Goal: Task Accomplishment & Management: Complete application form

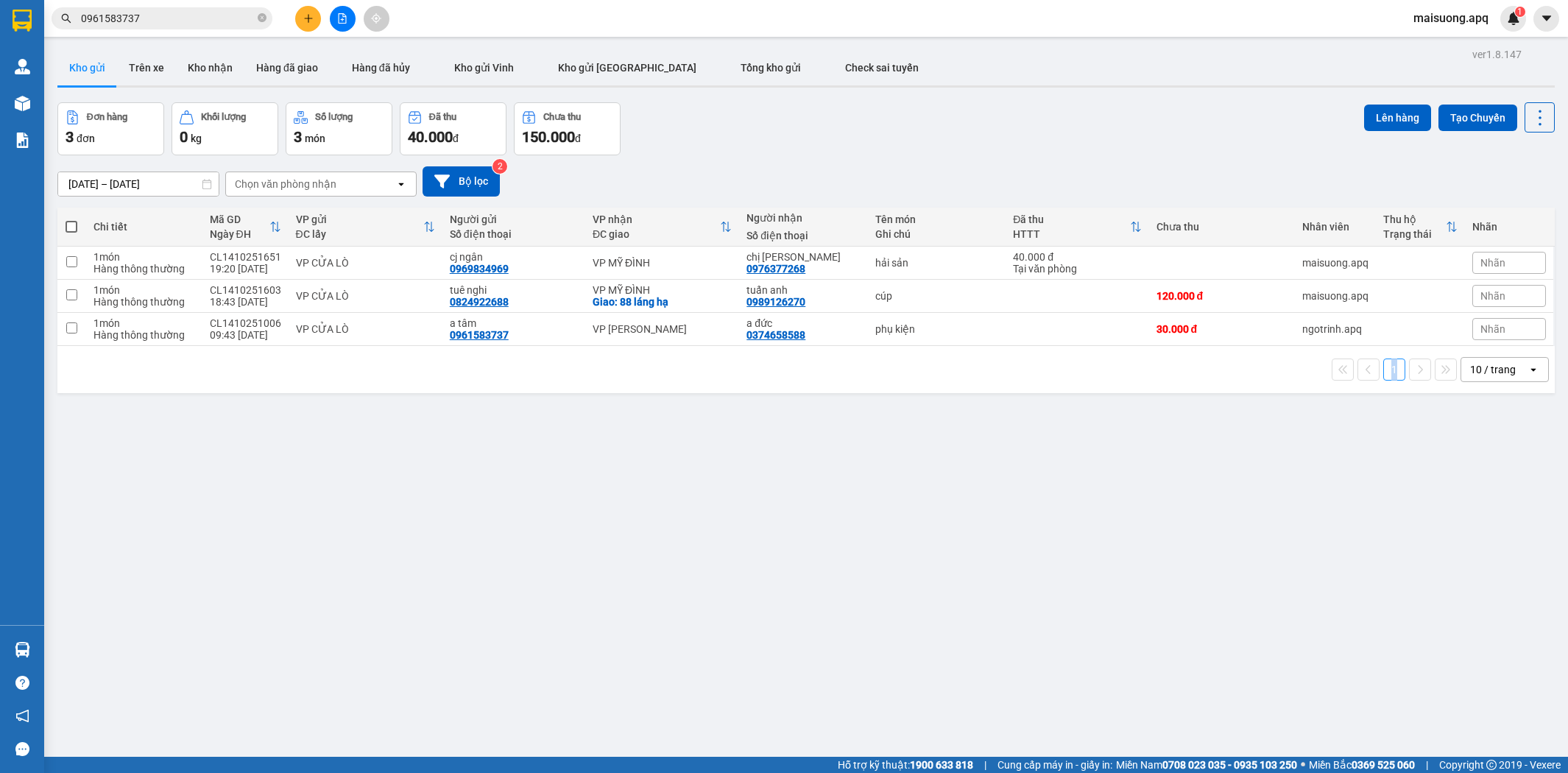
click at [1109, 452] on div "ver 1.8.147 Kho gửi Trên xe Kho nhận Hàng đã giao Hàng đã hủy Kho gửi Vinh Kho …" at bounding box center [806, 430] width 1509 height 773
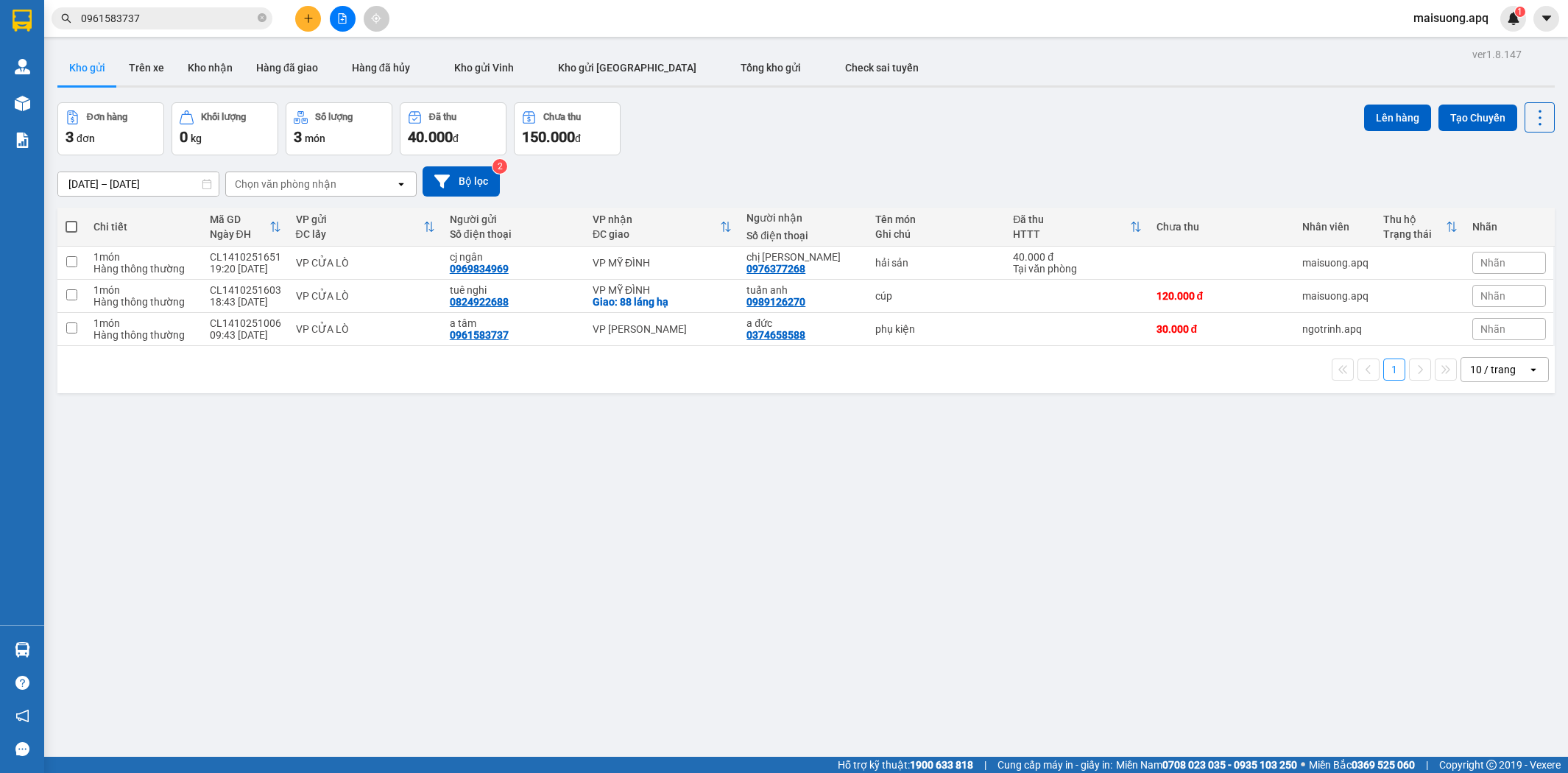
click at [398, 481] on div "ver 1.8.147 Kho gửi Trên xe Kho nhận Hàng đã giao Hàng đã hủy Kho gửi Vinh Kho …" at bounding box center [806, 430] width 1509 height 773
click at [388, 484] on div "ver 1.8.147 Kho gửi Trên xe Kho nhận Hàng đã giao Hàng đã hủy Kho gửi Vinh Kho …" at bounding box center [806, 430] width 1509 height 773
click at [195, 63] on button "Kho nhận" at bounding box center [210, 67] width 68 height 35
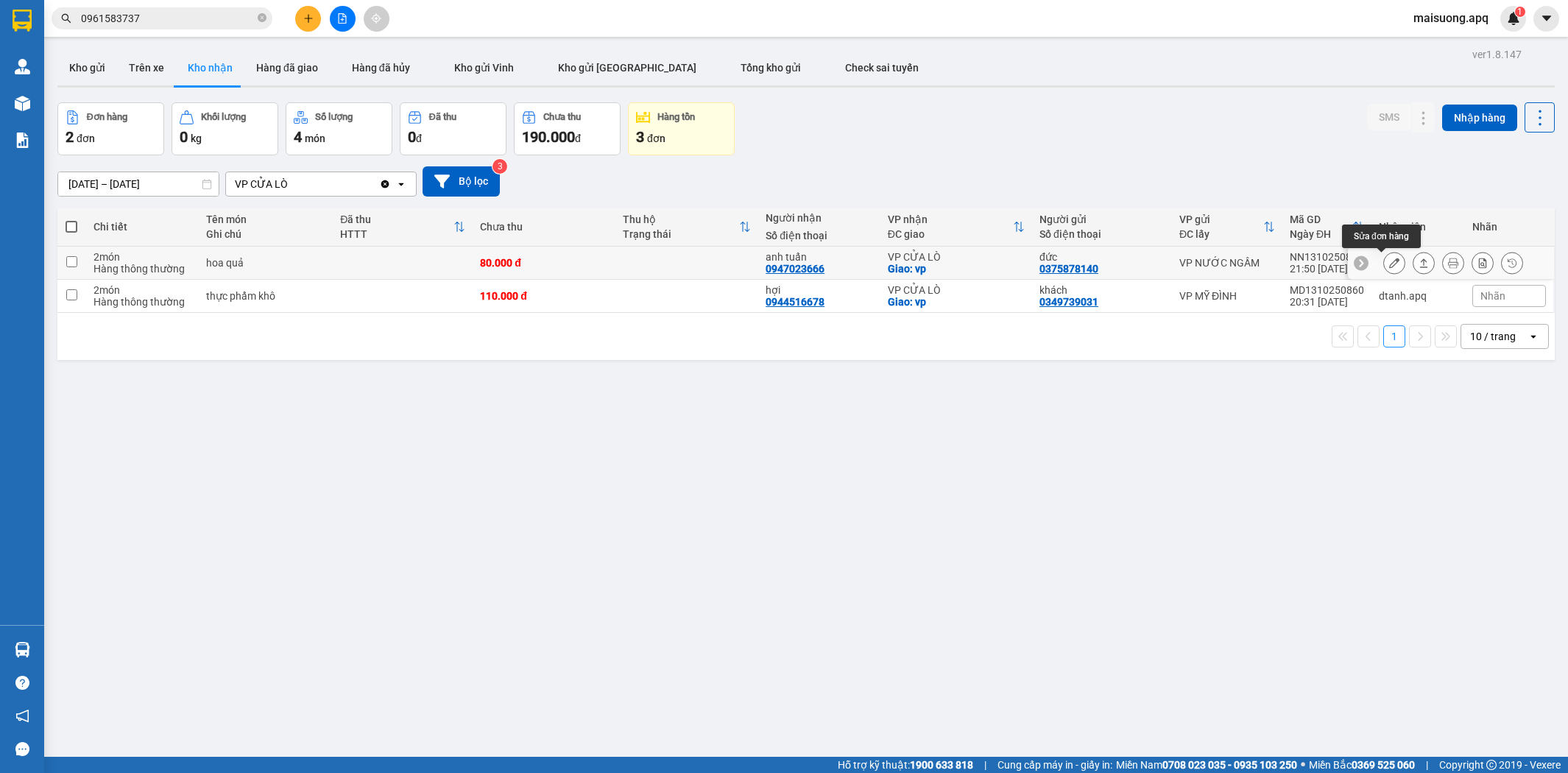
click at [1389, 265] on icon at bounding box center [1394, 263] width 10 height 10
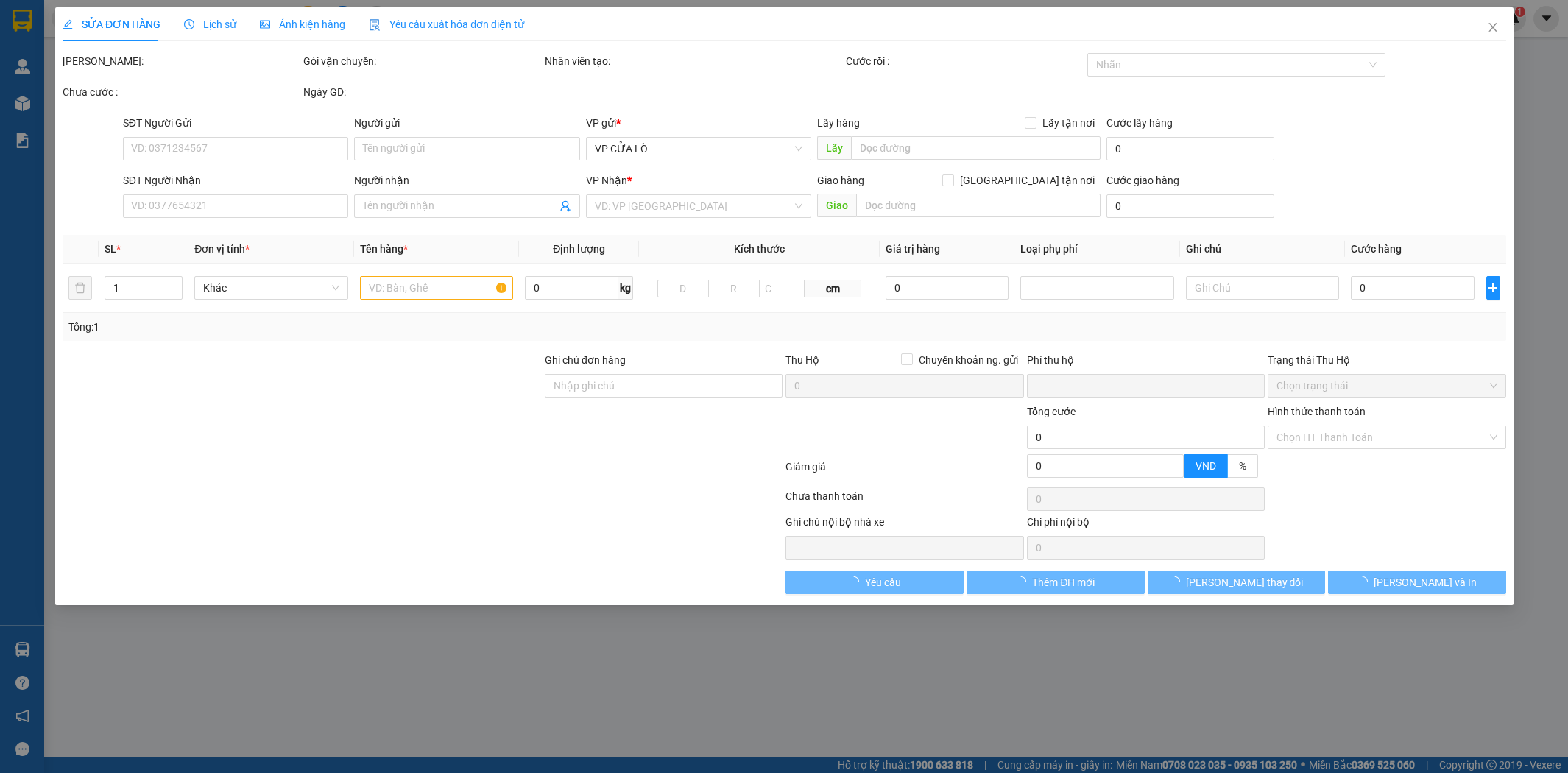
type input "0375878140"
type input "đức"
type input "0947023666"
type input "anh tuấn"
checkbox input "true"
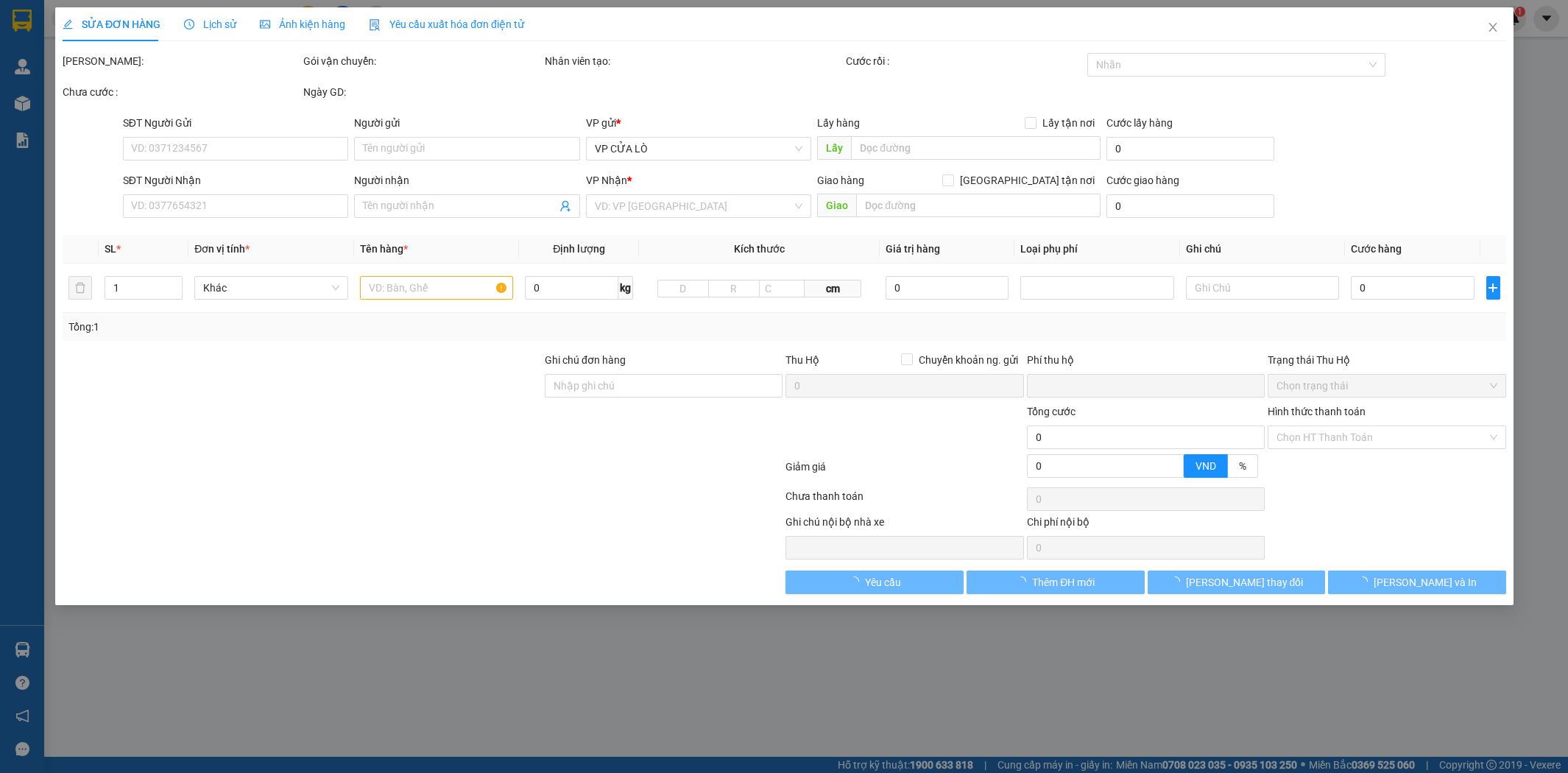
type input "vp"
type input "0"
type input "80.000"
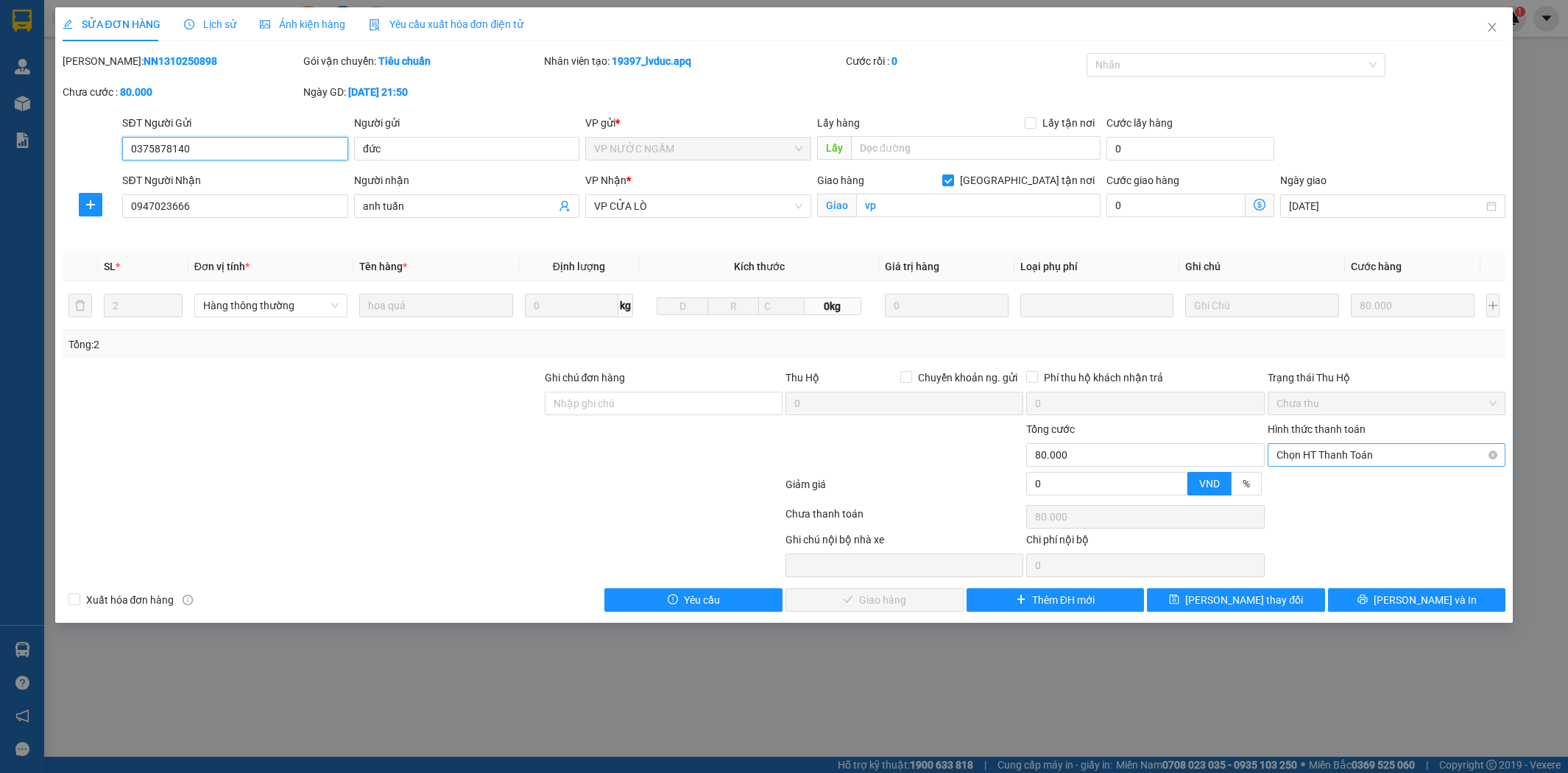
click at [1327, 453] on span "Chọn HT Thanh Toán" at bounding box center [1386, 455] width 220 height 22
click at [1313, 479] on div "Tại văn phòng" at bounding box center [1386, 484] width 220 height 16
type input "0"
click at [847, 598] on span "[PERSON_NAME] và Giao hàng" at bounding box center [884, 599] width 141 height 16
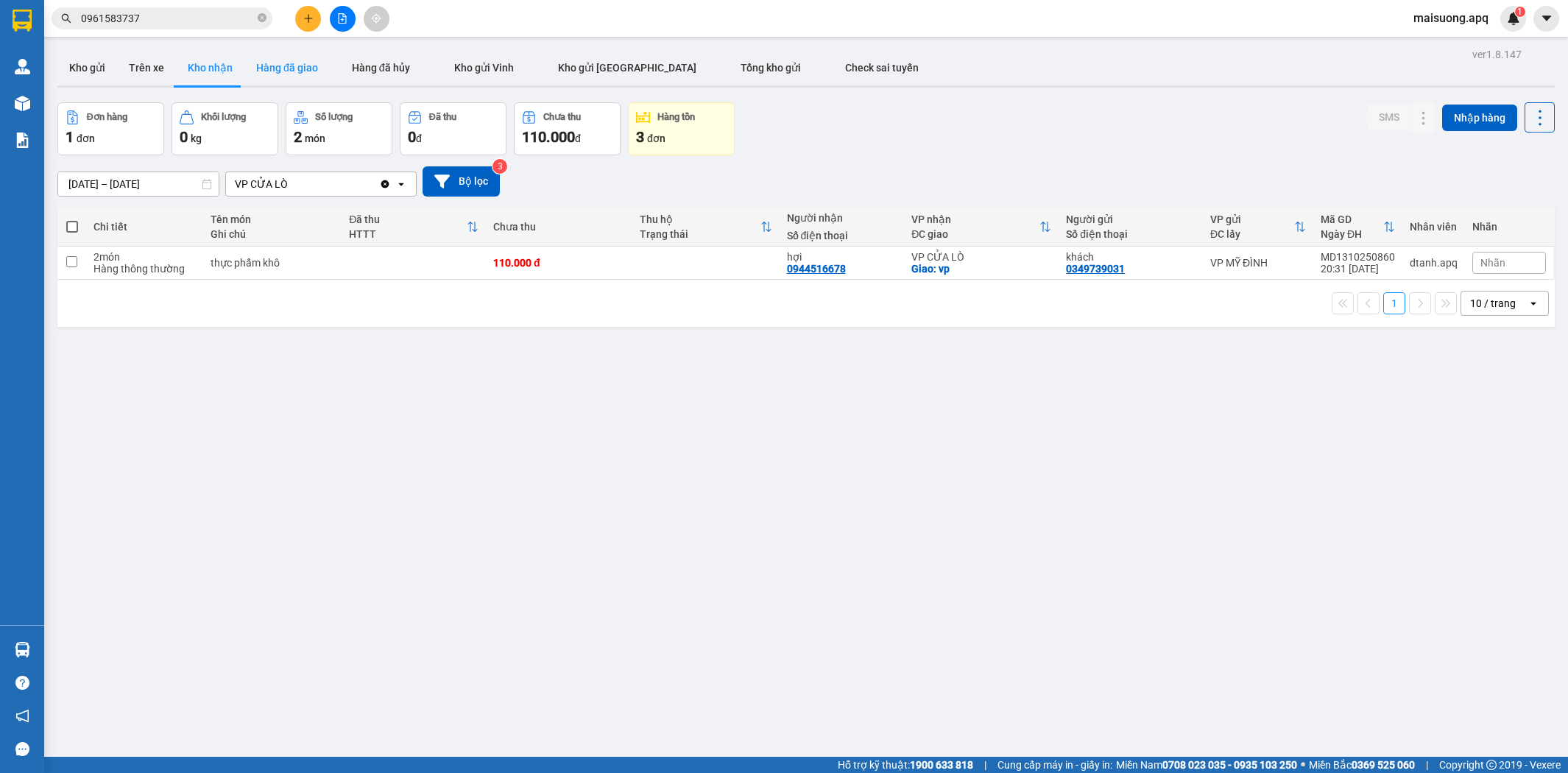
click at [280, 67] on button "Hàng đã giao" at bounding box center [287, 67] width 86 height 35
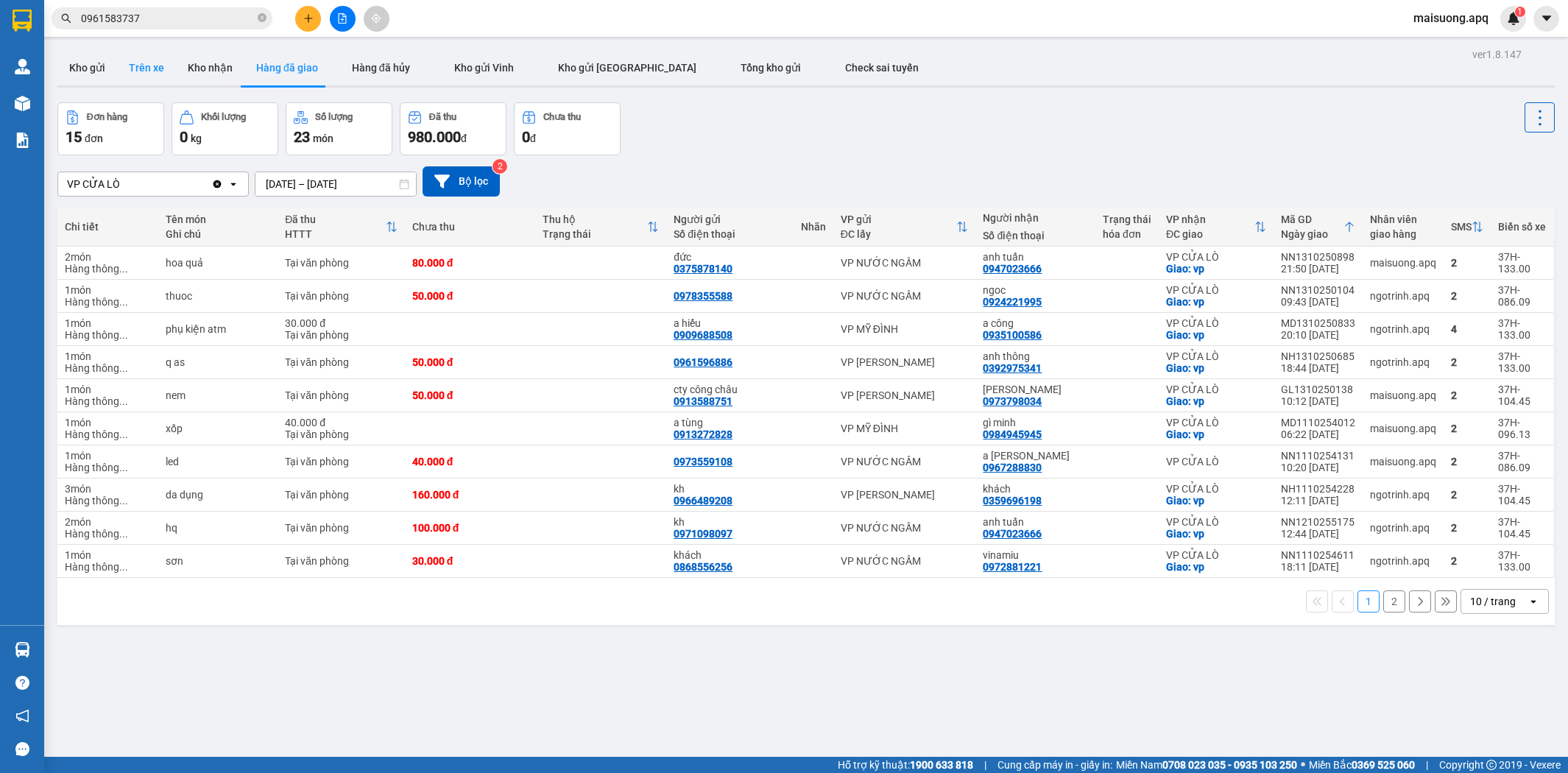
click at [146, 68] on button "Trên xe" at bounding box center [146, 67] width 59 height 35
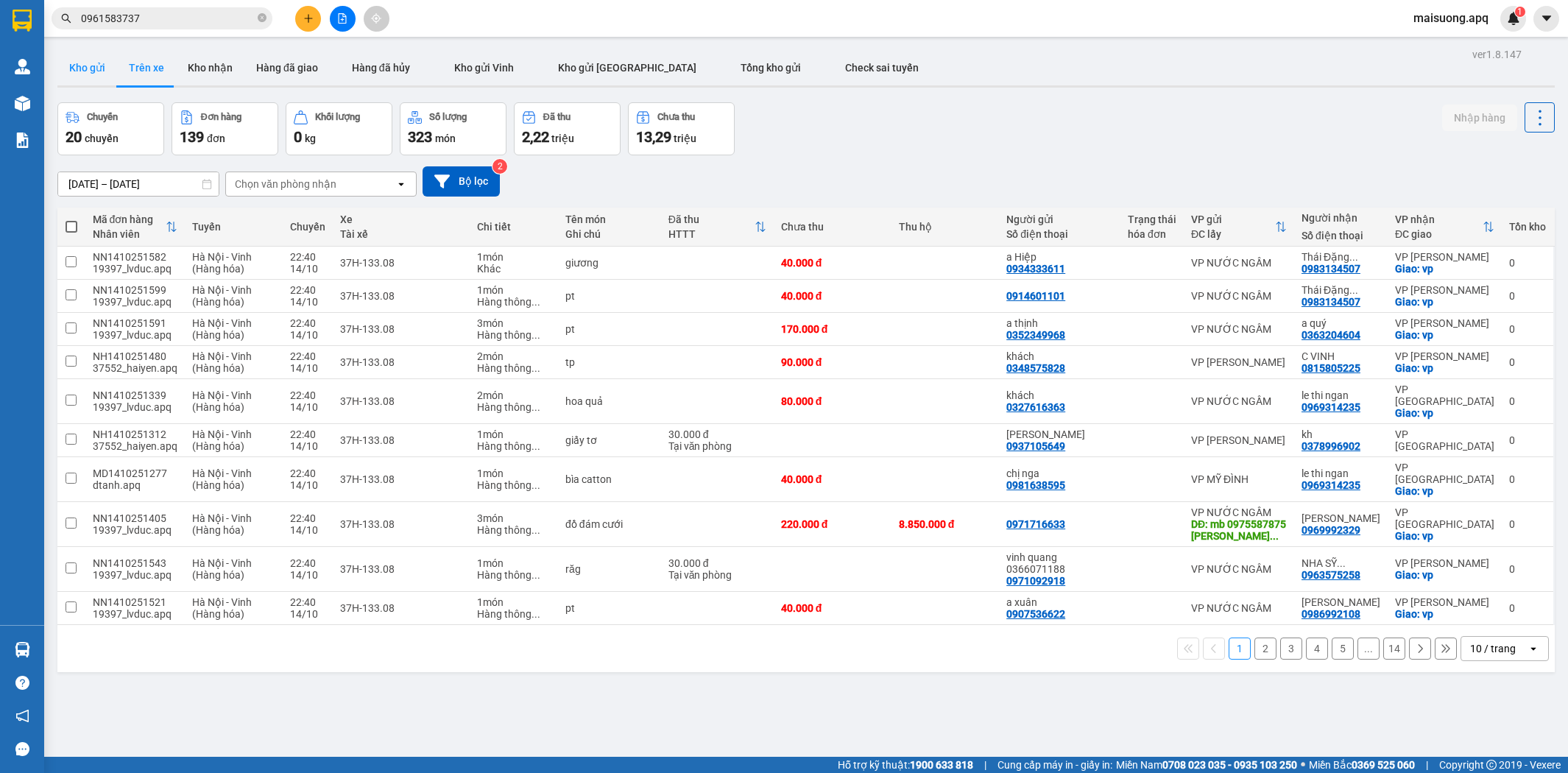
click at [94, 70] on button "Kho gửi" at bounding box center [87, 67] width 60 height 35
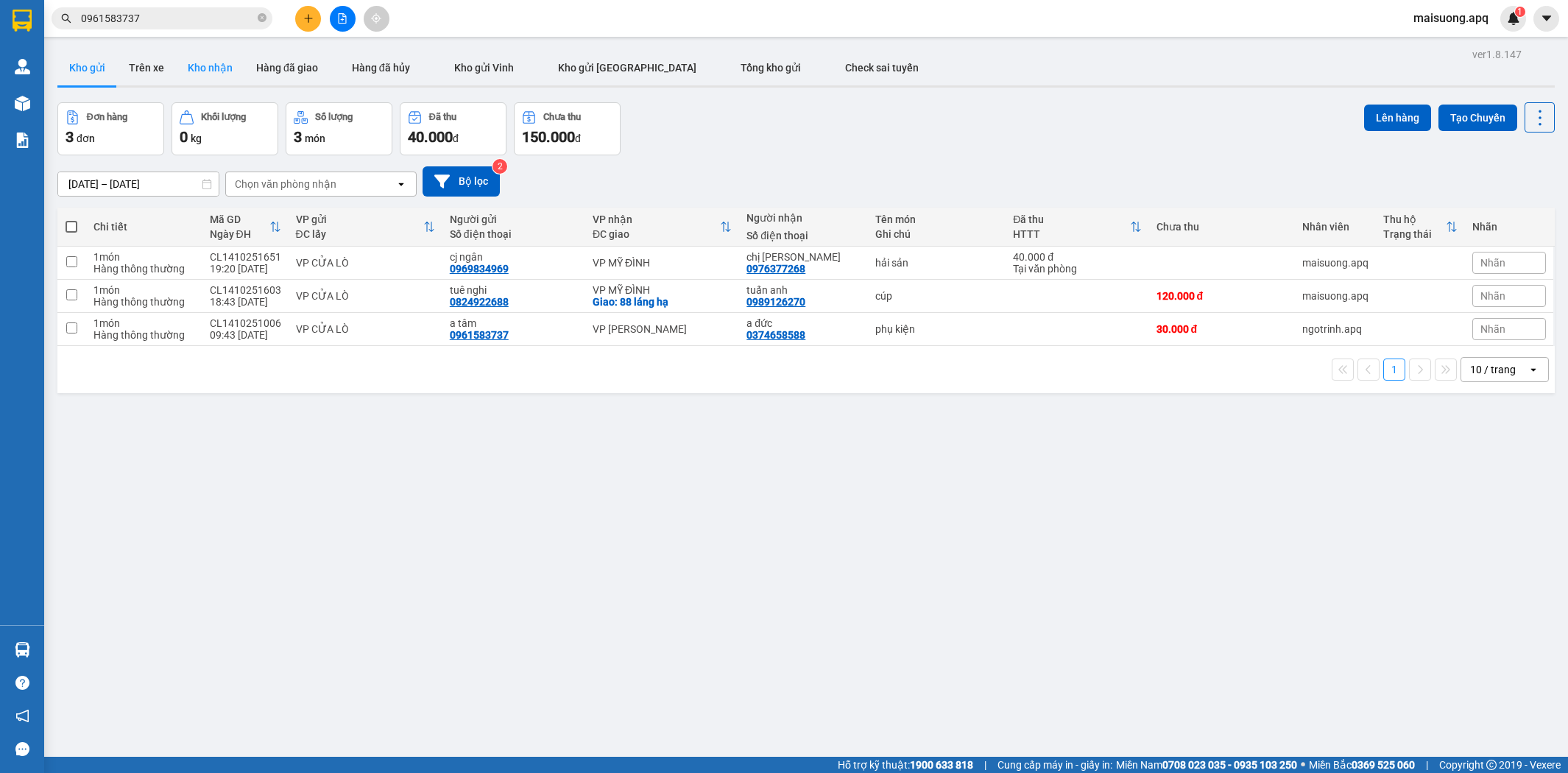
click at [204, 68] on button "Kho nhận" at bounding box center [210, 67] width 68 height 35
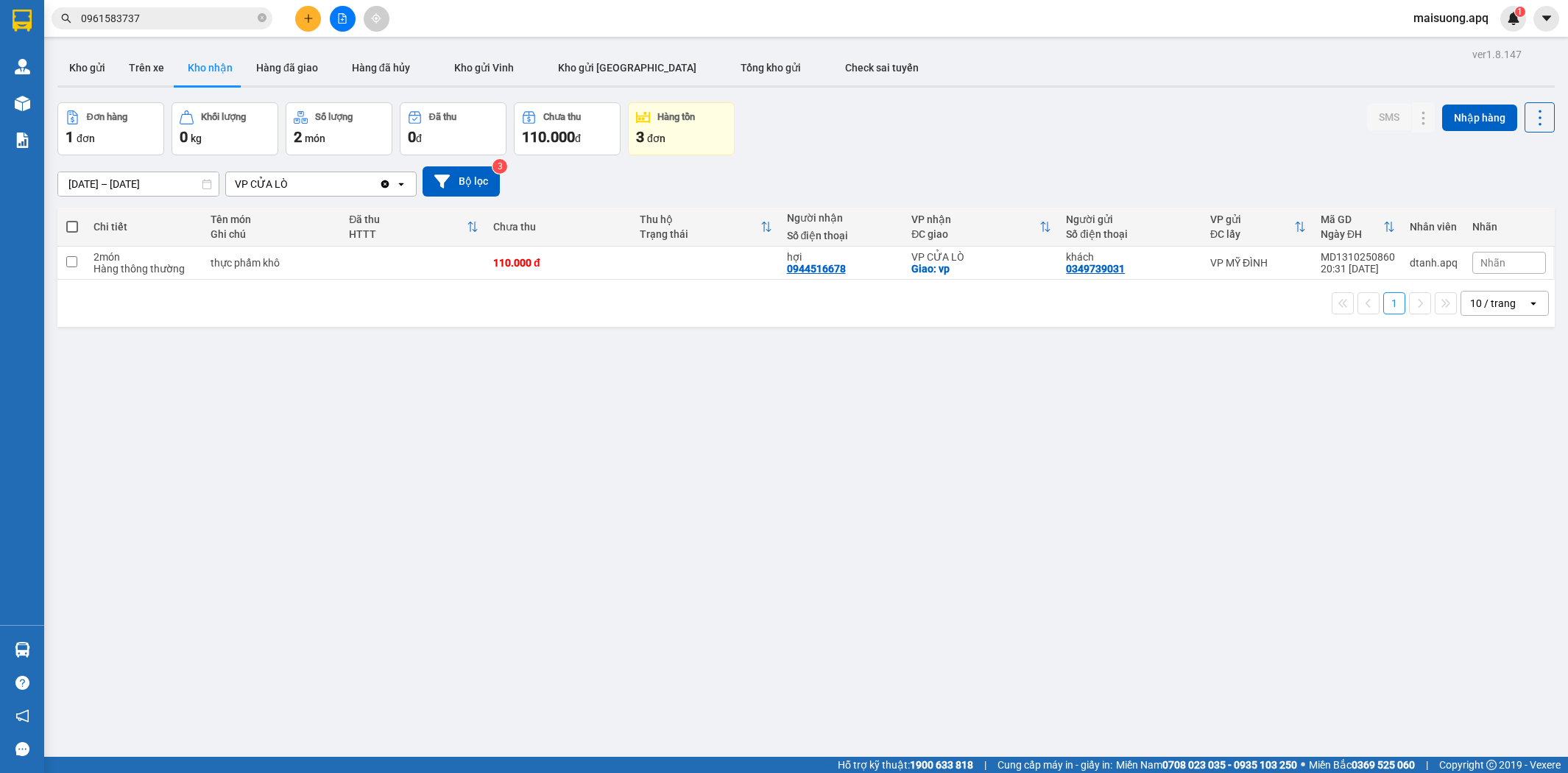
click at [677, 137] on div "3 đơn" at bounding box center [681, 136] width 91 height 21
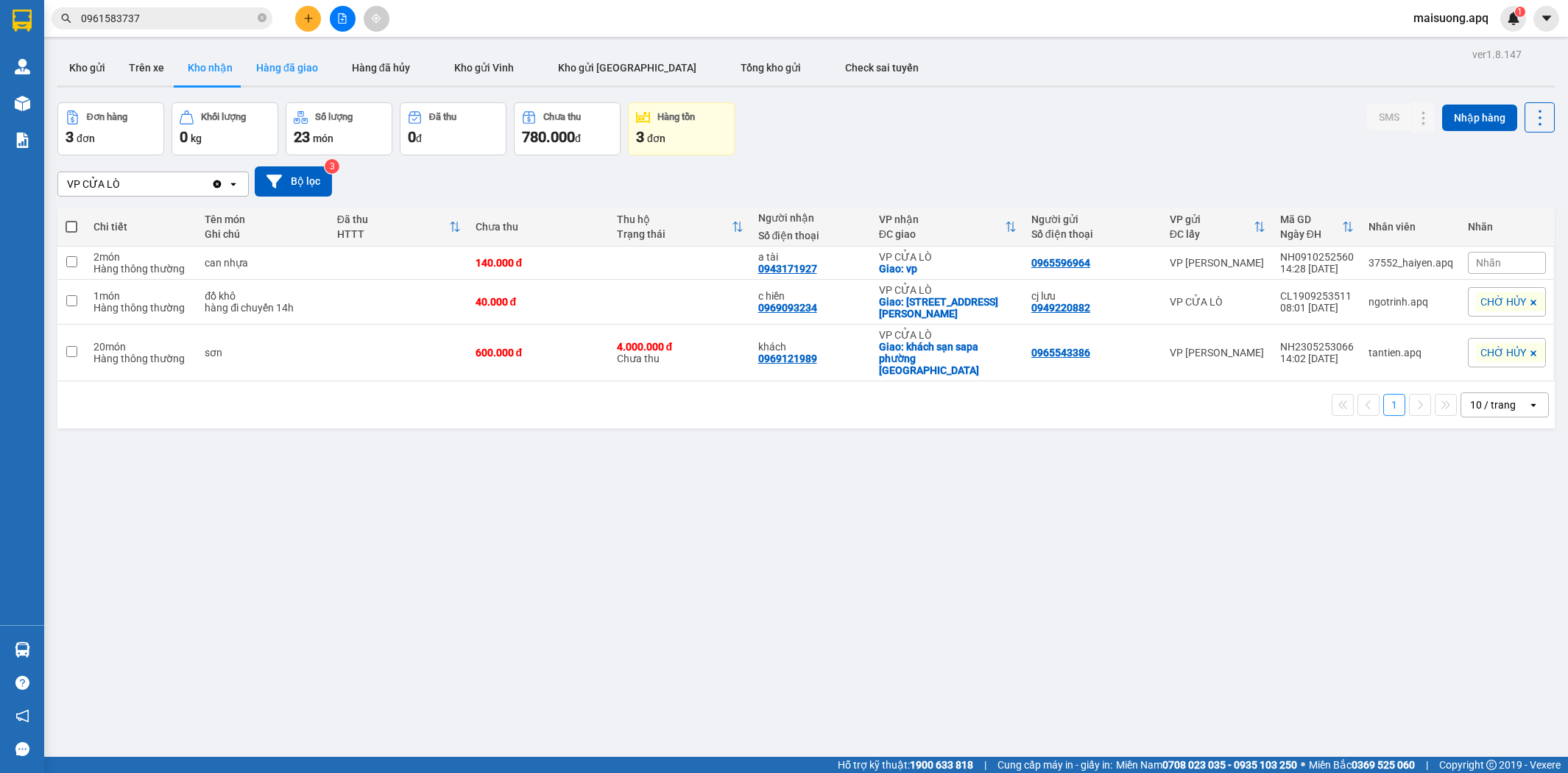
click at [291, 70] on button "Hàng đã giao" at bounding box center [287, 67] width 86 height 35
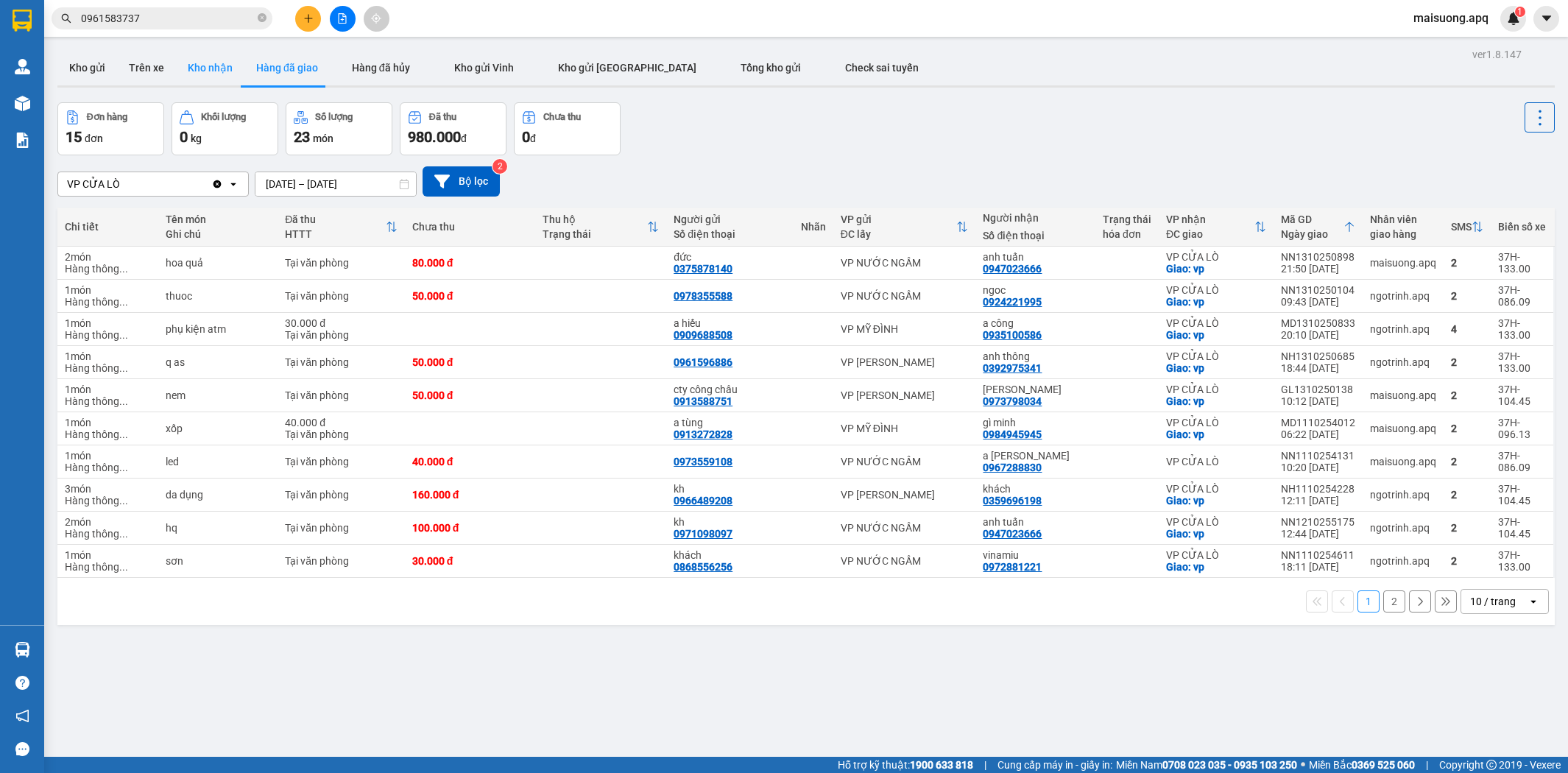
click at [225, 71] on button "Kho nhận" at bounding box center [210, 67] width 68 height 35
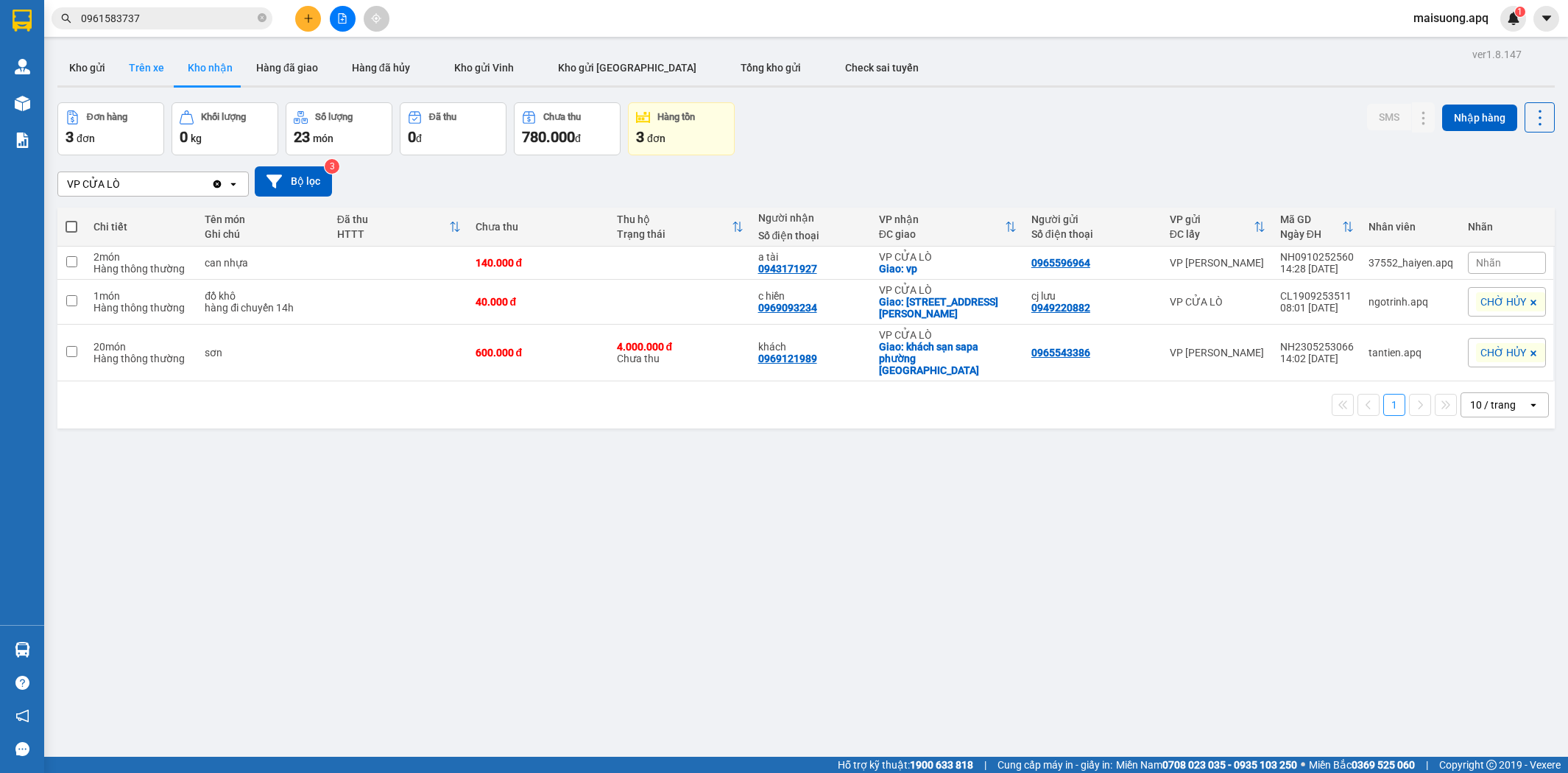
click at [158, 72] on button "Trên xe" at bounding box center [146, 67] width 59 height 35
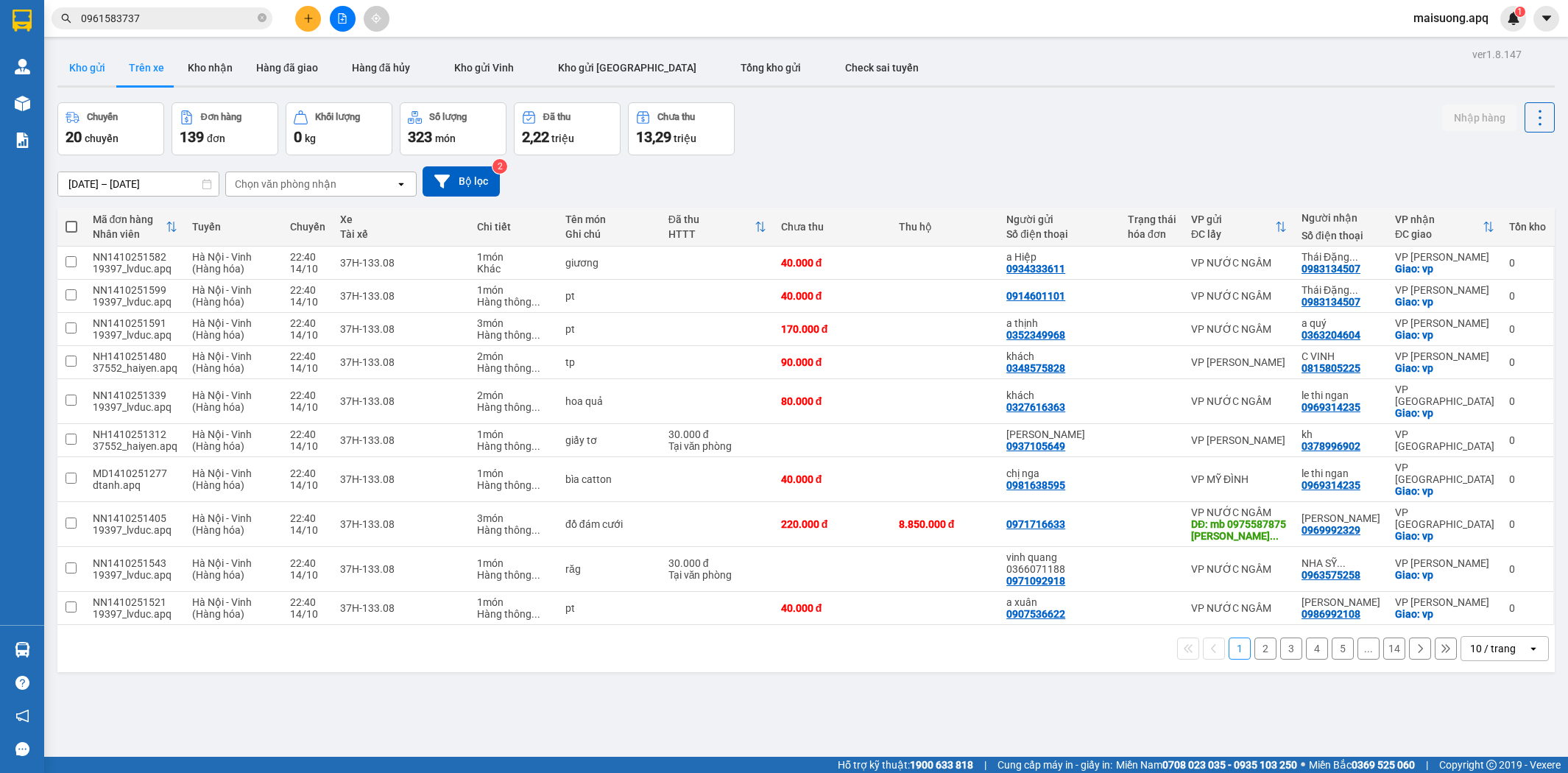
click at [104, 61] on button "Kho gửi" at bounding box center [87, 67] width 60 height 35
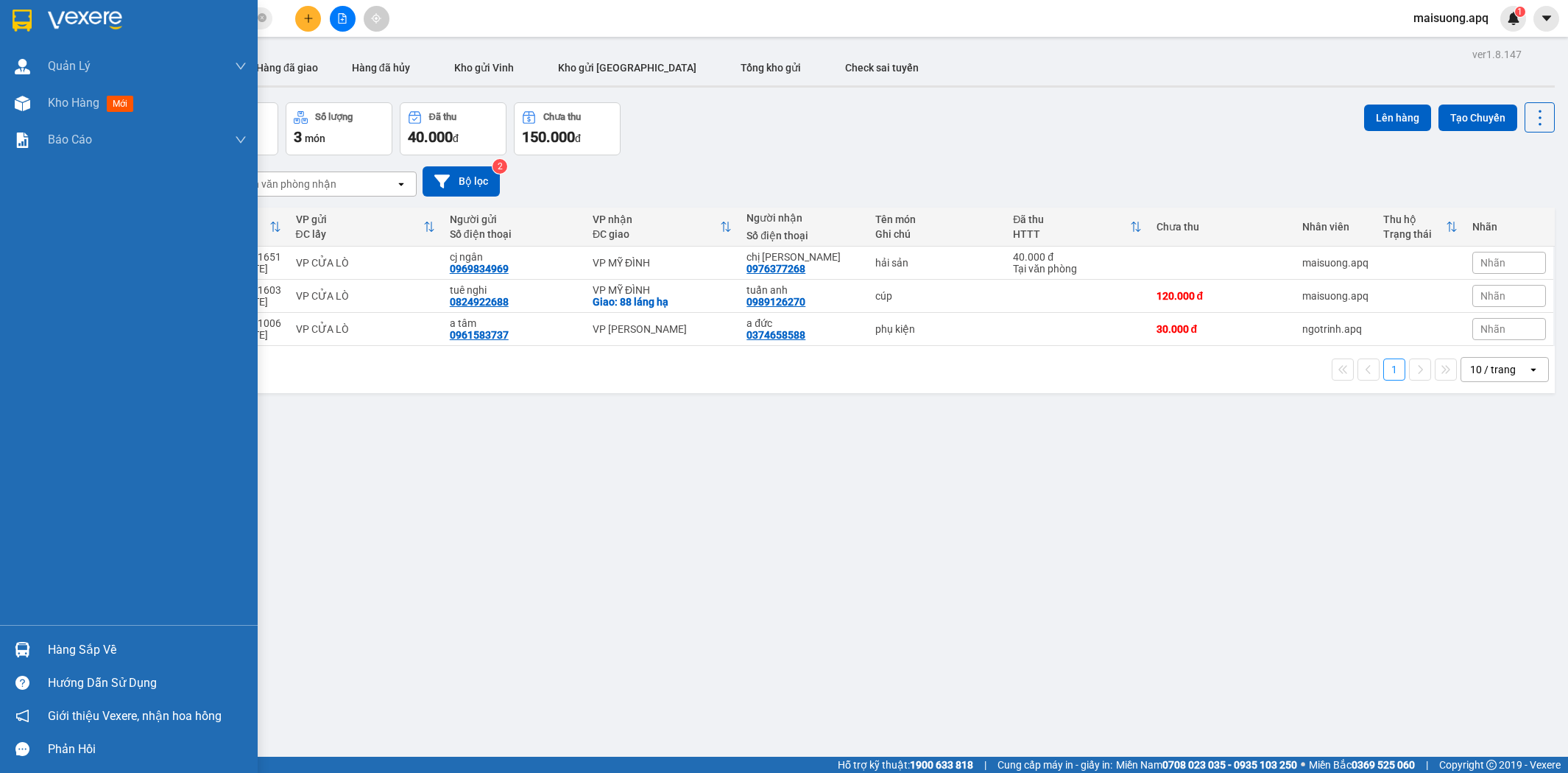
click at [81, 650] on div "Hàng sắp về" at bounding box center [147, 650] width 199 height 22
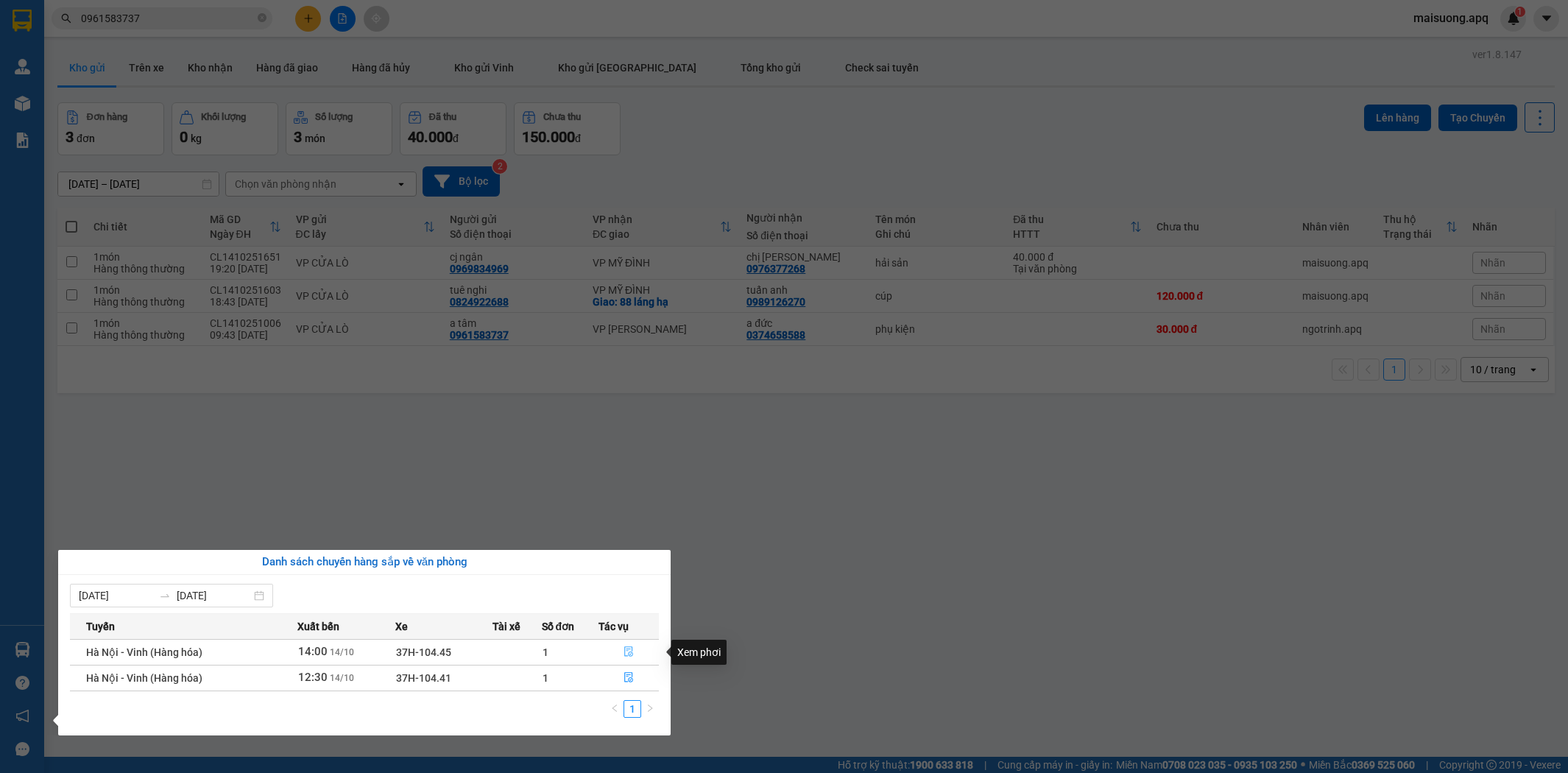
click at [626, 653] on icon "file-done" at bounding box center [628, 652] width 10 height 10
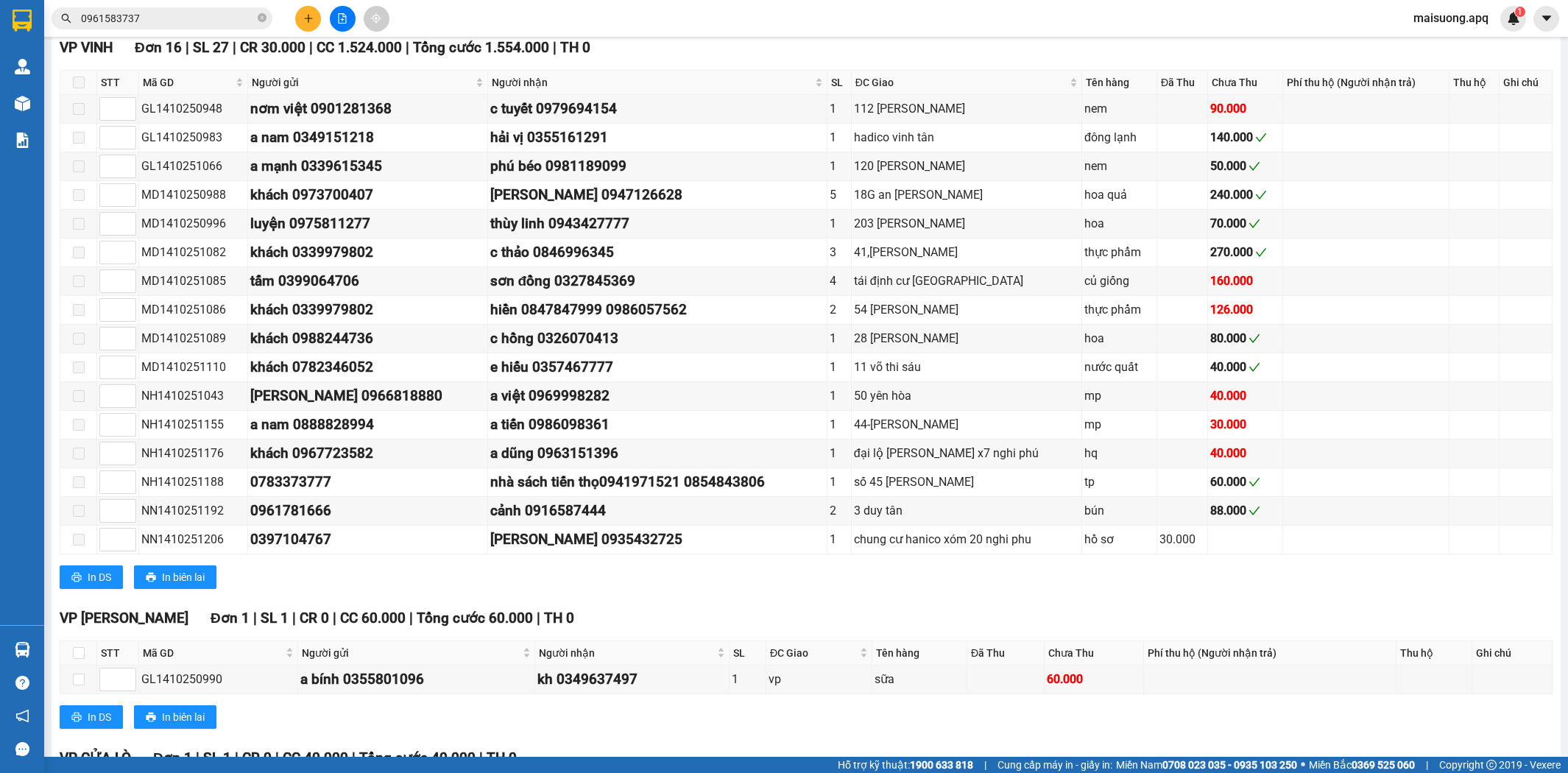
scroll to position [807, 0]
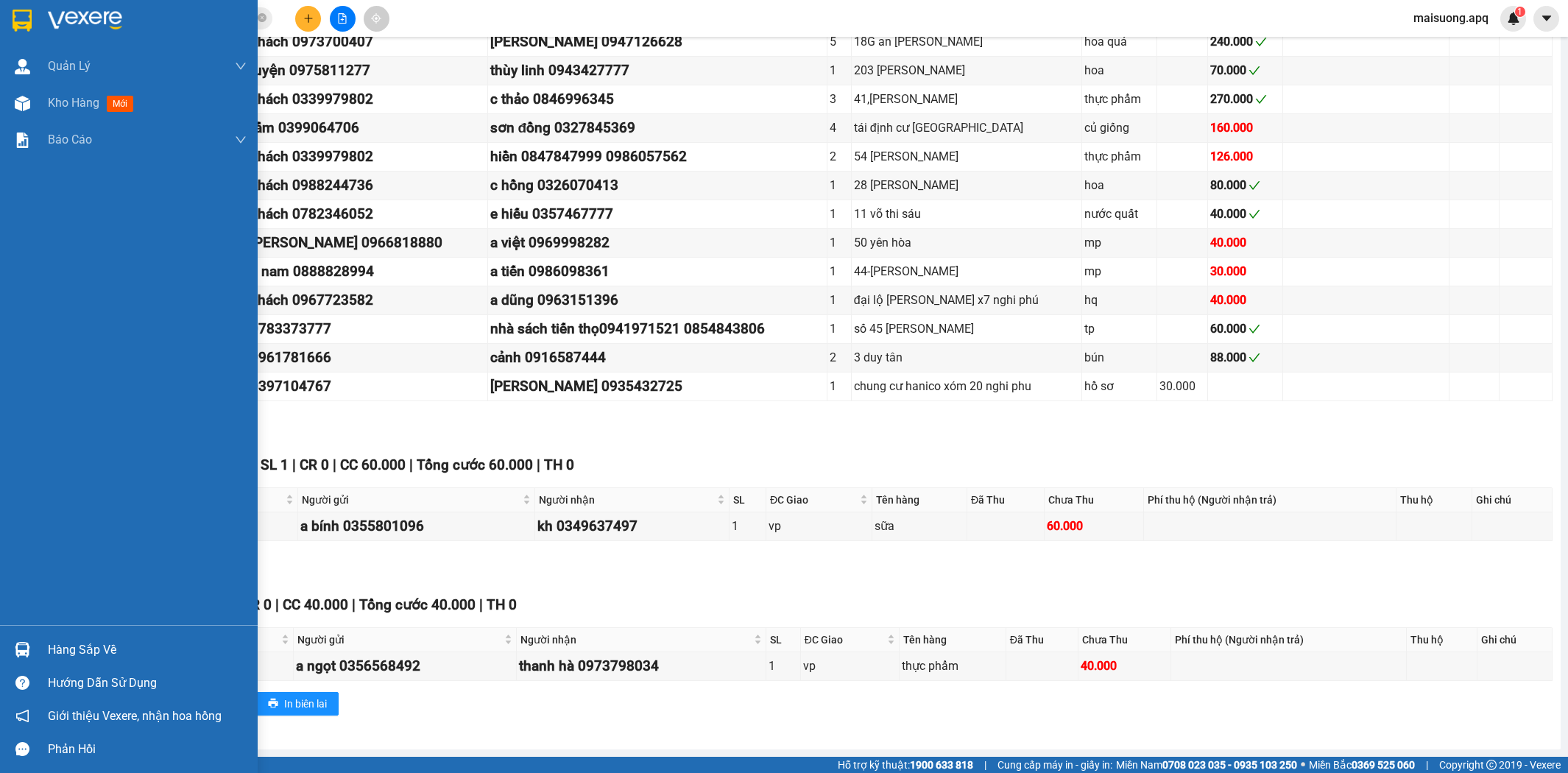
click at [106, 646] on div "Hàng sắp về" at bounding box center [147, 650] width 199 height 22
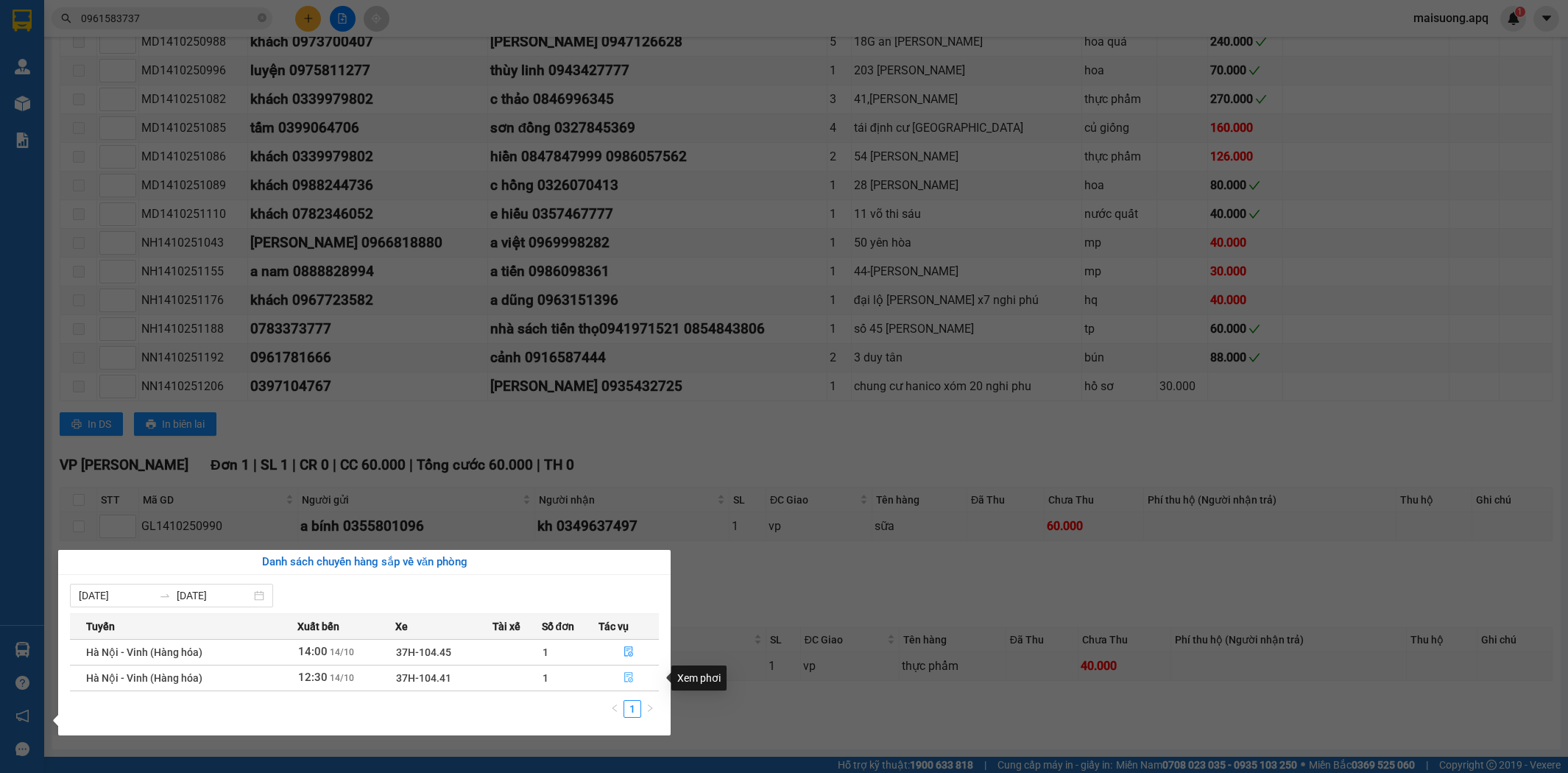
click at [624, 675] on icon "file-done" at bounding box center [628, 677] width 9 height 10
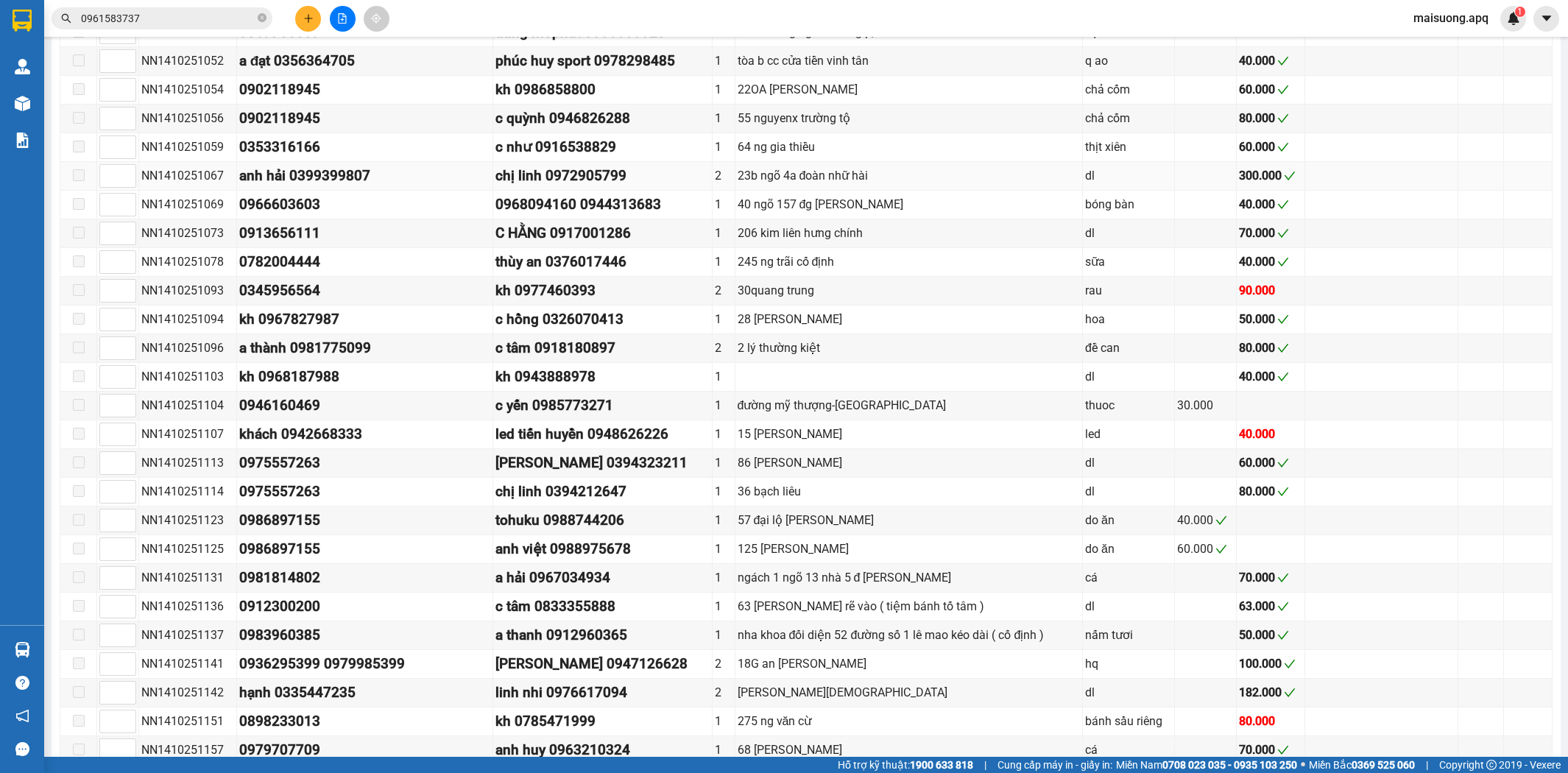
scroll to position [1352, 0]
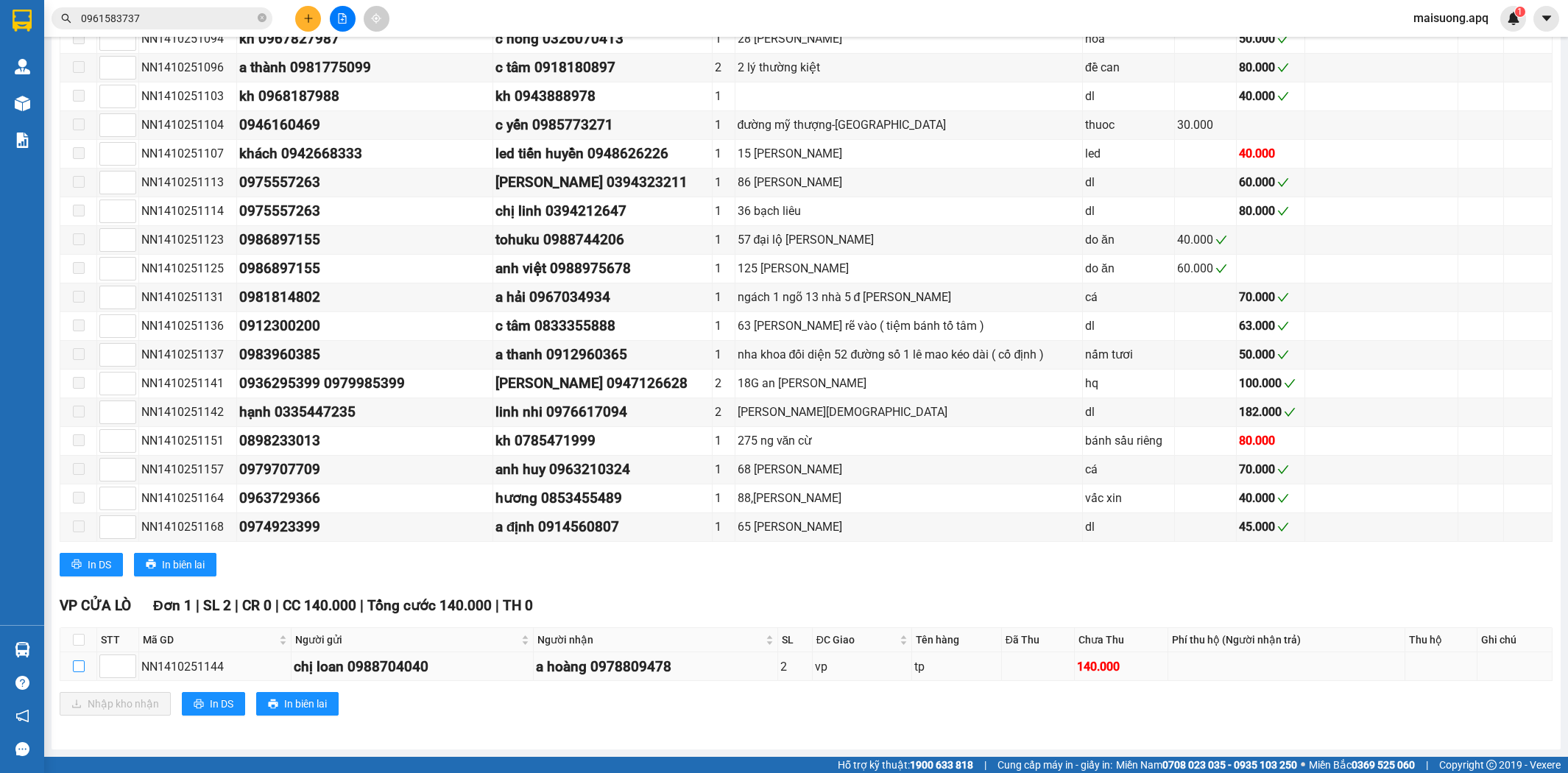
click at [79, 667] on input "checkbox" at bounding box center [79, 666] width 12 height 12
checkbox input "true"
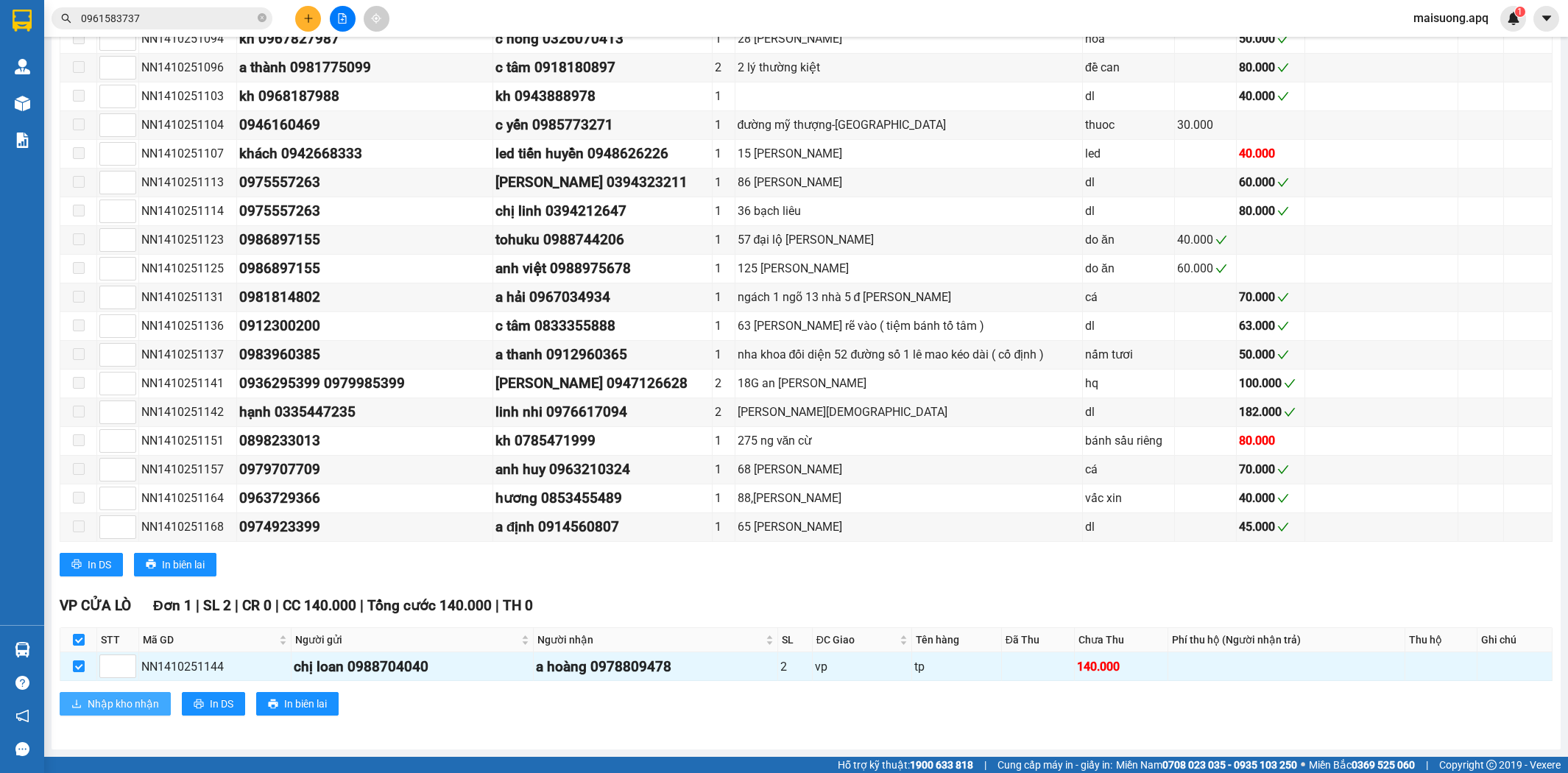
click at [111, 694] on button "Nhập kho nhận" at bounding box center [116, 704] width 111 height 23
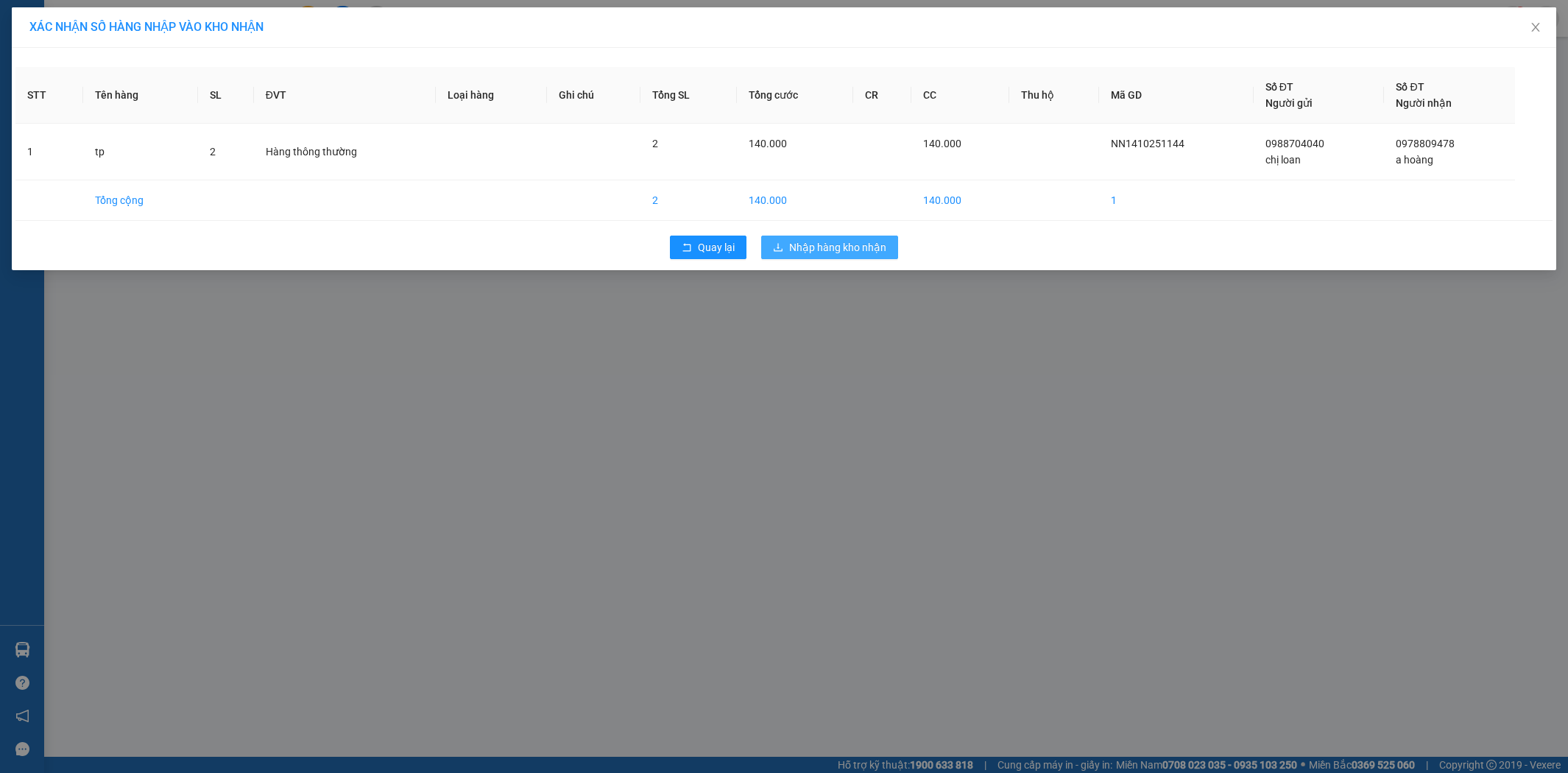
click at [840, 245] on span "Nhập hàng kho nhận" at bounding box center [838, 247] width 97 height 16
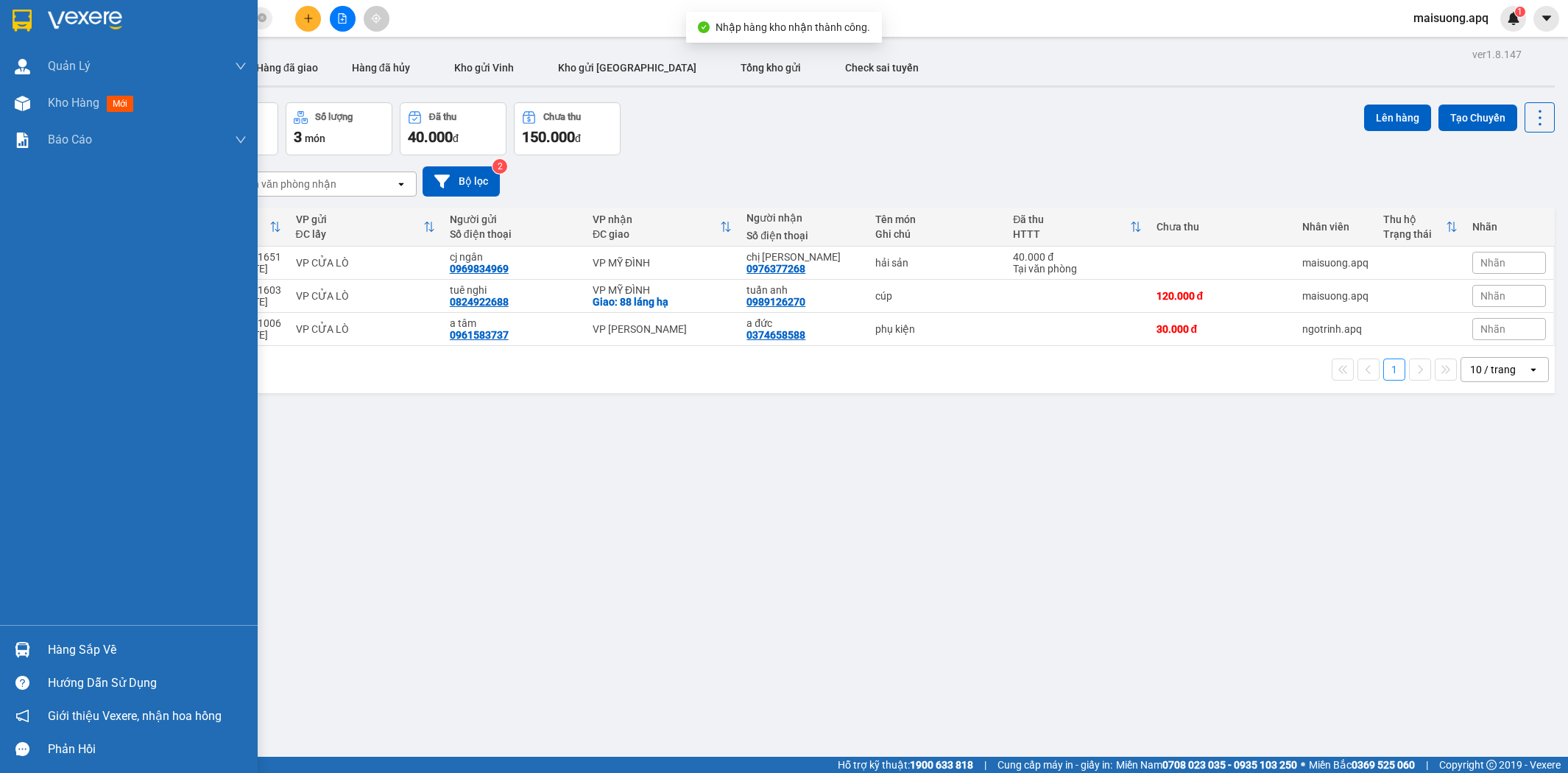
click at [75, 649] on div "Hàng sắp về" at bounding box center [147, 650] width 199 height 22
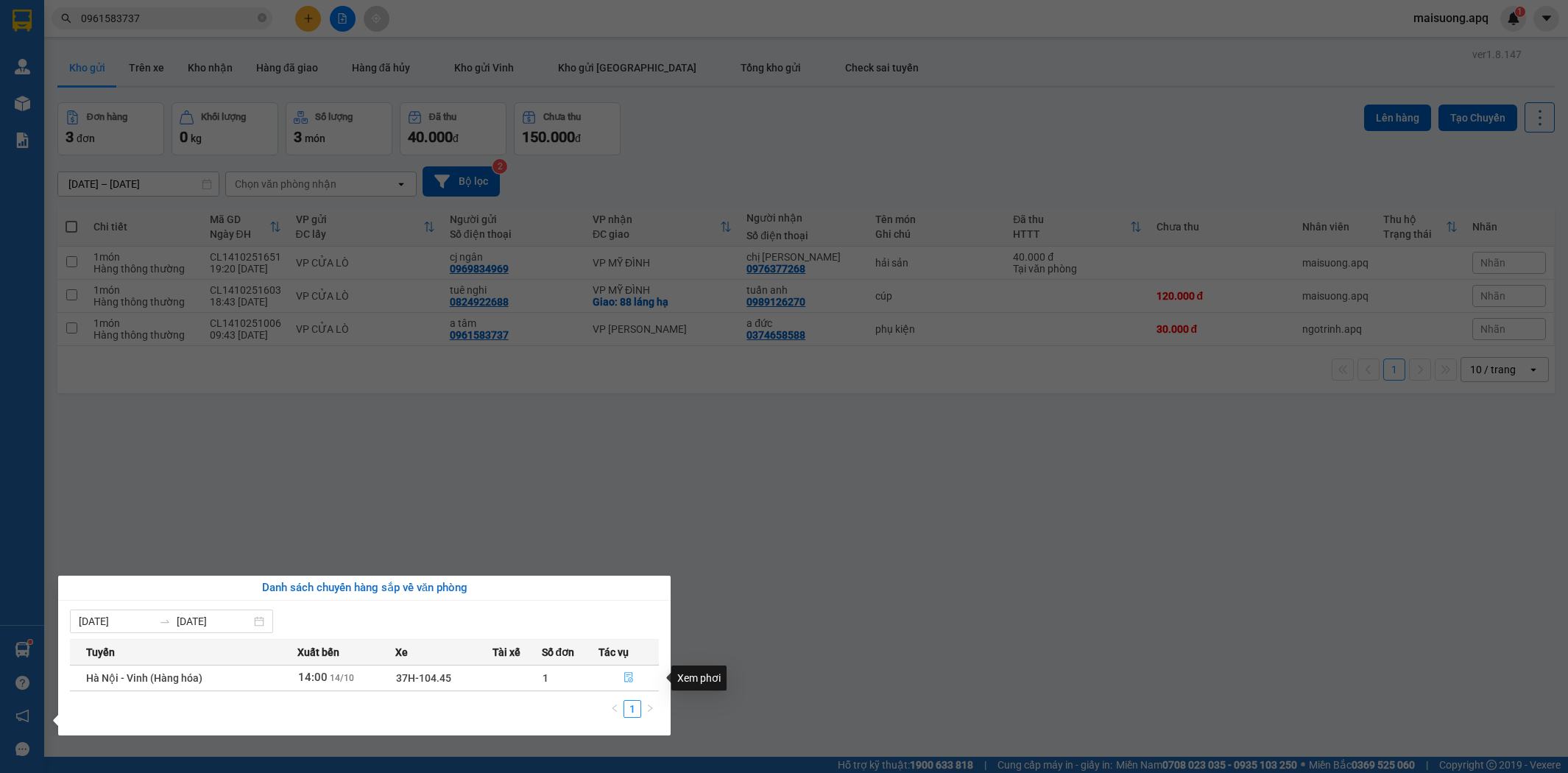
click at [630, 675] on icon "file-done" at bounding box center [628, 677] width 10 height 10
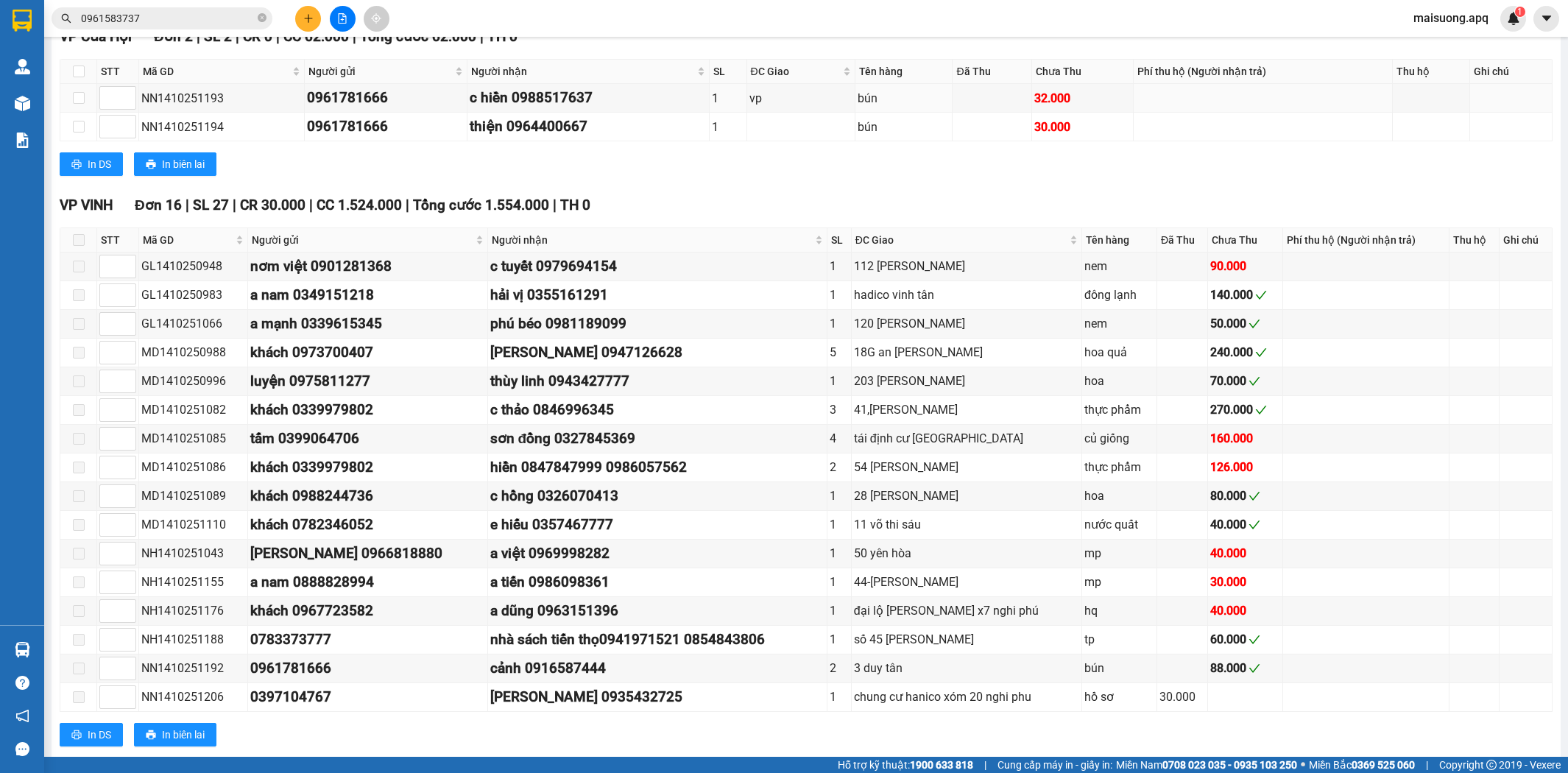
scroll to position [807, 0]
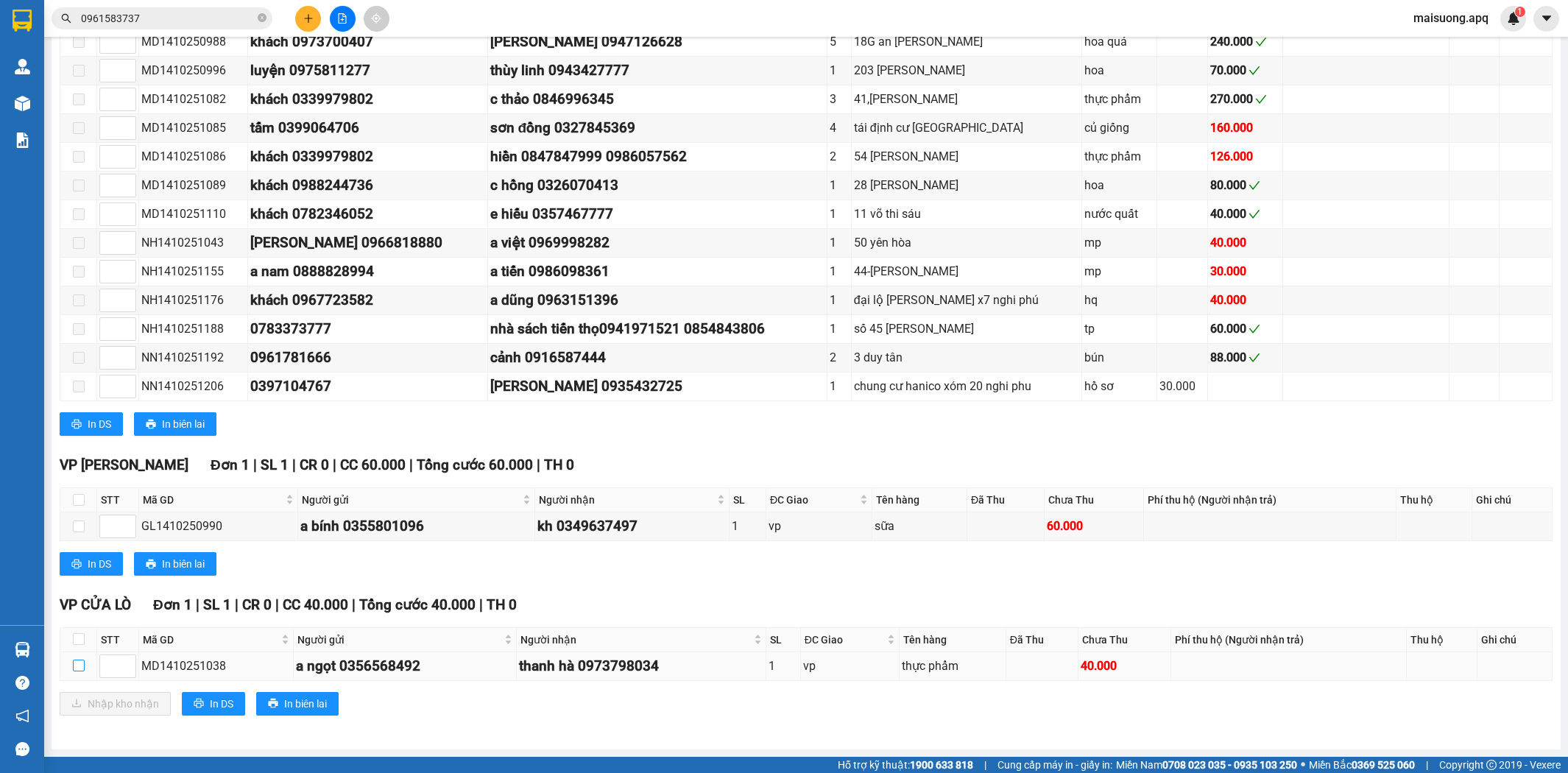
click at [74, 666] on input "checkbox" at bounding box center [79, 666] width 12 height 12
checkbox input "true"
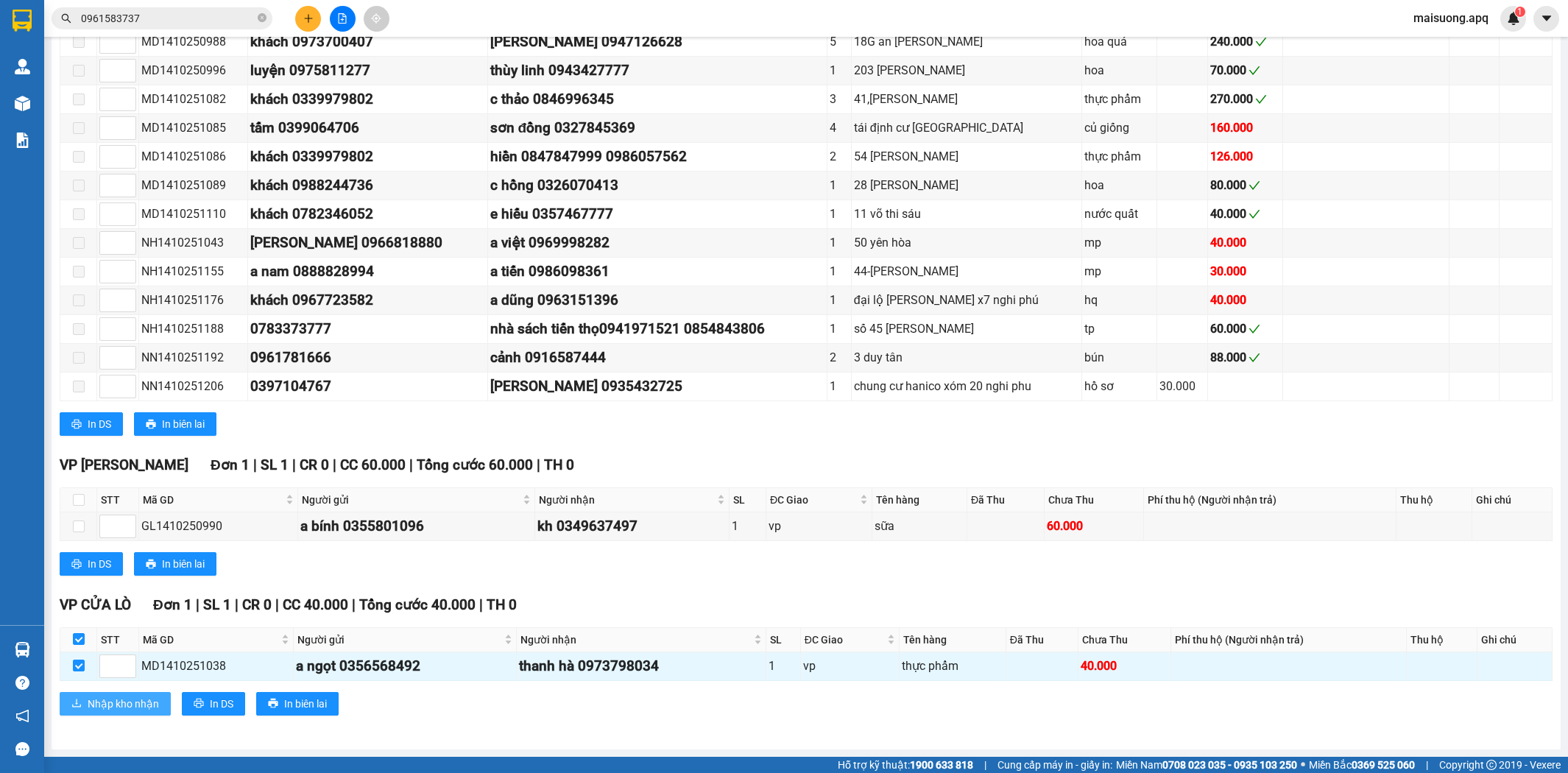
click at [123, 703] on span "Nhập kho nhận" at bounding box center [123, 703] width 72 height 16
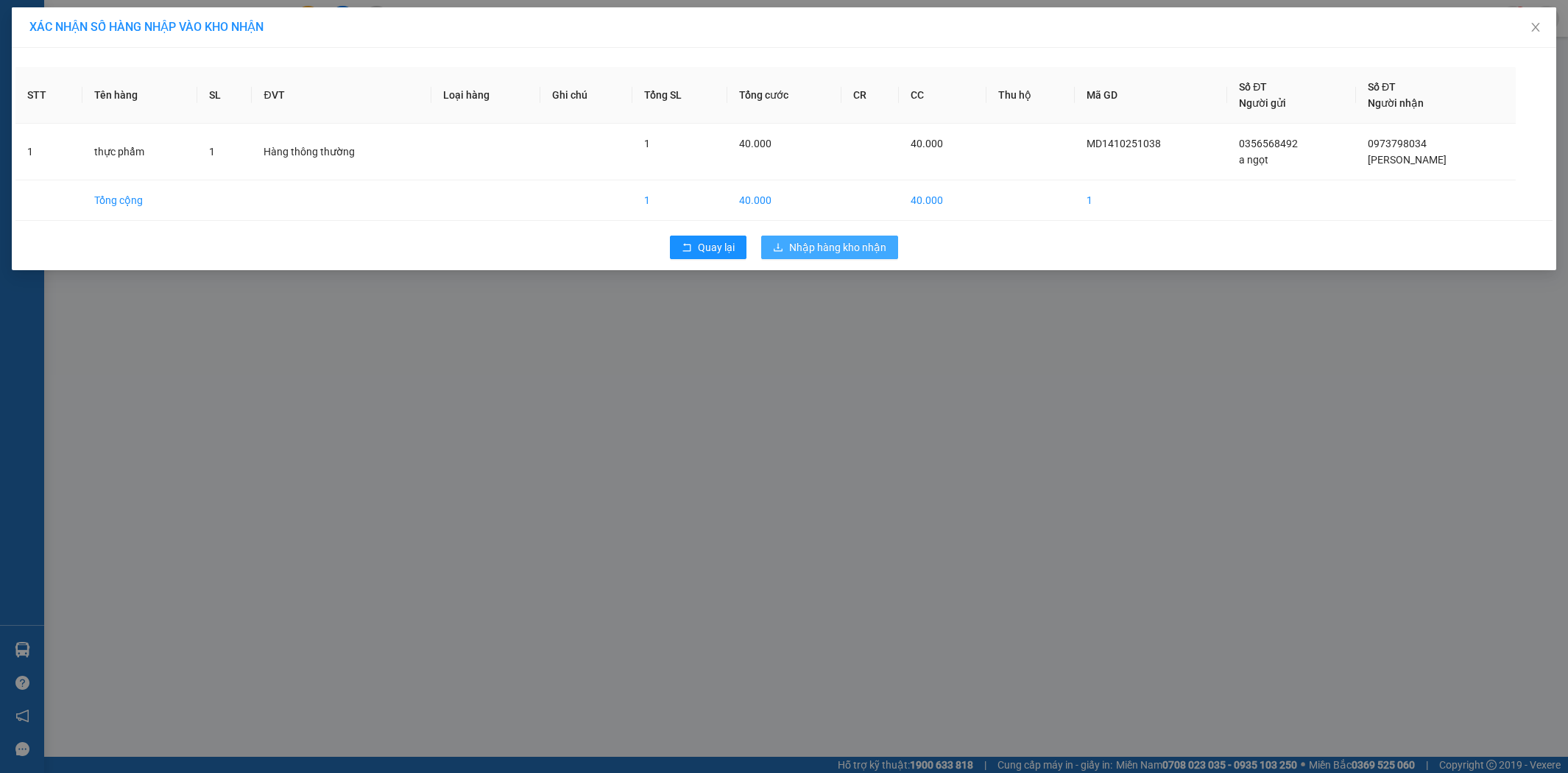
click at [844, 251] on span "Nhập hàng kho nhận" at bounding box center [838, 247] width 97 height 16
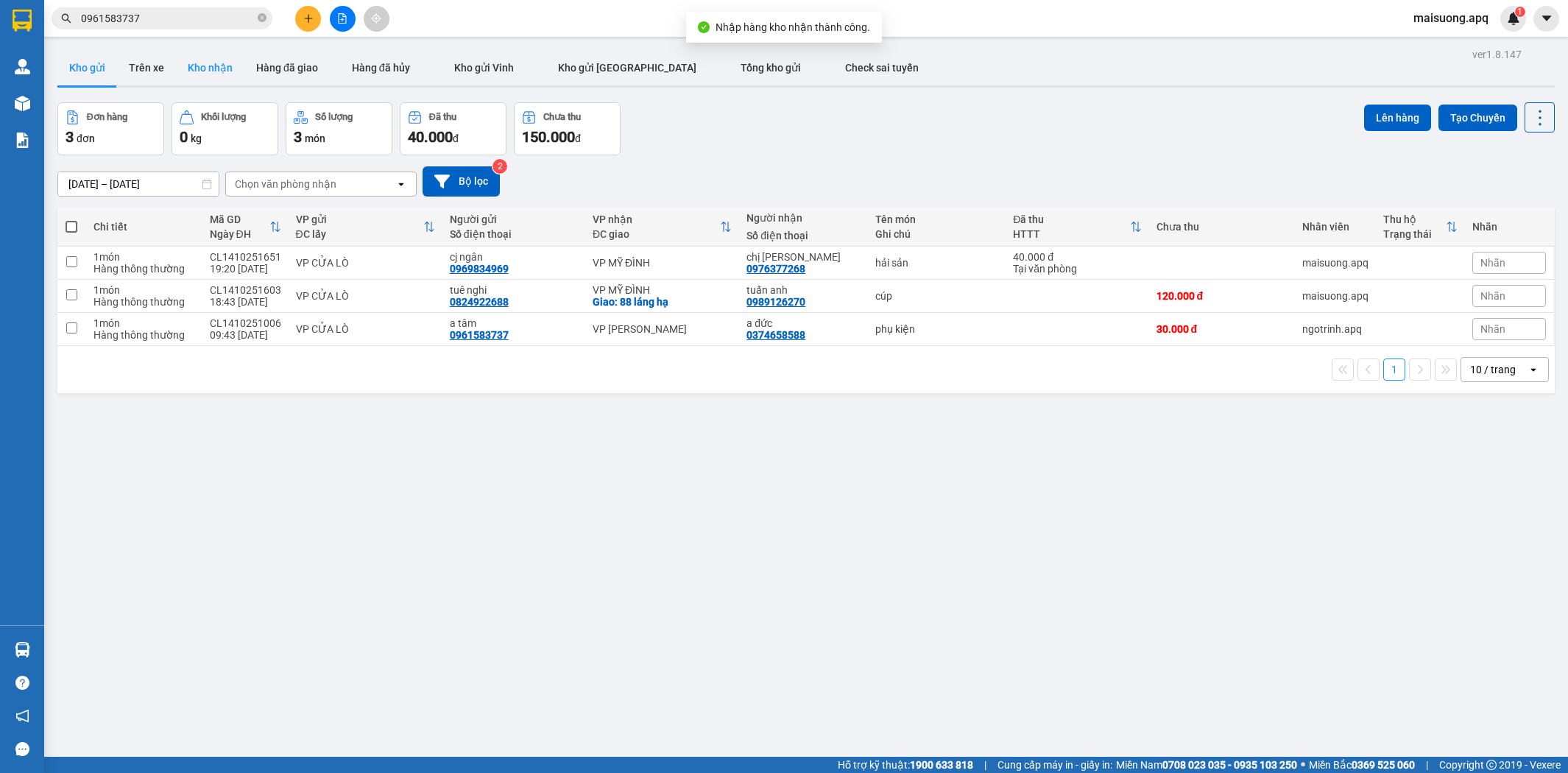
click at [195, 62] on button "Kho nhận" at bounding box center [210, 67] width 68 height 35
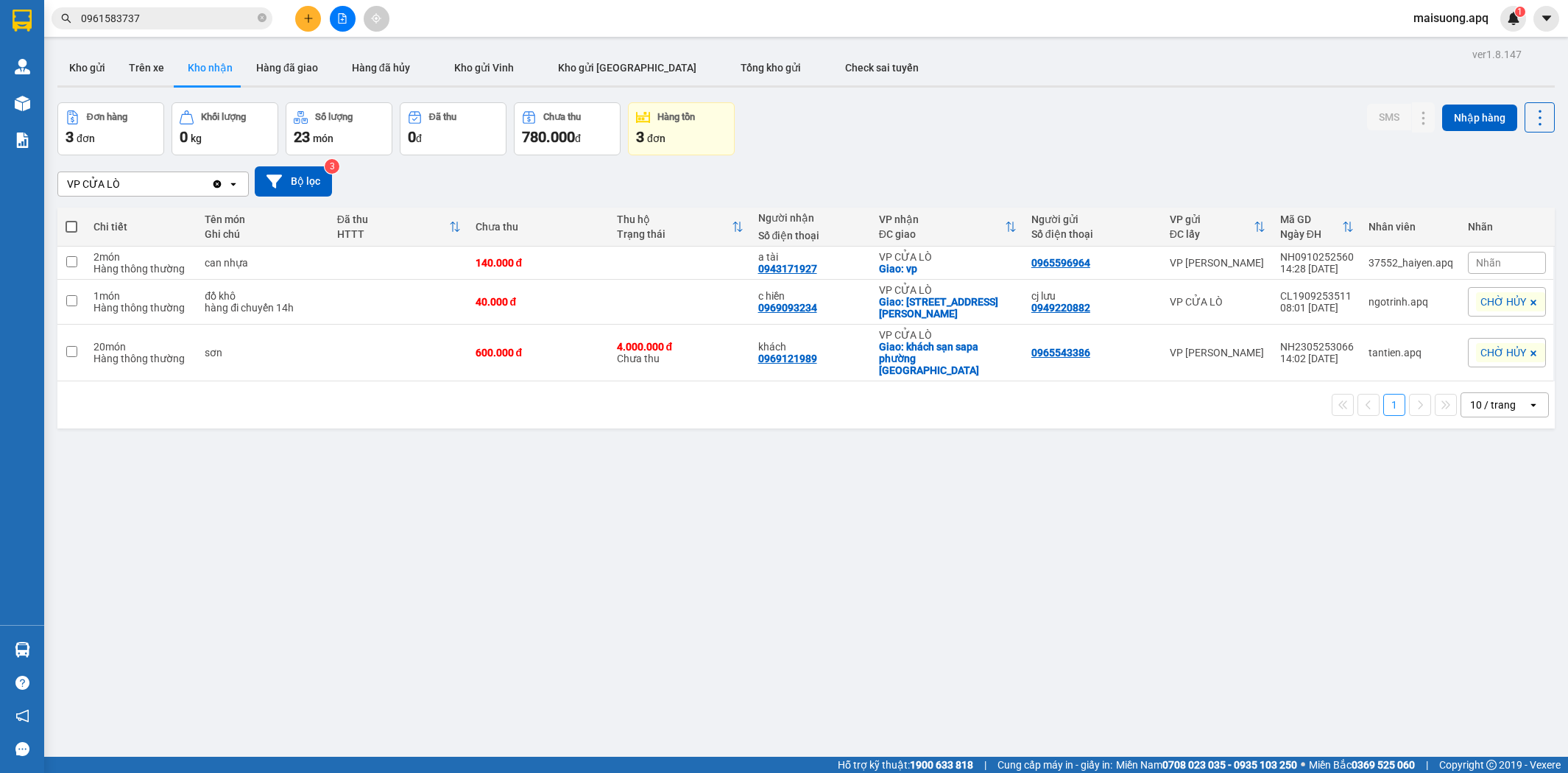
click at [648, 134] on span "đơn" at bounding box center [656, 138] width 18 height 12
click at [663, 130] on div "3 đơn" at bounding box center [681, 136] width 91 height 21
click at [124, 144] on div "3 đơn" at bounding box center [111, 136] width 91 height 21
click at [328, 118] on div "Số lượng" at bounding box center [334, 116] width 37 height 10
click at [91, 67] on button "Kho gửi" at bounding box center [87, 67] width 60 height 35
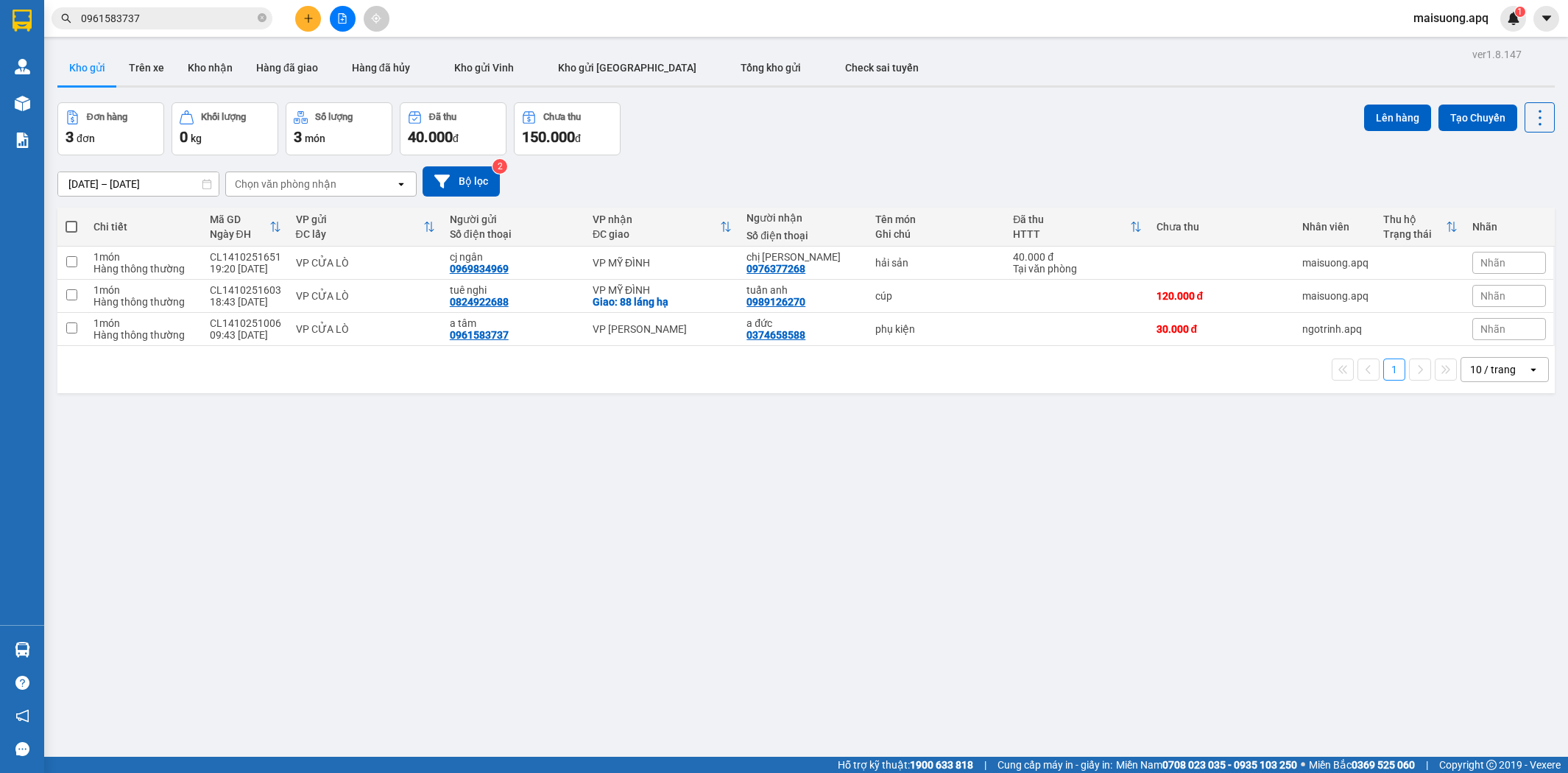
click at [195, 17] on input "0961583737" at bounding box center [167, 17] width 174 height 16
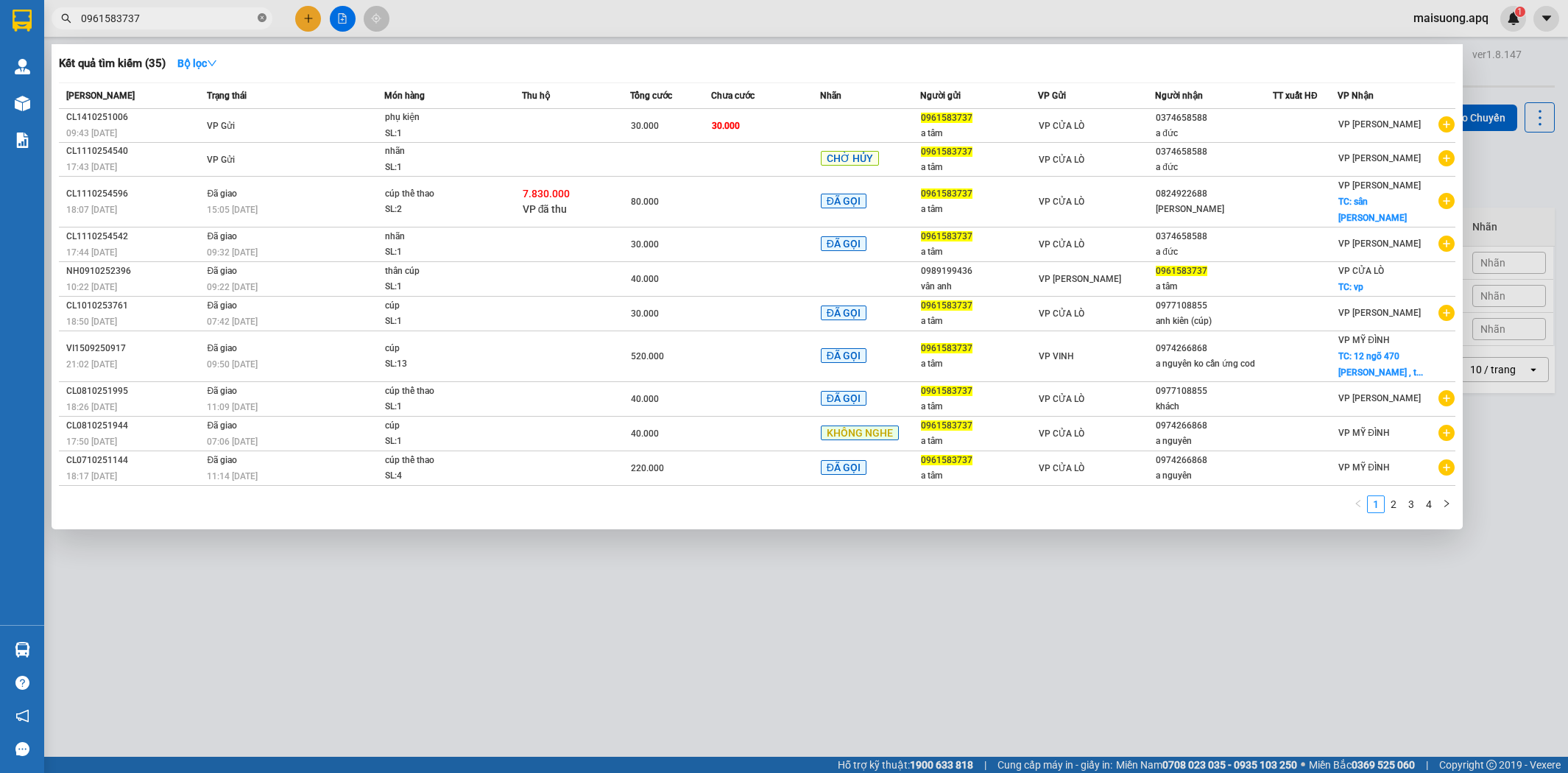
click at [263, 18] on icon "close-circle" at bounding box center [262, 17] width 9 height 9
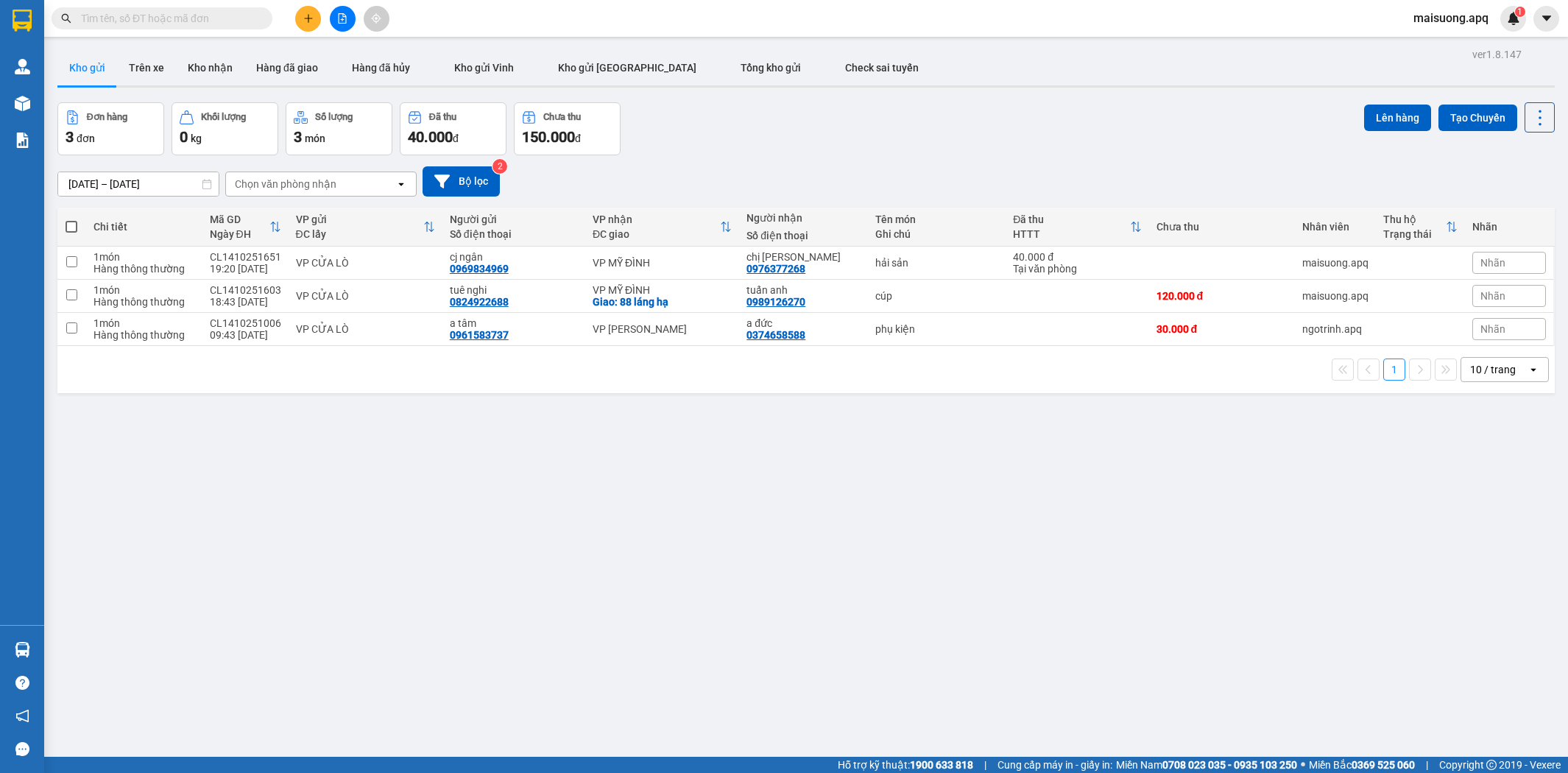
click at [186, 13] on input "text" at bounding box center [167, 17] width 174 height 16
click at [549, 131] on span "150.000" at bounding box center [548, 136] width 53 height 17
click at [461, 129] on div "40.000 đ" at bounding box center [453, 136] width 91 height 21
click at [313, 135] on span "món" at bounding box center [314, 138] width 21 height 12
click at [211, 63] on button "Kho nhận" at bounding box center [210, 67] width 68 height 35
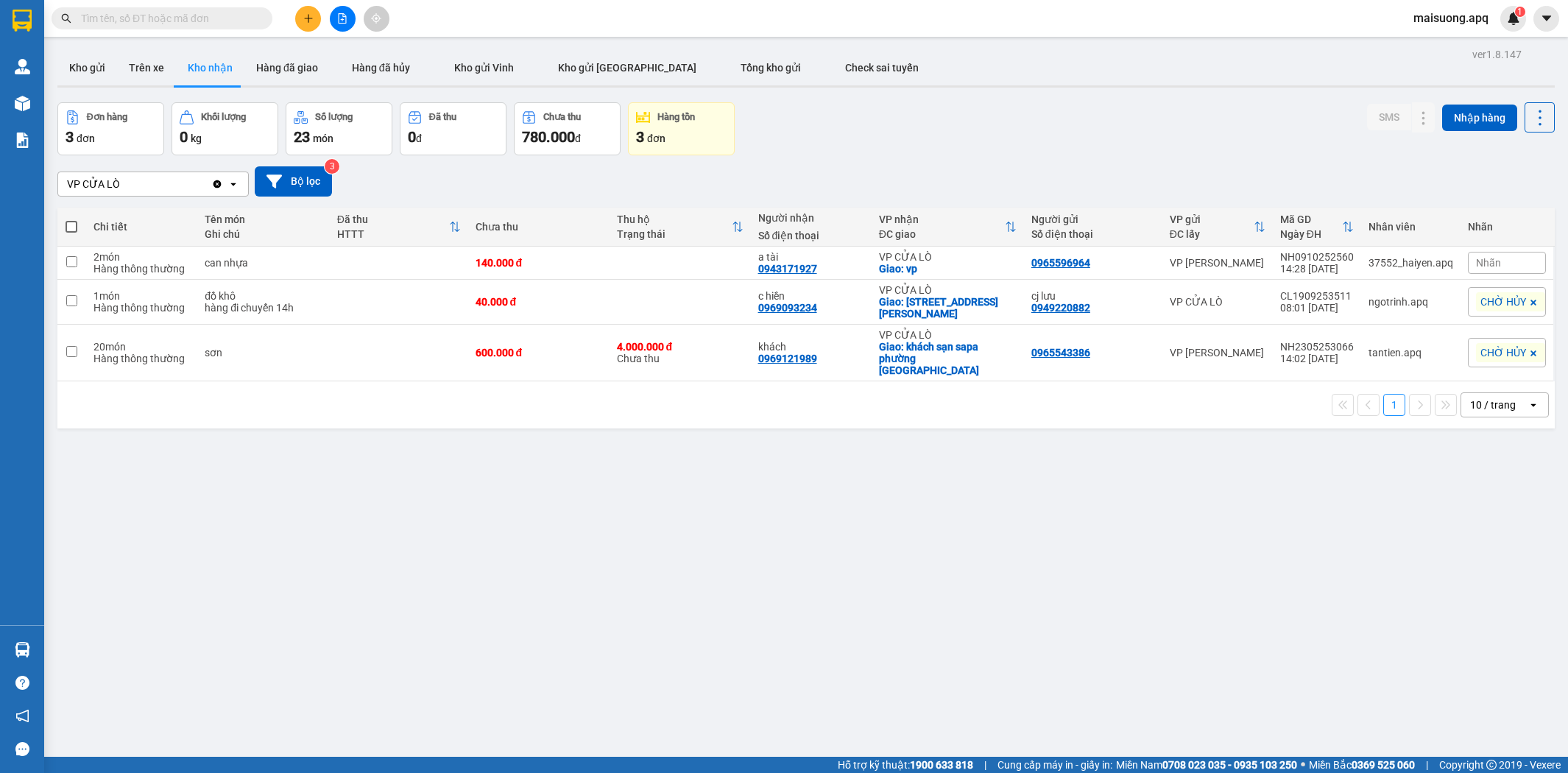
click at [233, 180] on icon "open" at bounding box center [233, 184] width 12 height 12
click at [233, 156] on div "VP CỬA LÒ Clear value open Bộ lọc 3" at bounding box center [806, 181] width 1497 height 52
click at [285, 64] on button "Hàng đã giao" at bounding box center [287, 67] width 86 height 35
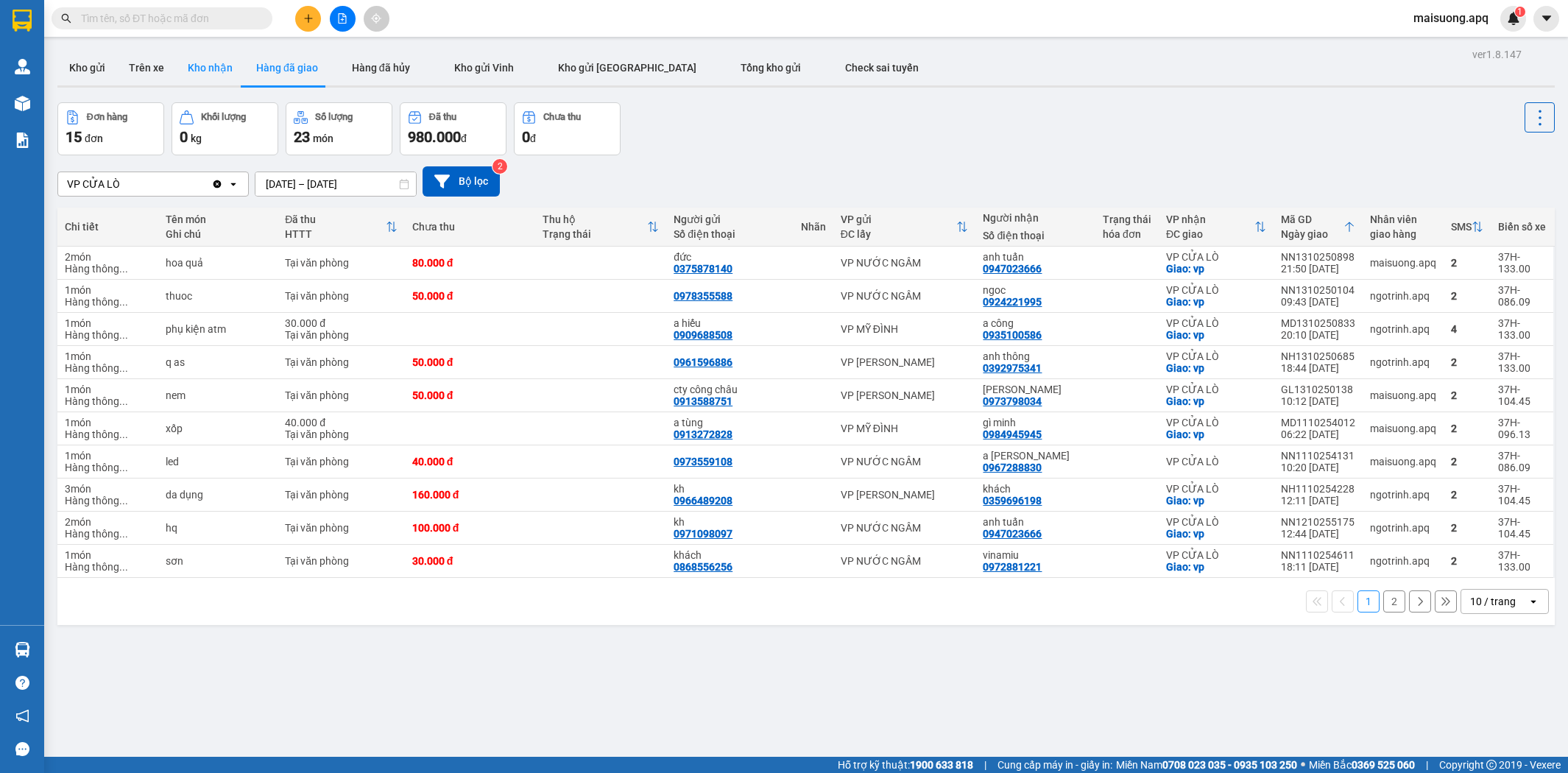
click at [220, 67] on button "Kho nhận" at bounding box center [210, 67] width 68 height 35
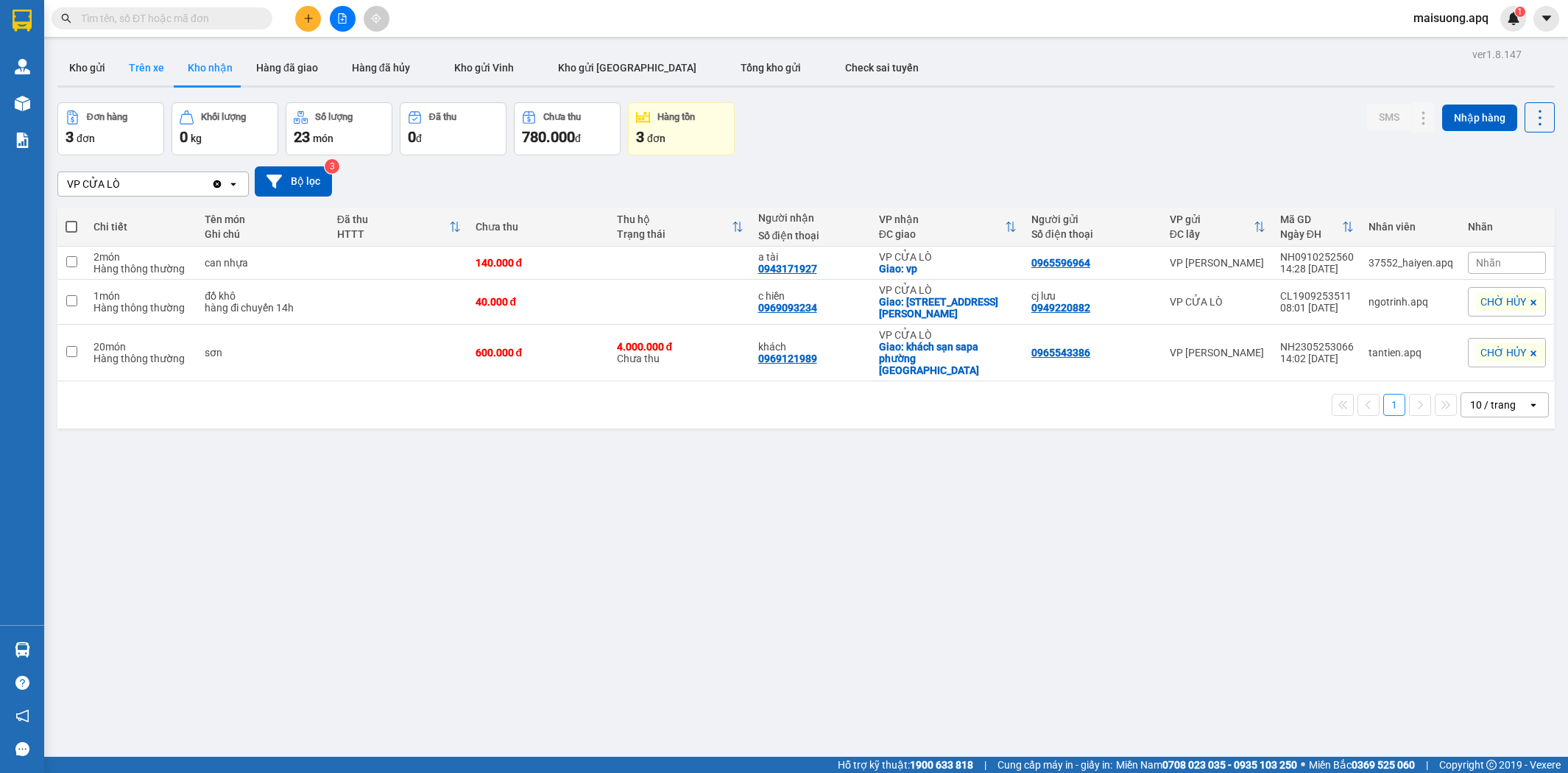
click at [147, 70] on button "Trên xe" at bounding box center [146, 67] width 59 height 35
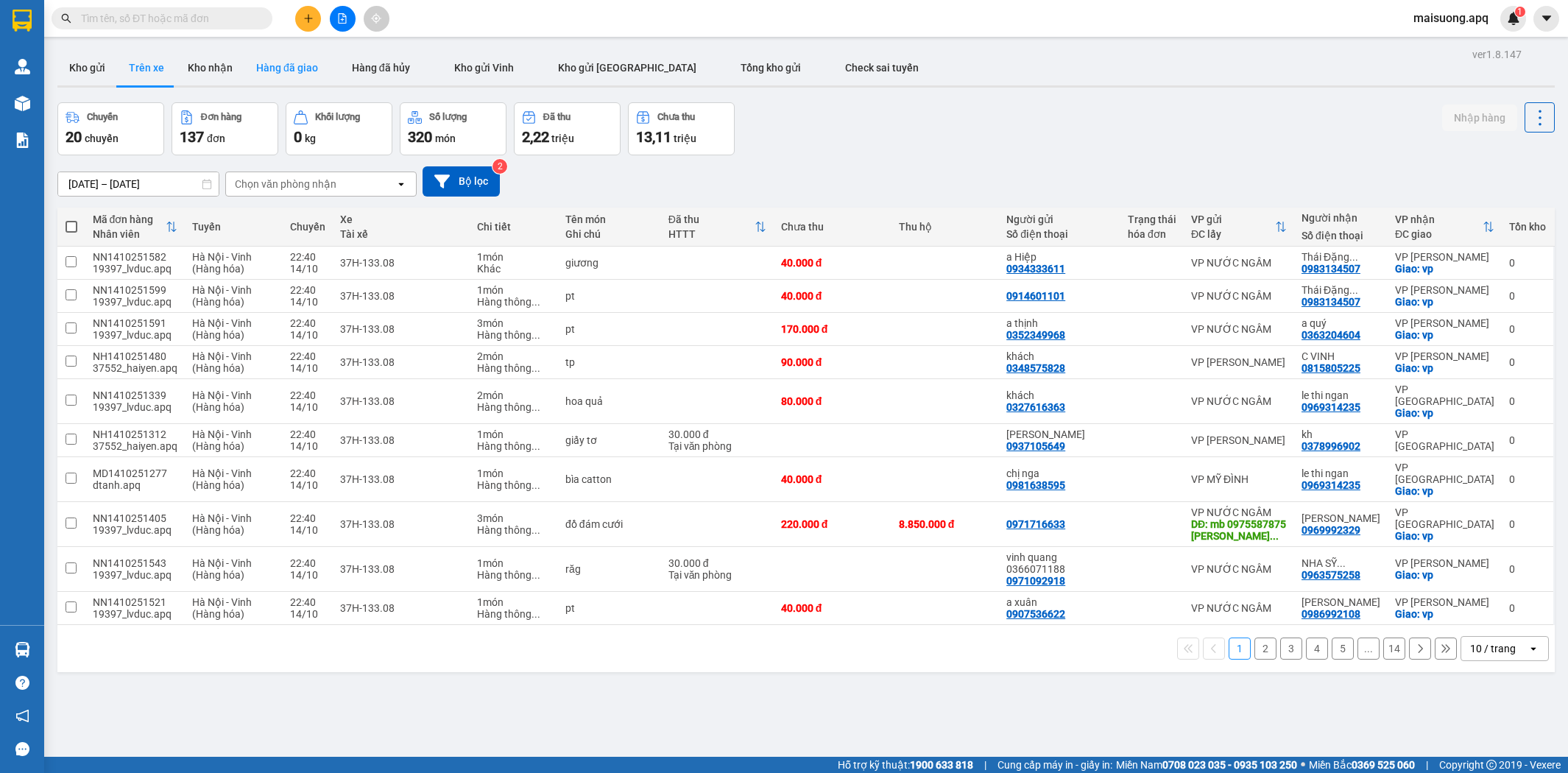
click at [295, 61] on button "Hàng đã giao" at bounding box center [287, 67] width 86 height 35
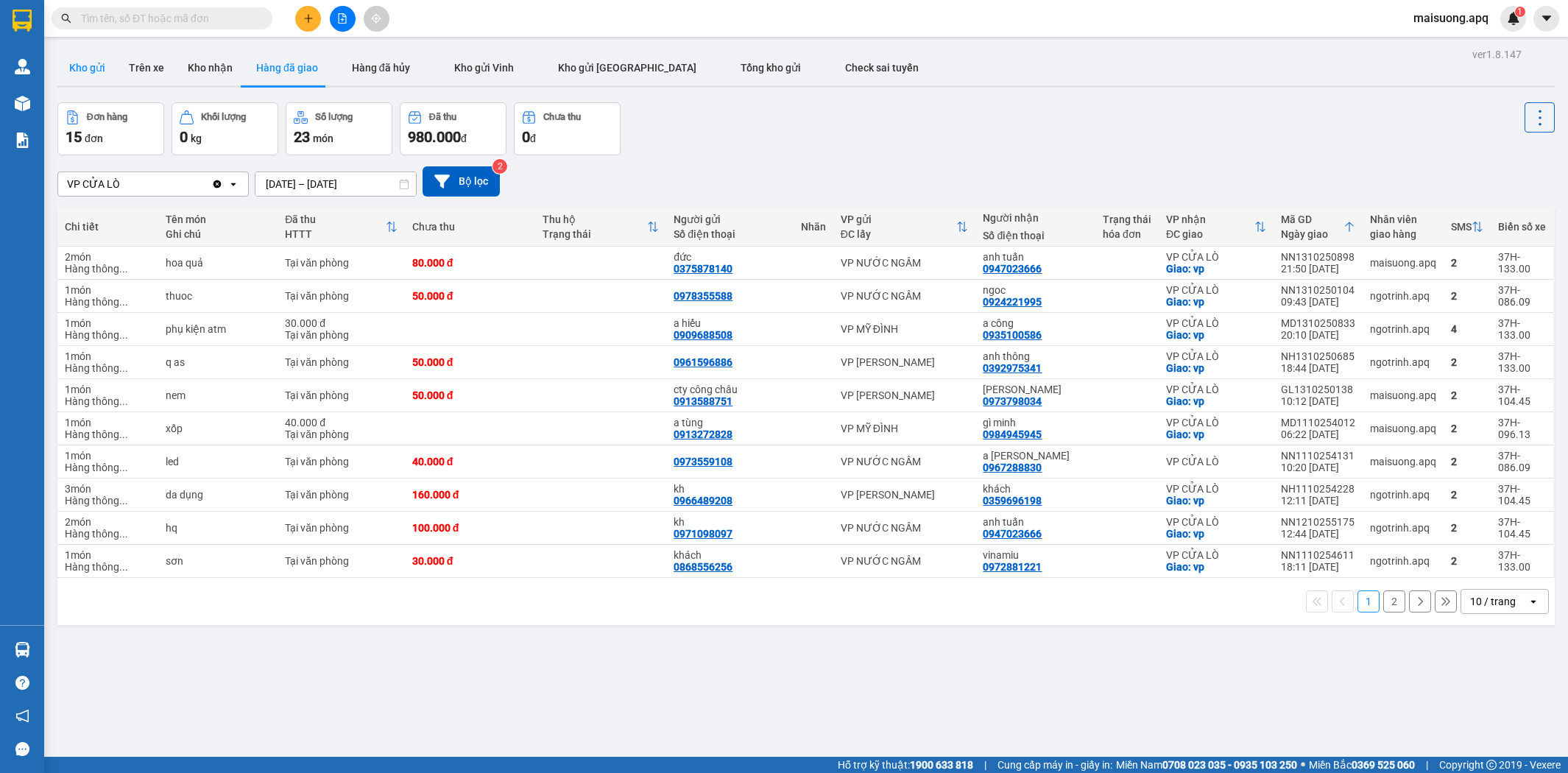
click at [91, 67] on button "Kho gửi" at bounding box center [87, 67] width 60 height 35
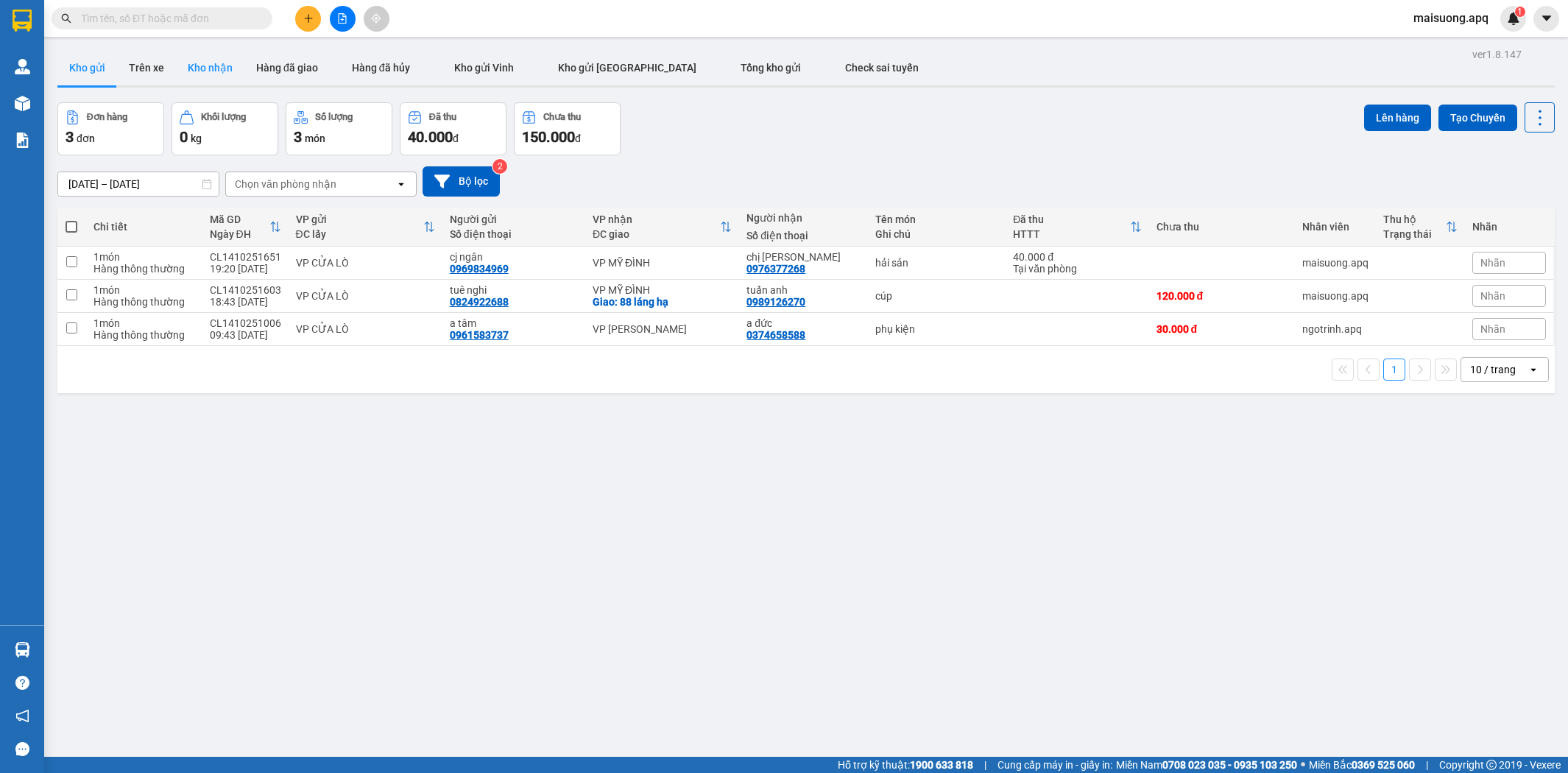
click at [223, 69] on button "Kho nhận" at bounding box center [210, 67] width 68 height 35
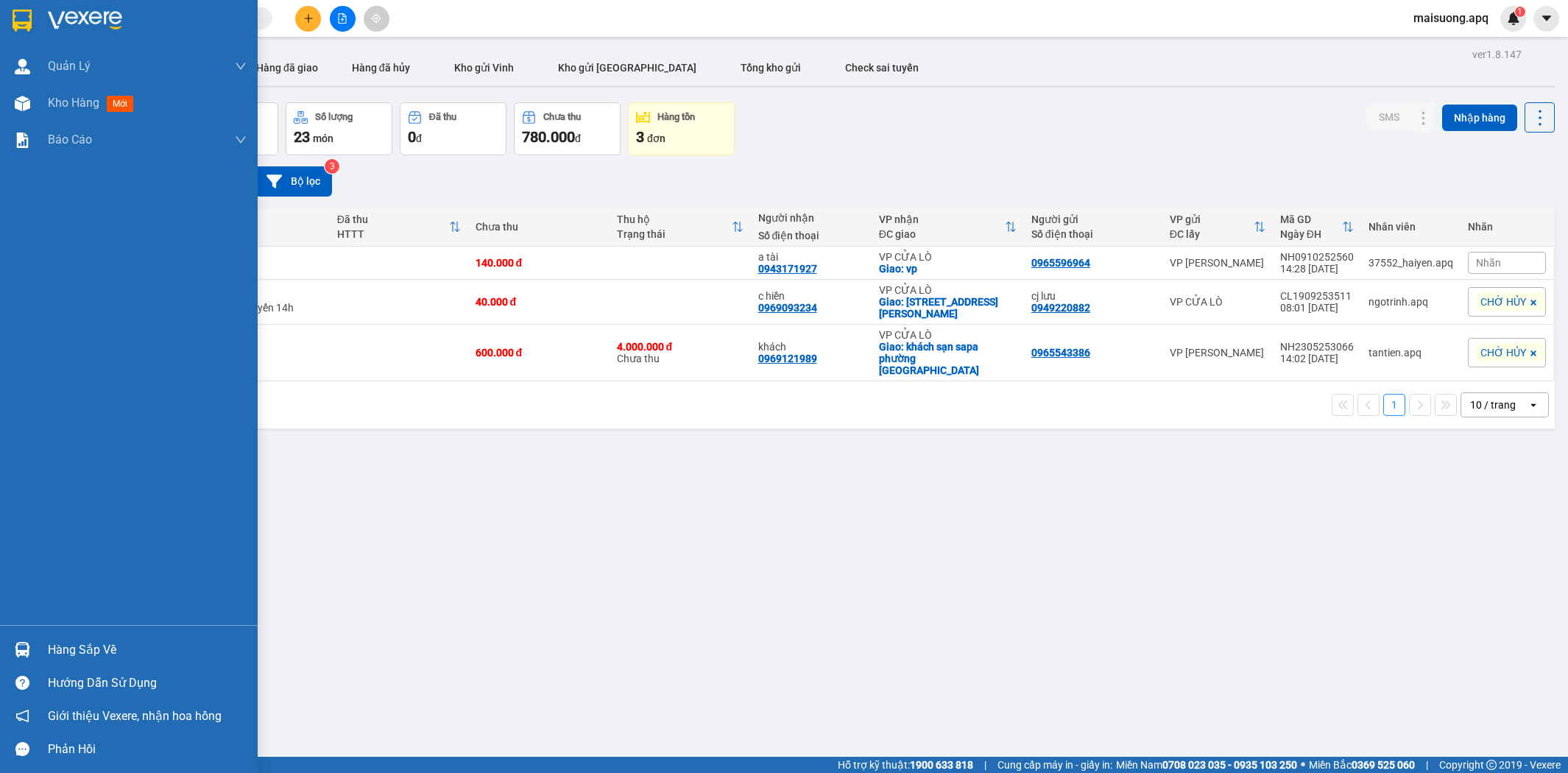
click at [106, 649] on div "Hàng sắp về" at bounding box center [147, 650] width 199 height 22
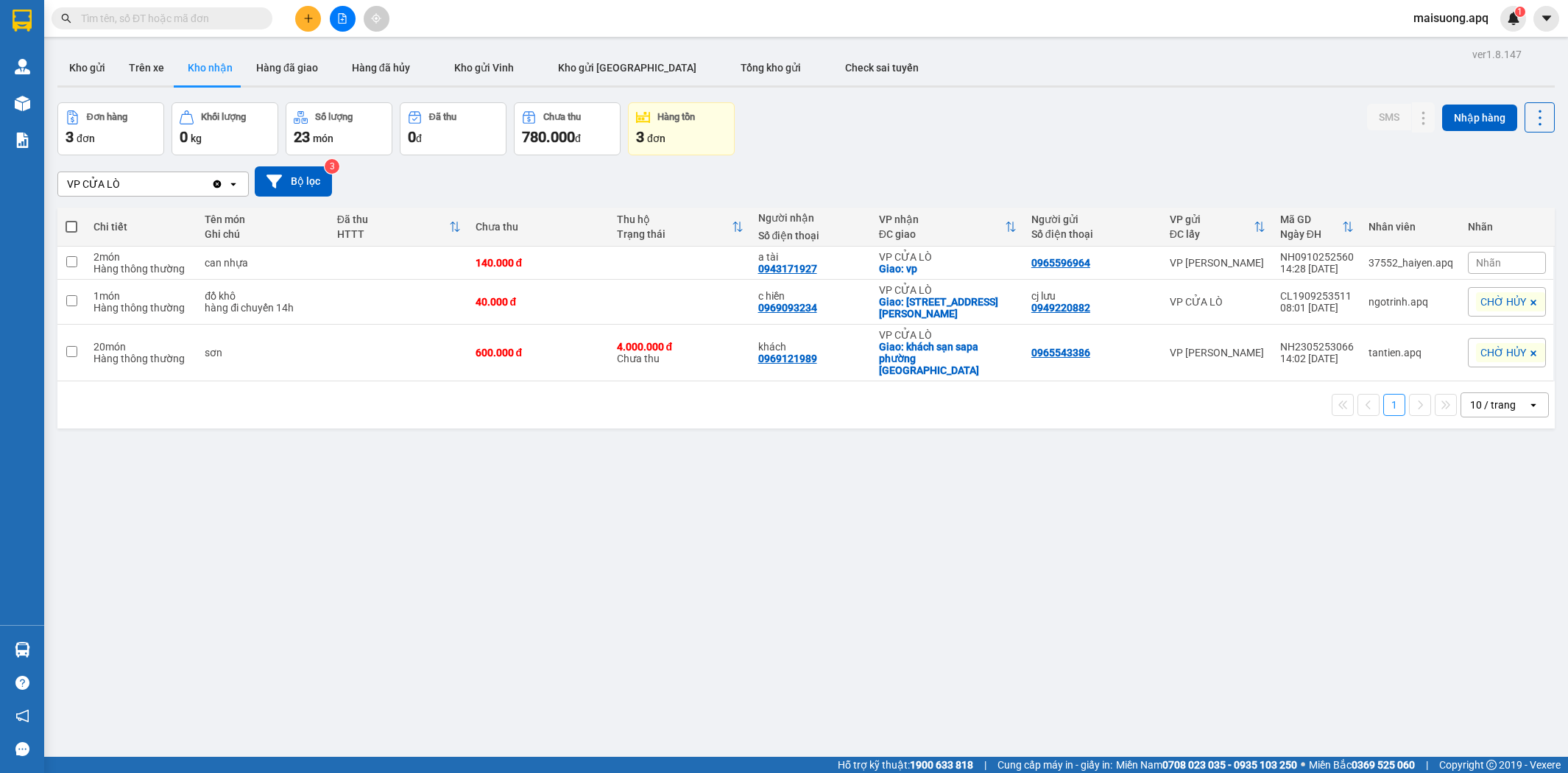
click at [675, 554] on section "Kết quả tìm kiếm ( 35 ) Bộ lọc Mã ĐH Trạng thái Món hàng Thu hộ Tổng cước Chưa …" at bounding box center [784, 386] width 1568 height 773
click at [290, 72] on button "Hàng đã giao" at bounding box center [287, 67] width 86 height 35
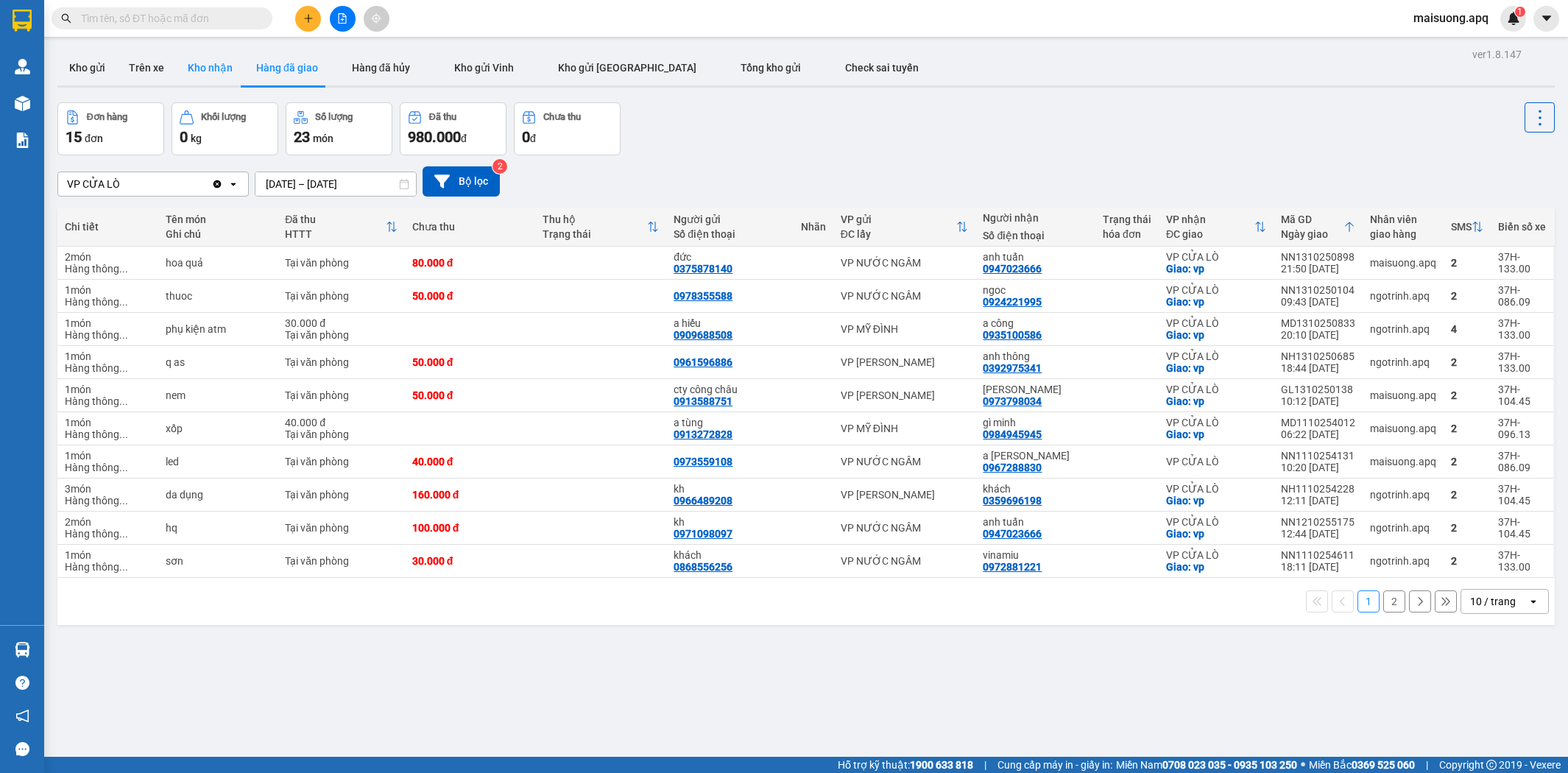
click at [197, 57] on button "Kho nhận" at bounding box center [210, 67] width 68 height 35
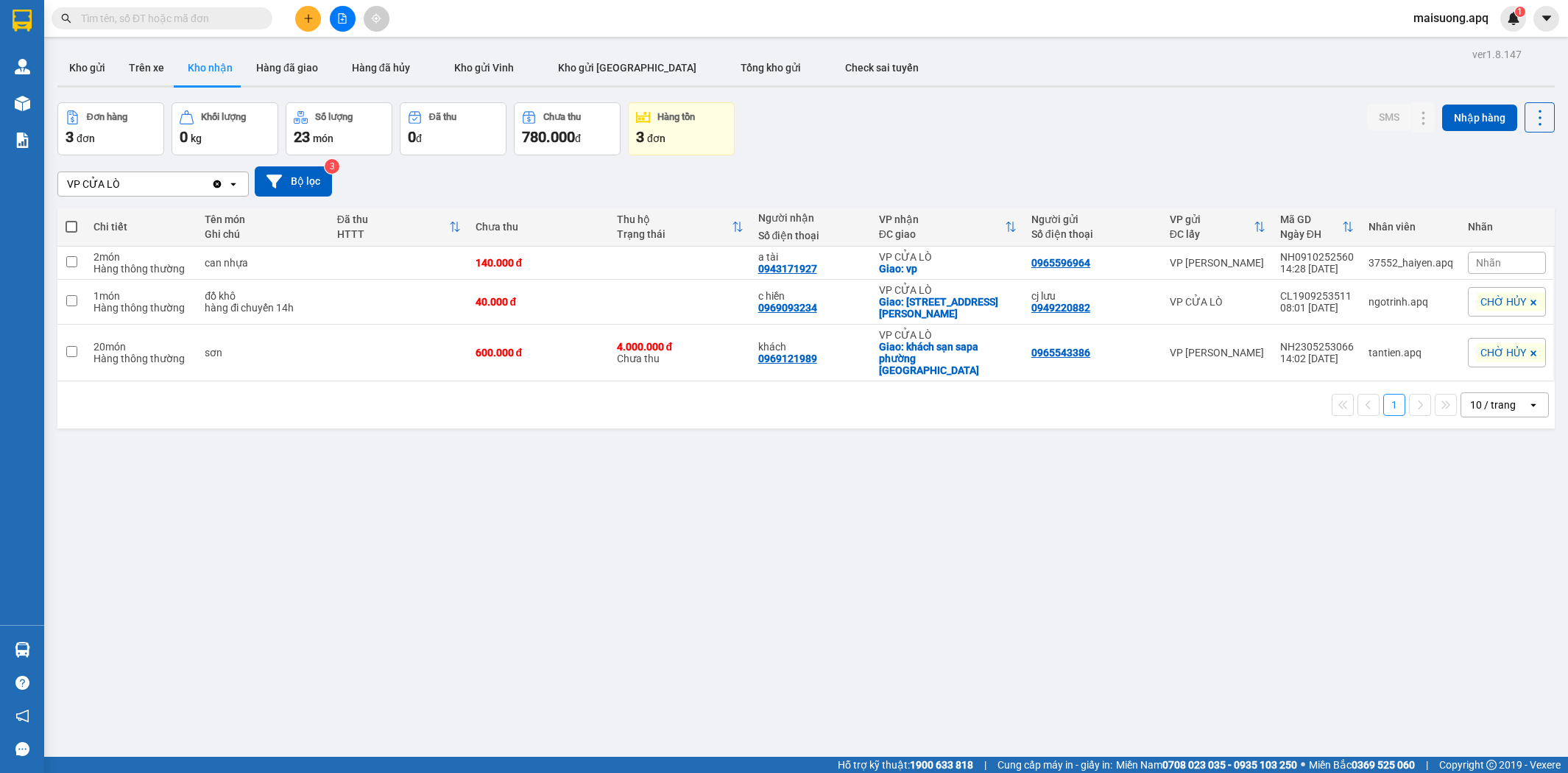
click at [223, 12] on input "text" at bounding box center [167, 17] width 174 height 16
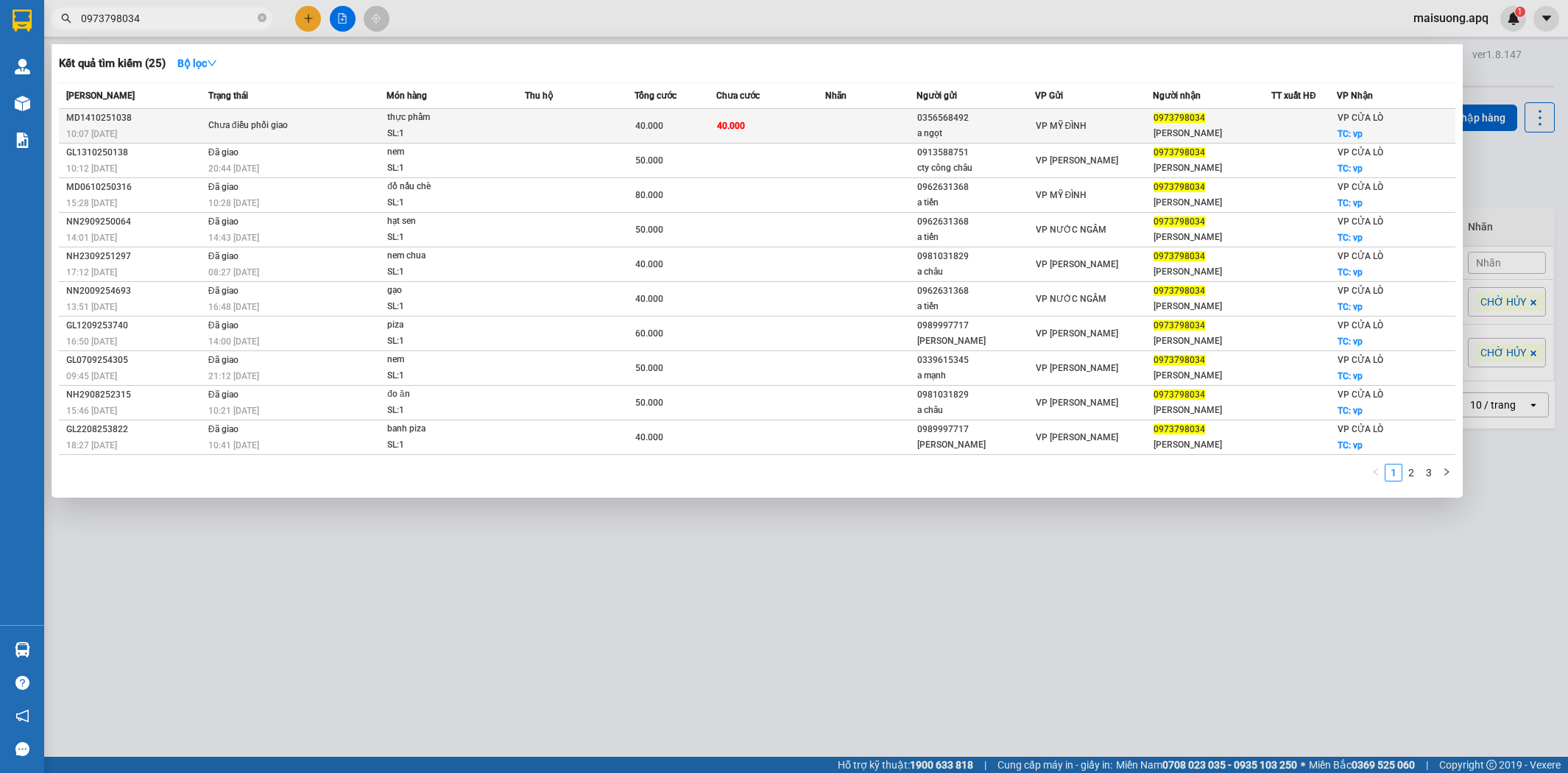
type input "0973798034"
click at [834, 129] on td at bounding box center [871, 126] width 92 height 35
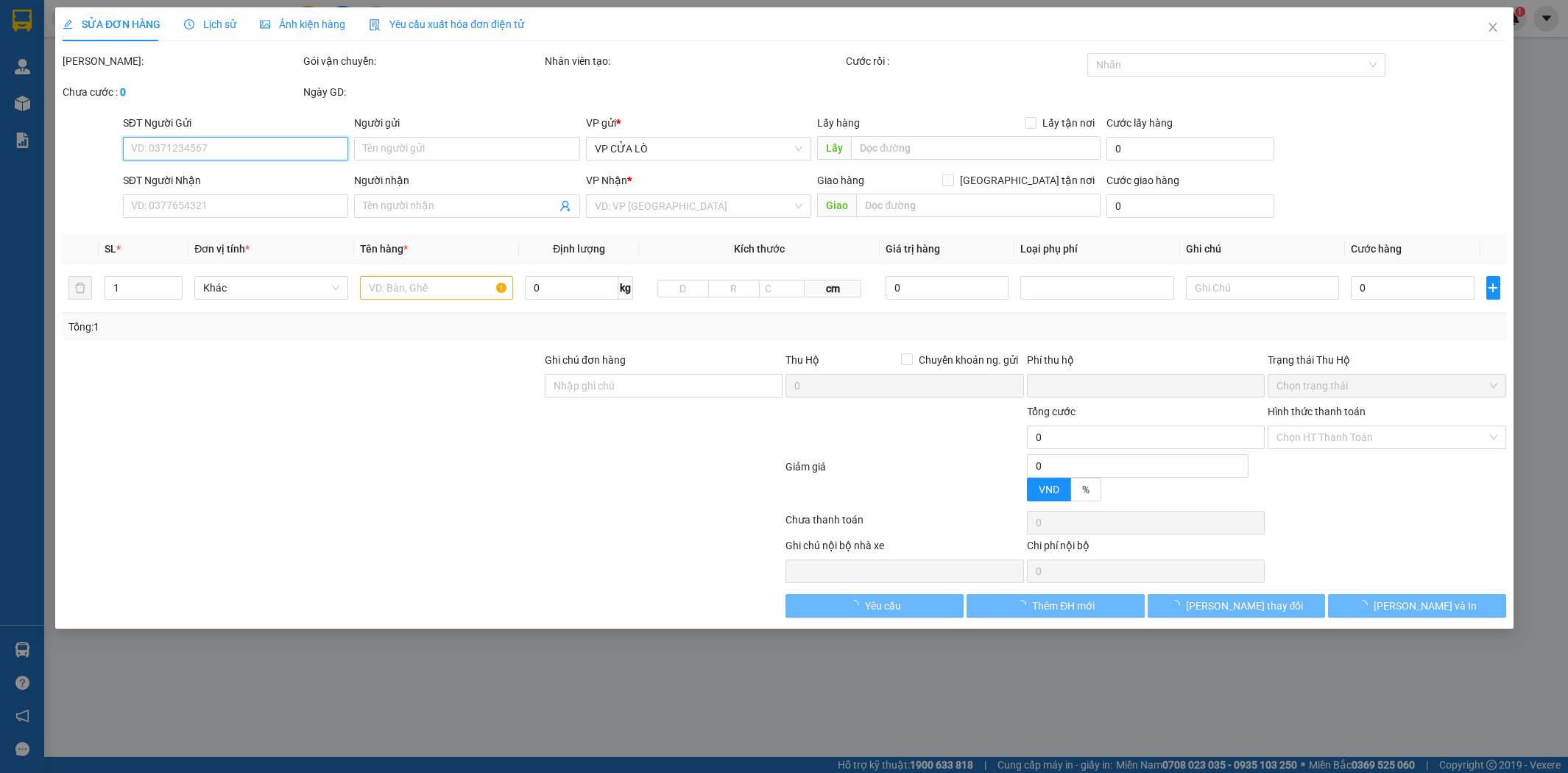
type input "0356568492"
type input "a ngọt"
type input "0973798034"
type input "[PERSON_NAME]"
checkbox input "true"
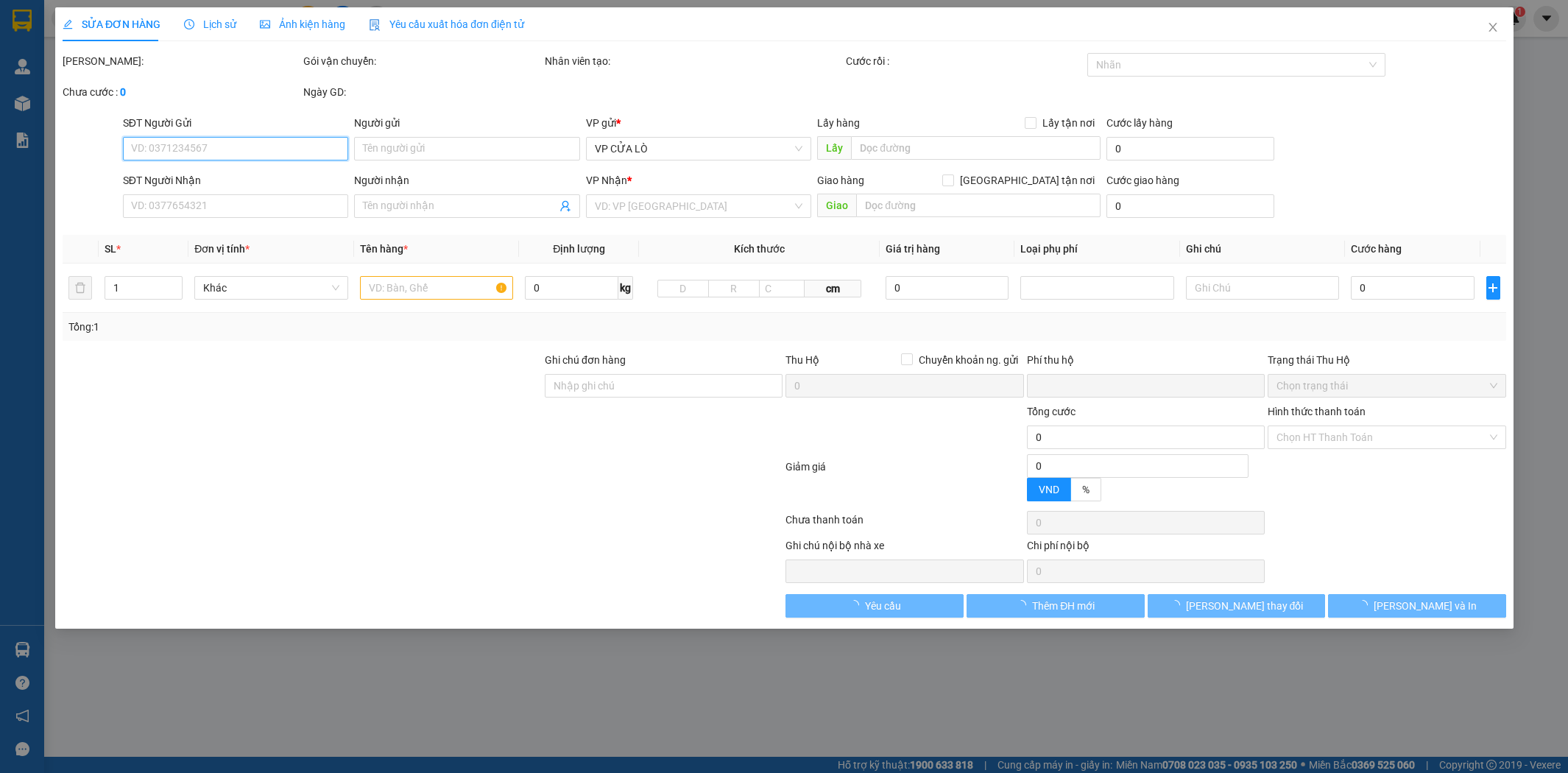
type input "vp"
type input "0"
type input "40.000"
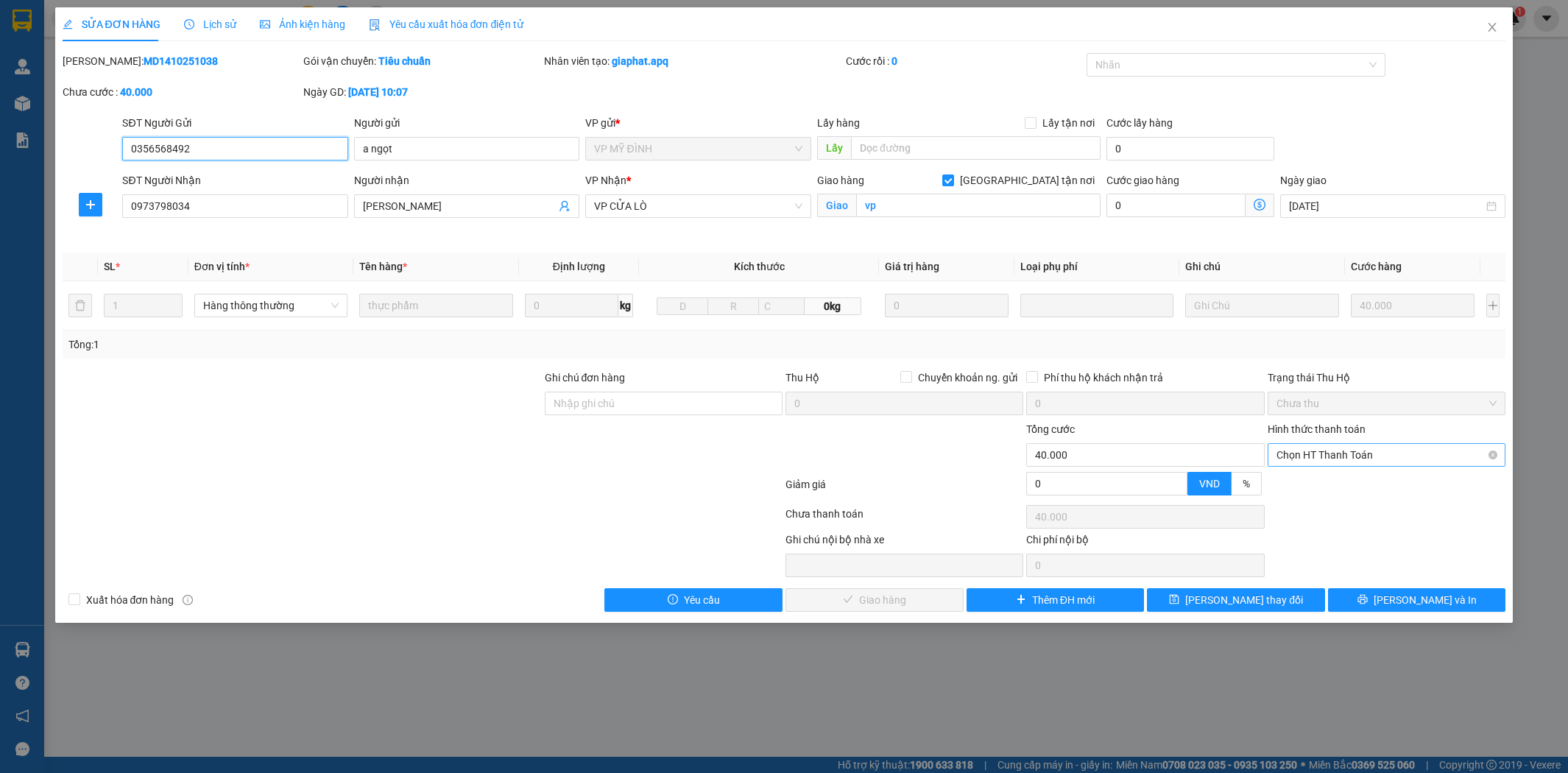
click at [1343, 453] on span "Chọn HT Thanh Toán" at bounding box center [1386, 455] width 220 height 22
click at [1338, 483] on div "Tại văn phòng" at bounding box center [1386, 484] width 220 height 16
type input "0"
click at [885, 597] on span "[PERSON_NAME] và Giao hàng" at bounding box center [884, 599] width 141 height 16
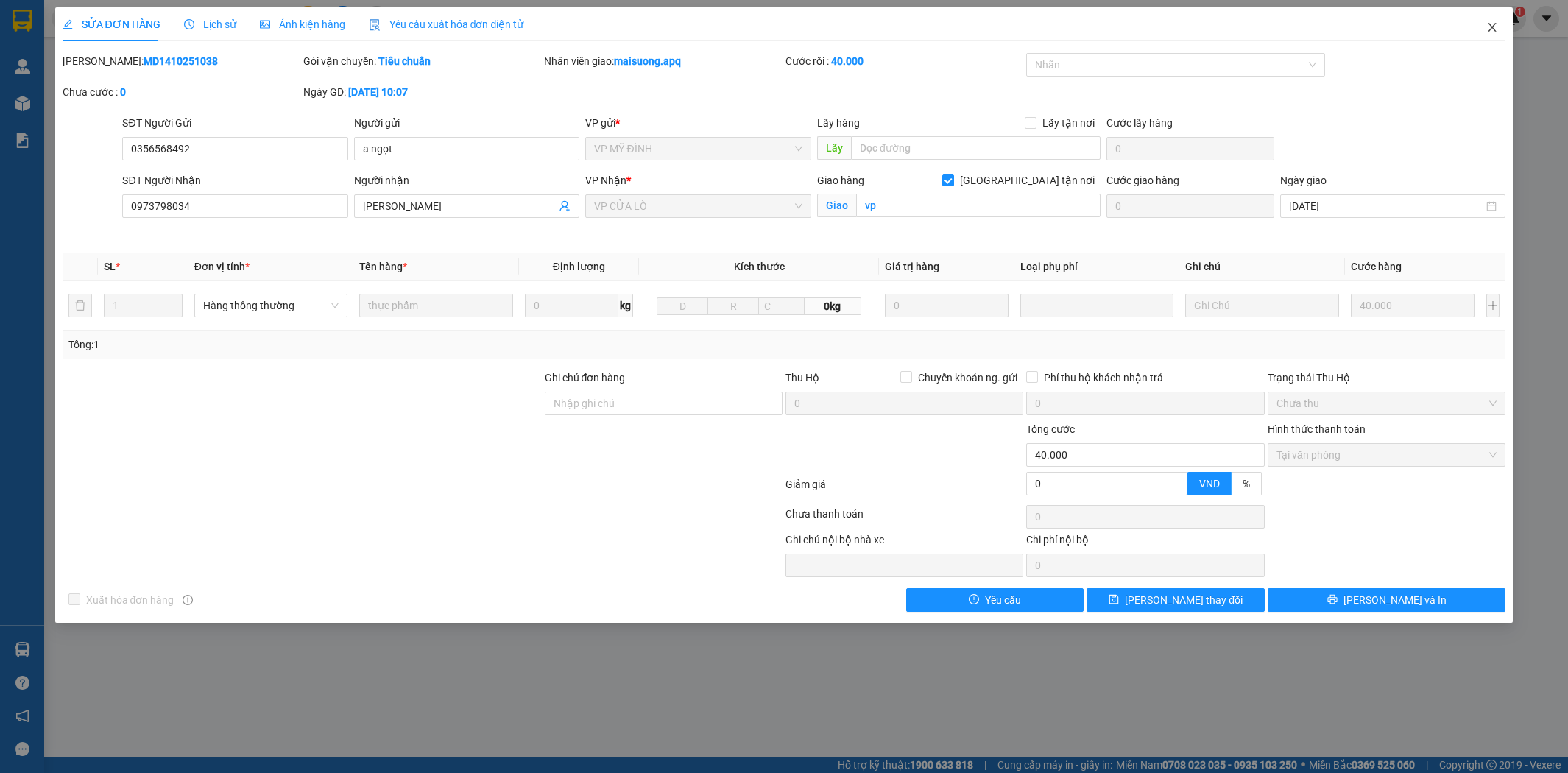
click at [1492, 25] on icon "close" at bounding box center [1492, 27] width 12 height 12
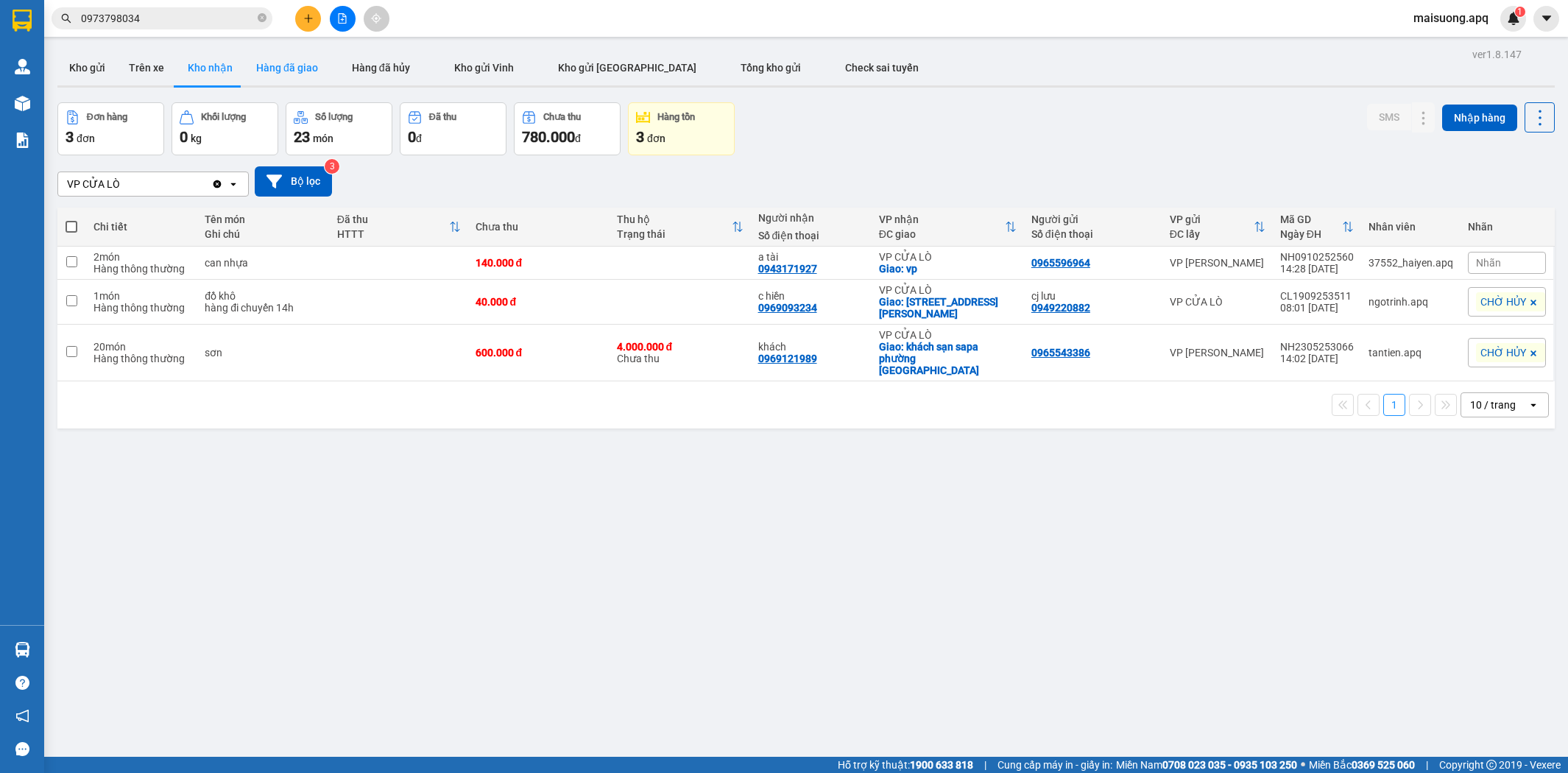
click at [293, 62] on button "Hàng đã giao" at bounding box center [287, 67] width 86 height 35
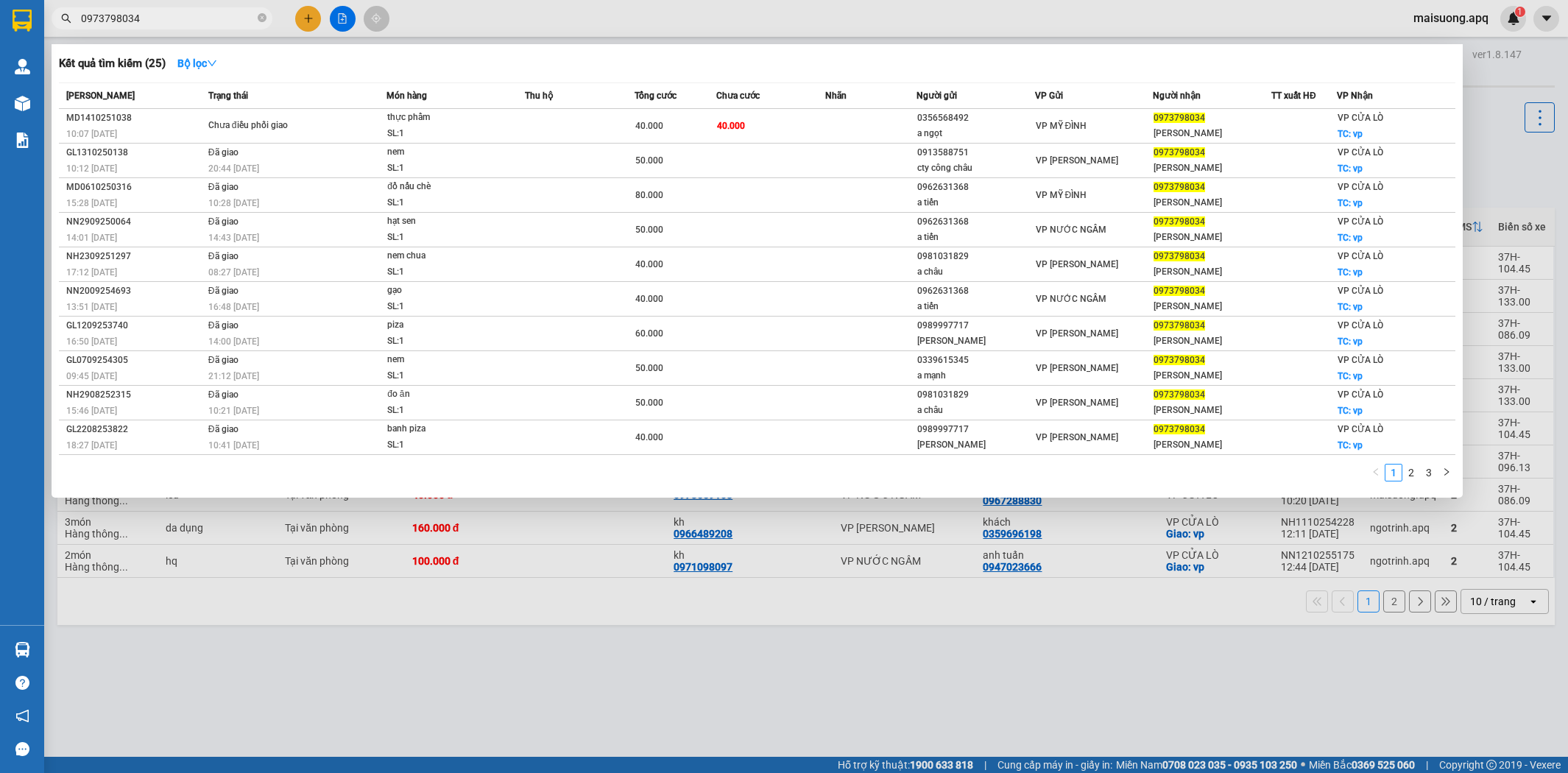
click at [208, 13] on input "0973798034" at bounding box center [167, 17] width 174 height 16
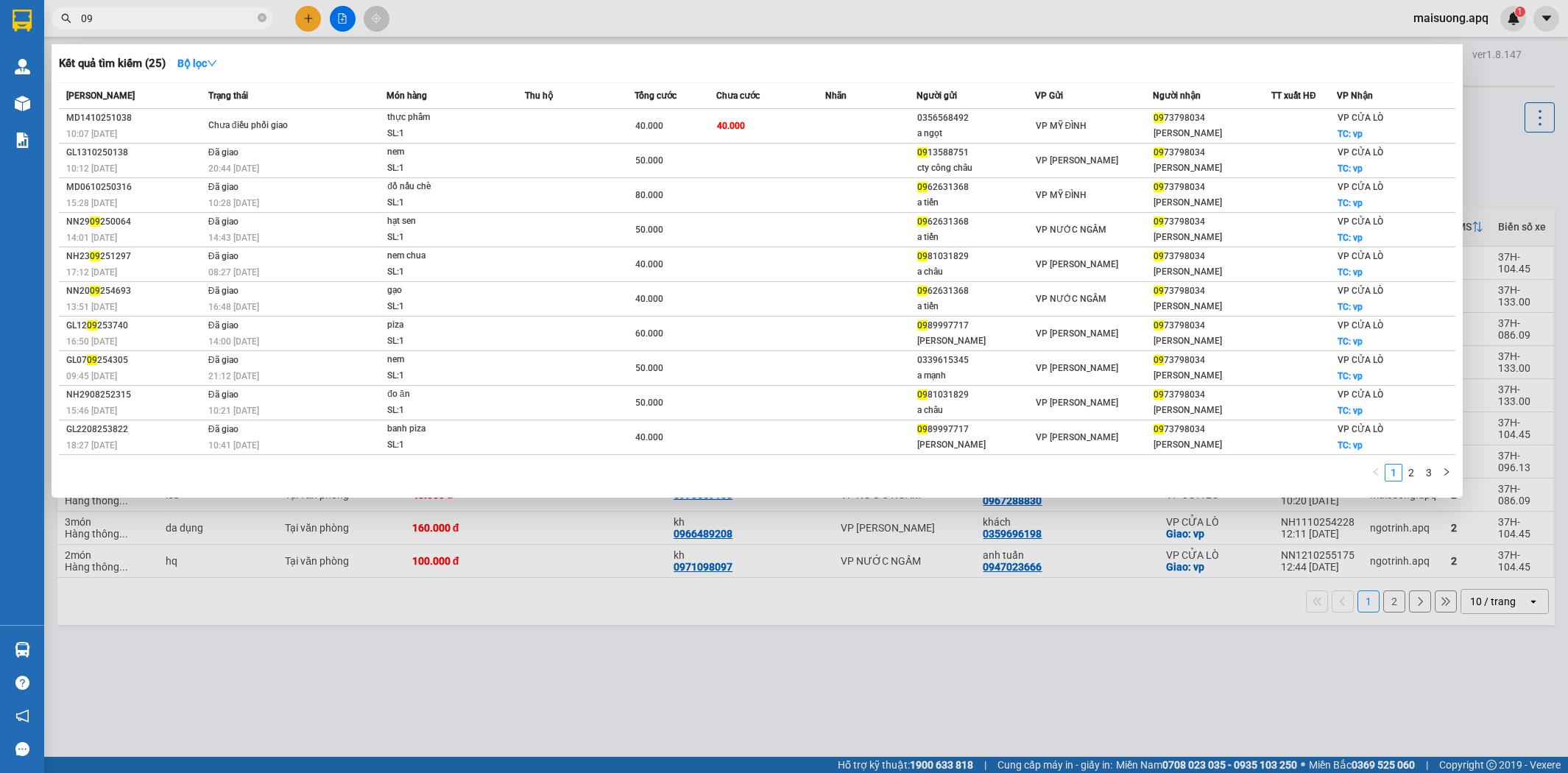
type input "0"
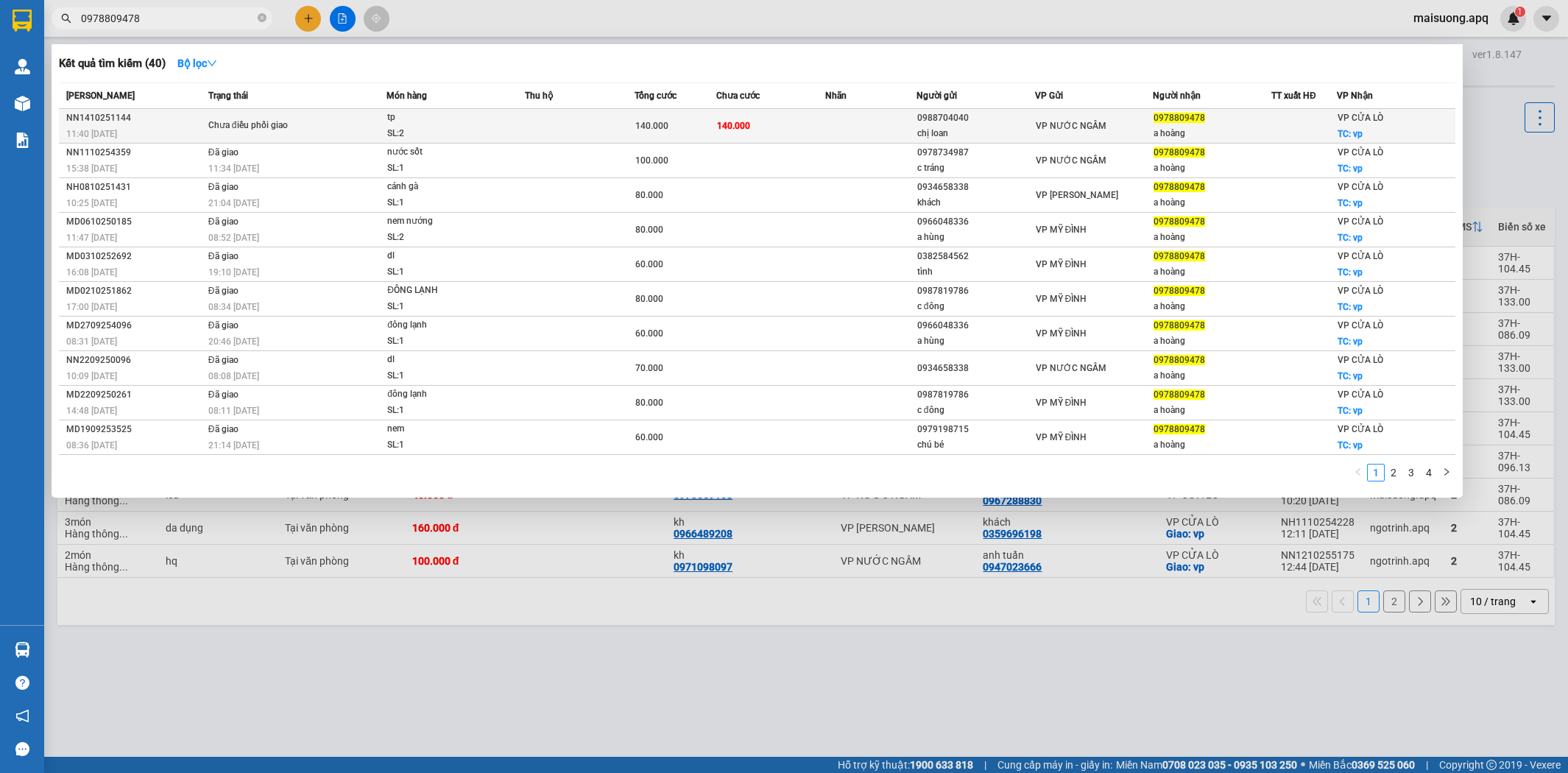
type input "0978809478"
click at [794, 122] on td "140.000" at bounding box center [770, 126] width 109 height 35
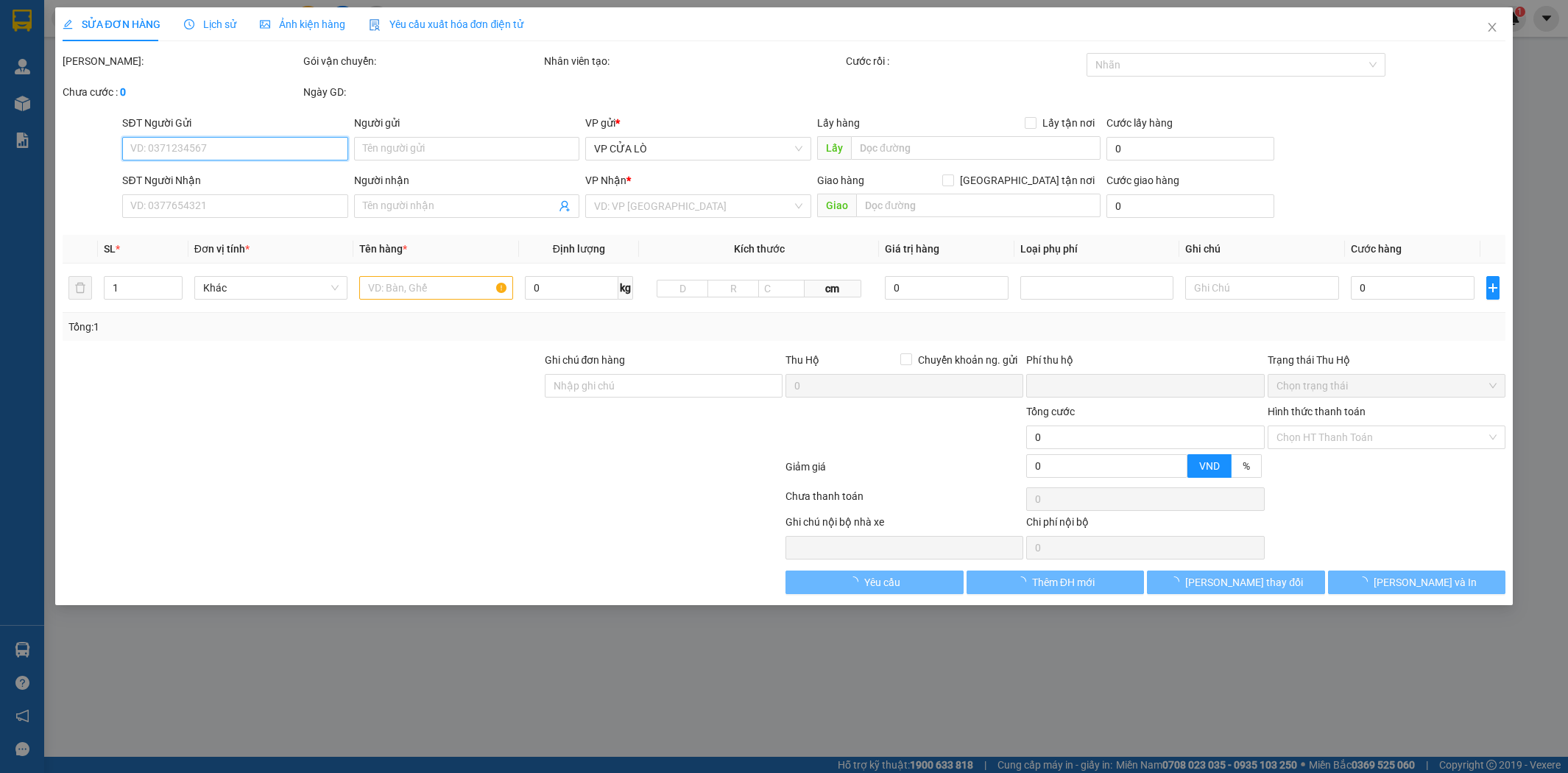
type input "0988704040"
type input "chị loan"
type input "0978809478"
type input "a hoàng"
checkbox input "true"
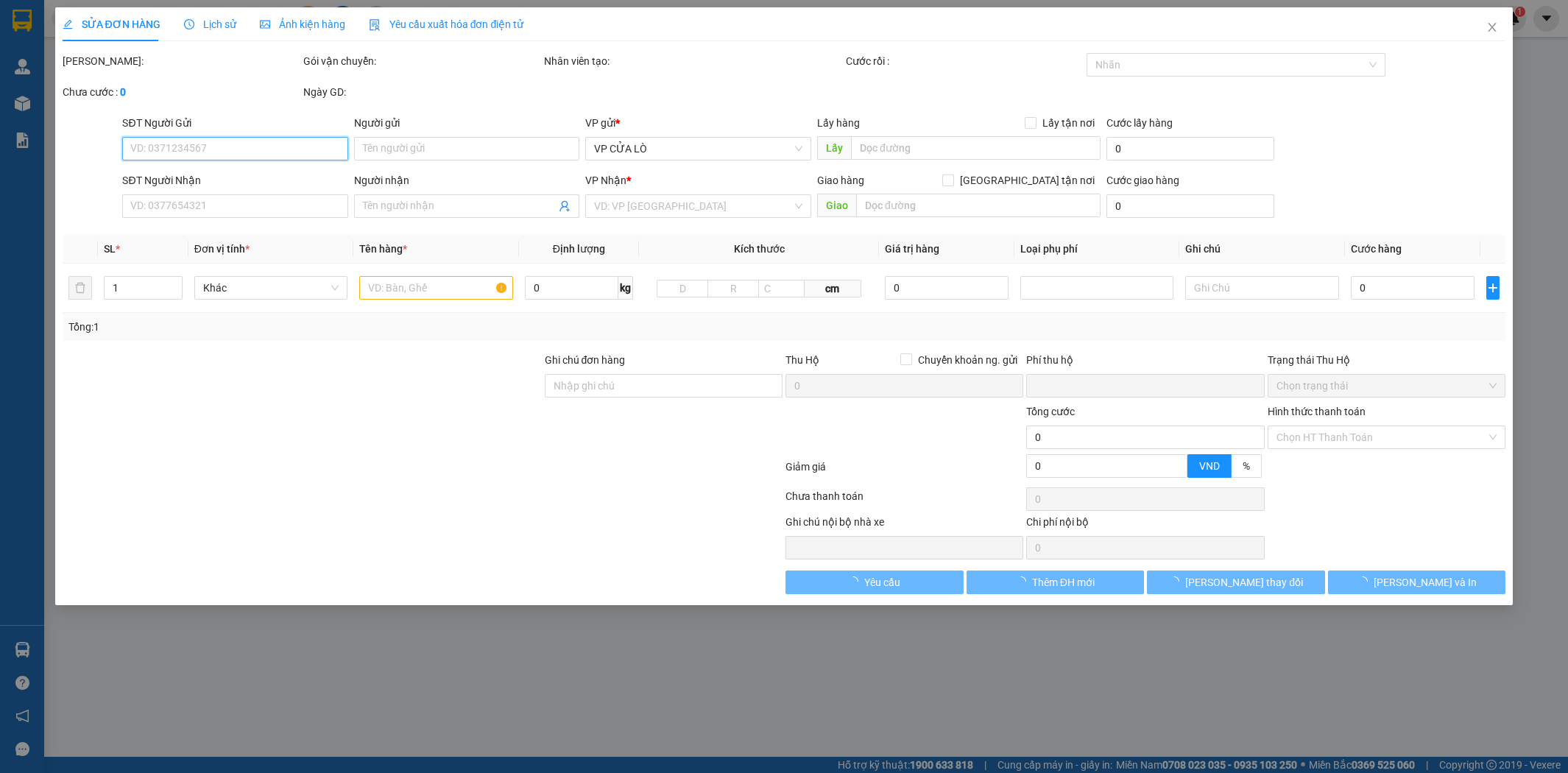
type input "vp"
type input "0"
type input "140.000"
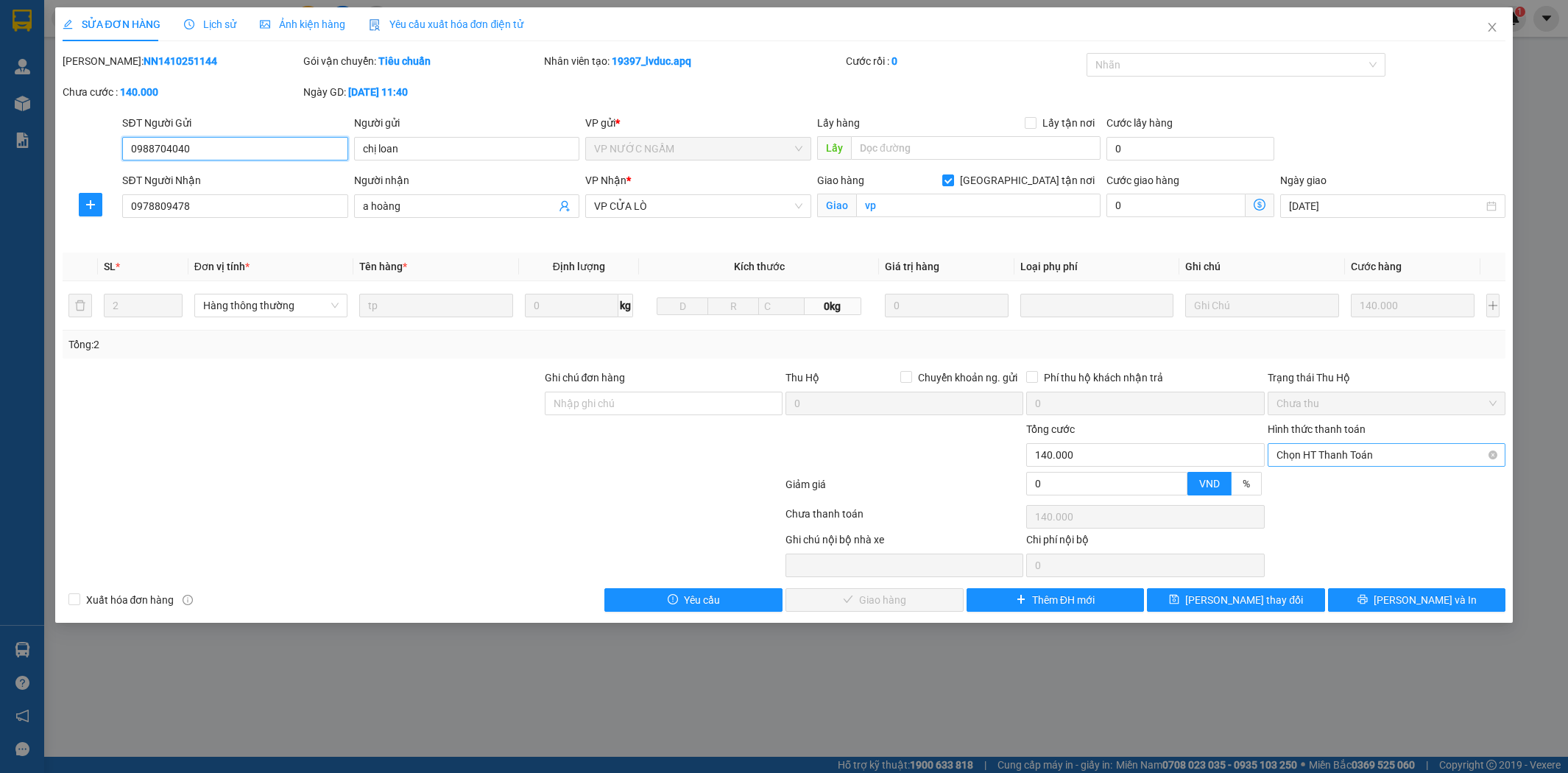
click at [1384, 453] on span "Chọn HT Thanh Toán" at bounding box center [1386, 455] width 220 height 22
click at [1358, 474] on div "Tại văn phòng" at bounding box center [1387, 484] width 238 height 23
type input "0"
click at [888, 597] on span "[PERSON_NAME] và Giao hàng" at bounding box center [884, 599] width 141 height 16
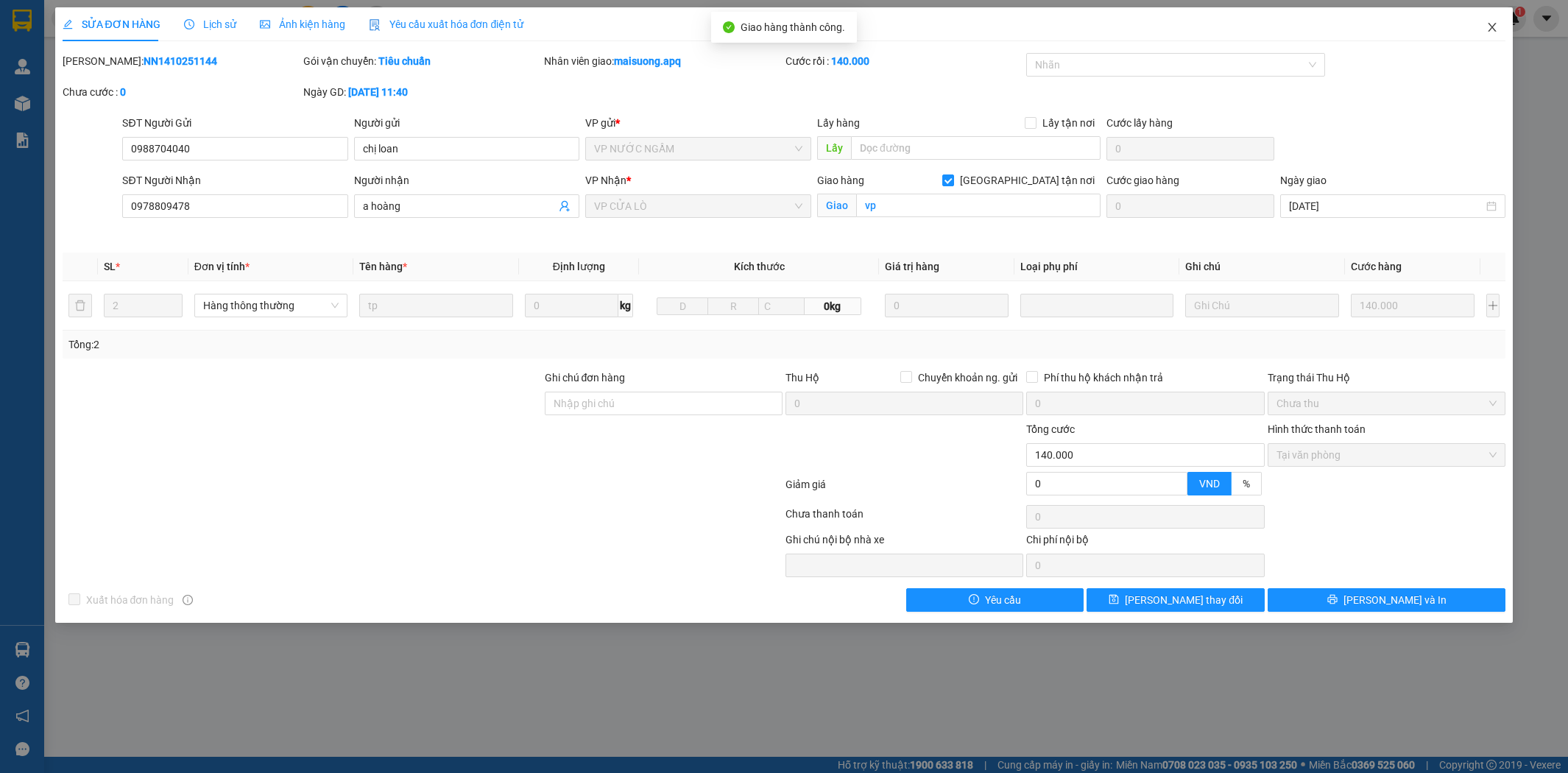
click at [1488, 27] on icon "close" at bounding box center [1492, 27] width 12 height 12
